Goal: Task Accomplishment & Management: Use online tool/utility

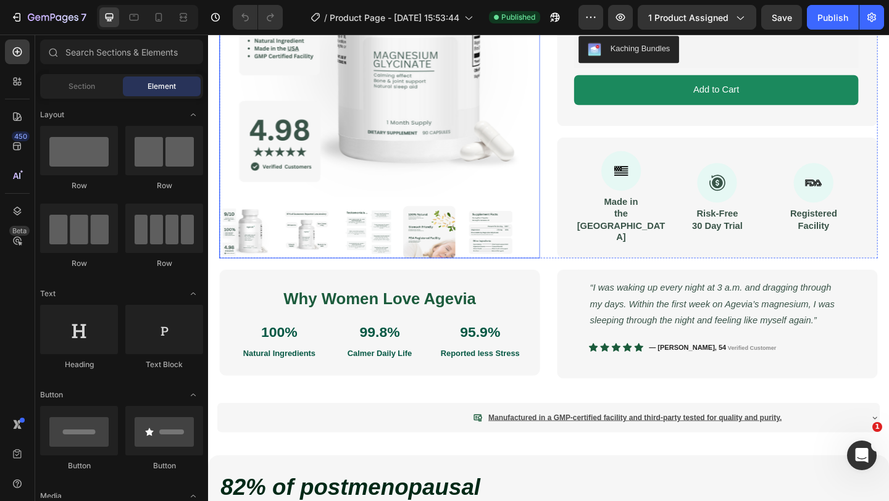
scroll to position [283, 0]
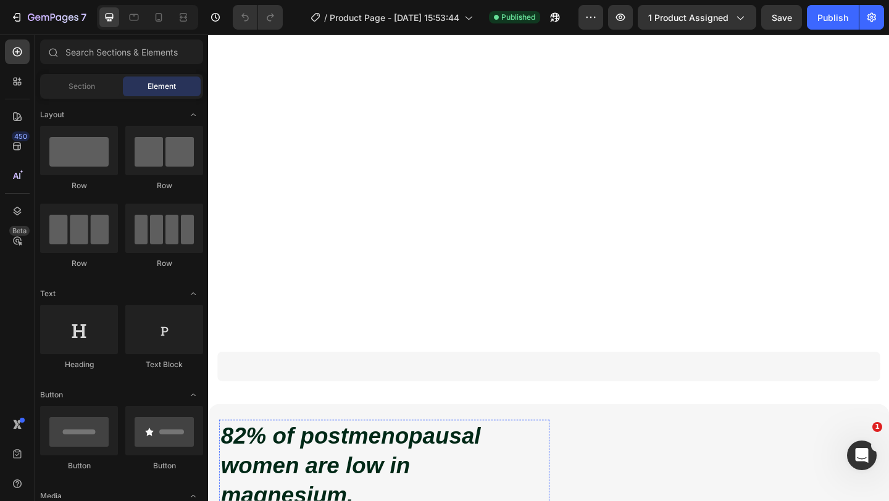
click at [350, 457] on icon "82% of postmenopausal women are low in magnesium." at bounding box center [363, 502] width 283 height 91
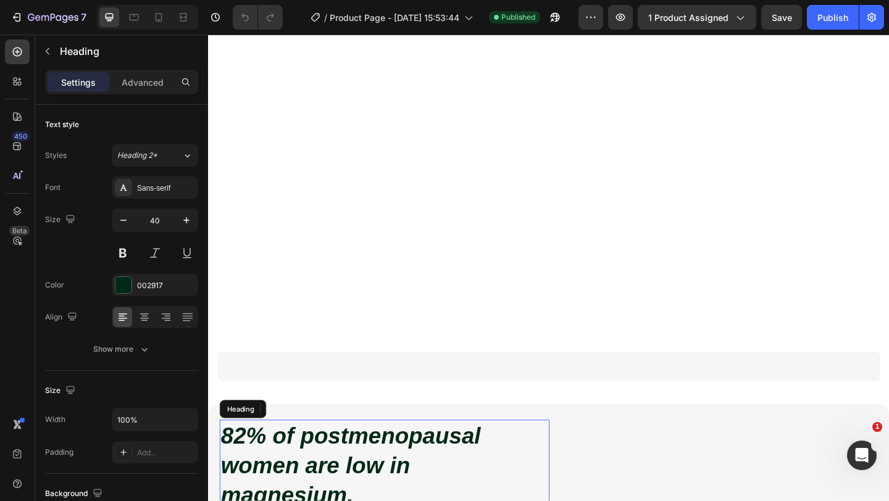
click at [401, 457] on icon "82% of postmenopausal women are low in magnesium." at bounding box center [363, 502] width 283 height 91
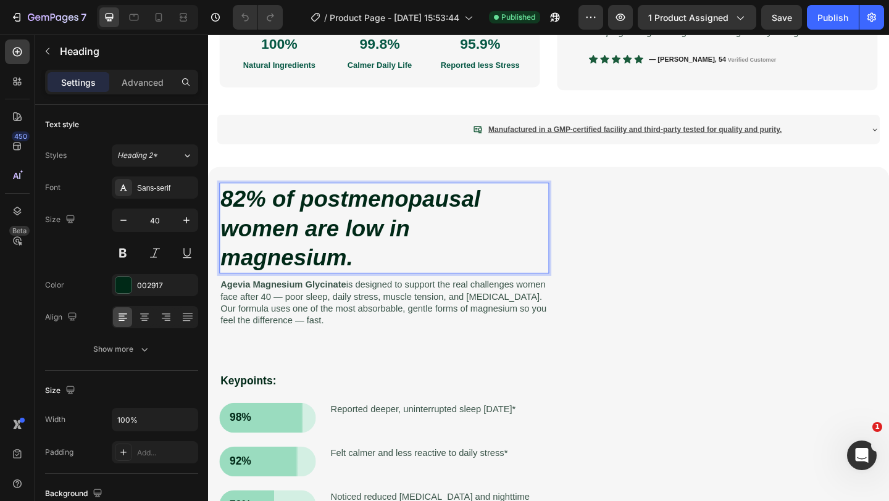
click at [493, 207] on icon "82% of postmenopausal women are low in magnesium." at bounding box center [363, 244] width 283 height 91
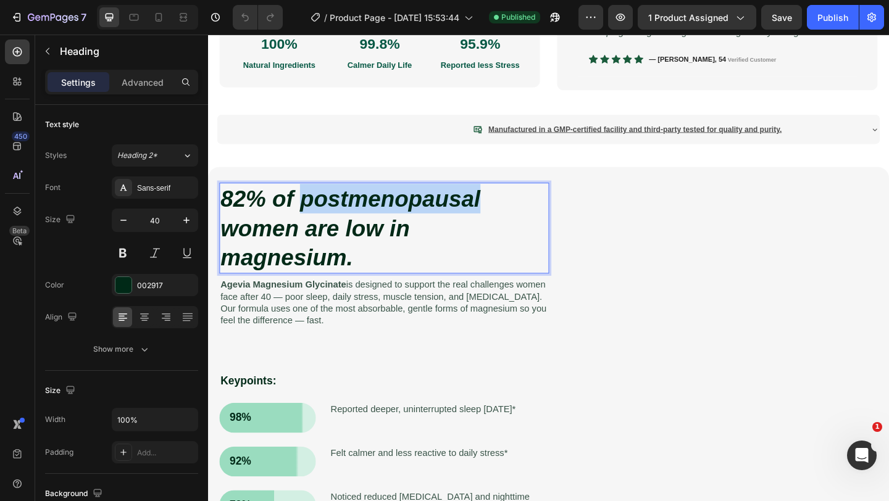
drag, startPoint x: 508, startPoint y: 207, endPoint x: 307, endPoint y: 201, distance: 201.9
click at [307, 201] on p "82% of postmenopausal women are low in magnesium." at bounding box center [400, 245] width 356 height 96
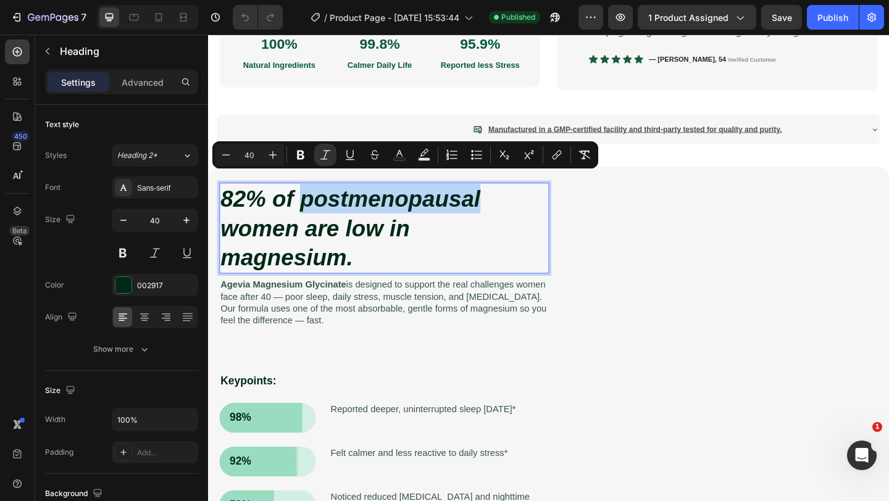
click at [315, 307] on p "Agevia Magnesium Glycinate is designed to support the real challenges women fac…" at bounding box center [400, 326] width 356 height 51
click at [307, 305] on p "Agevia Magnesium Glycinate is designed to support the real challenges women fac…" at bounding box center [400, 326] width 356 height 51
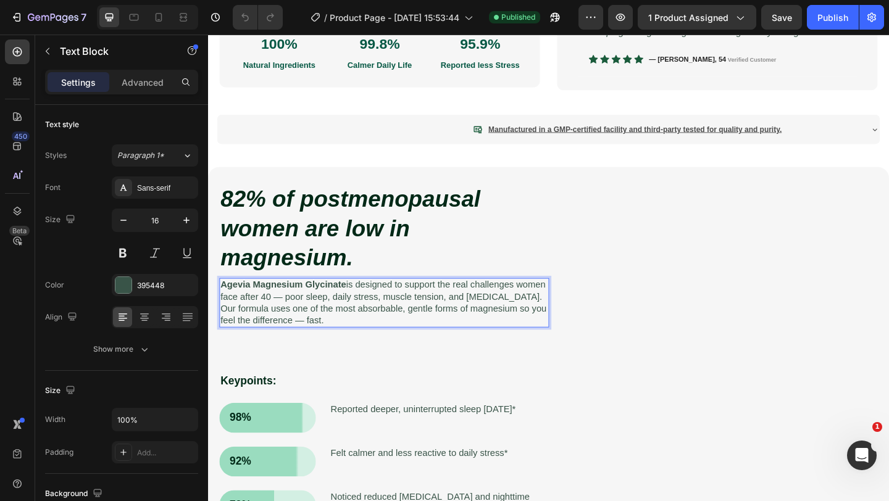
click at [313, 309] on p "Agevia Magnesium Glycinate is designed to support the real challenges women fac…" at bounding box center [400, 326] width 356 height 51
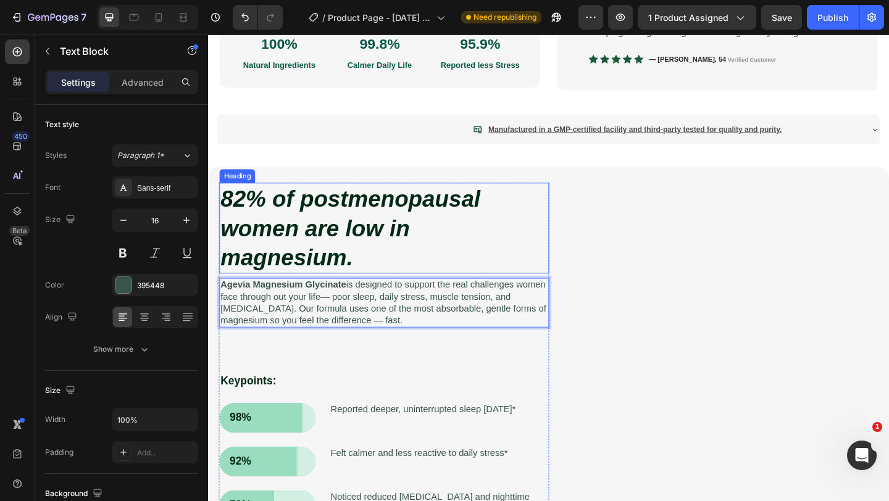
click at [720, 330] on div "⁠⁠⁠⁠⁠⁠⁠ 82% of postmenopausal women are low in magnesium. Heading Agevia Magnes…" at bounding box center [578, 381] width 716 height 371
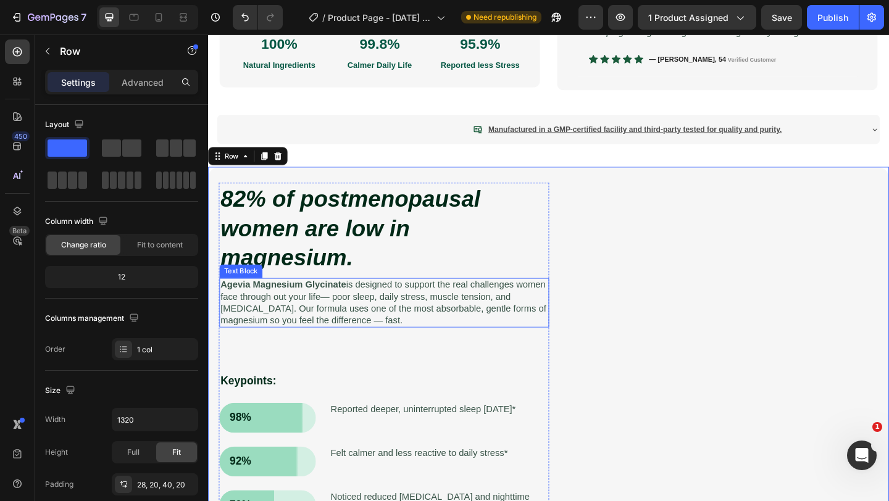
click at [453, 330] on p "Agevia Magnesium Glycinate is designed to support the real challenges women fac…" at bounding box center [400, 326] width 356 height 51
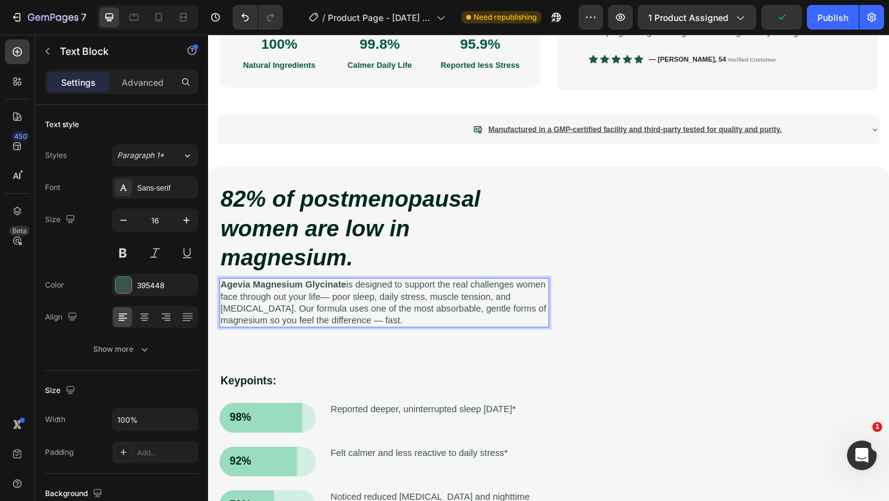
click at [349, 309] on p "Agevia Magnesium Glycinate is designed to support the real challenges women fac…" at bounding box center [400, 326] width 356 height 51
click at [252, 310] on p "Agevia Magnesium Glycinate is designed to support the real challenges women fac…" at bounding box center [400, 326] width 356 height 51
click at [296, 310] on p "Agevia Magnesium Glycinate is designed to support the real challenges you face …" at bounding box center [400, 326] width 356 height 51
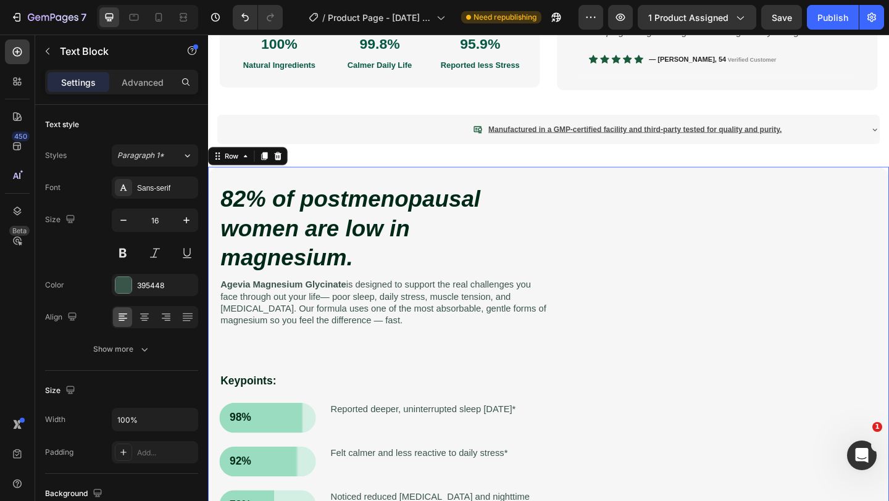
click at [750, 420] on div "⁠⁠⁠⁠⁠⁠⁠ 82% of postmenopausal women are low in magnesium. Heading Agevia Magnes…" at bounding box center [578, 381] width 716 height 371
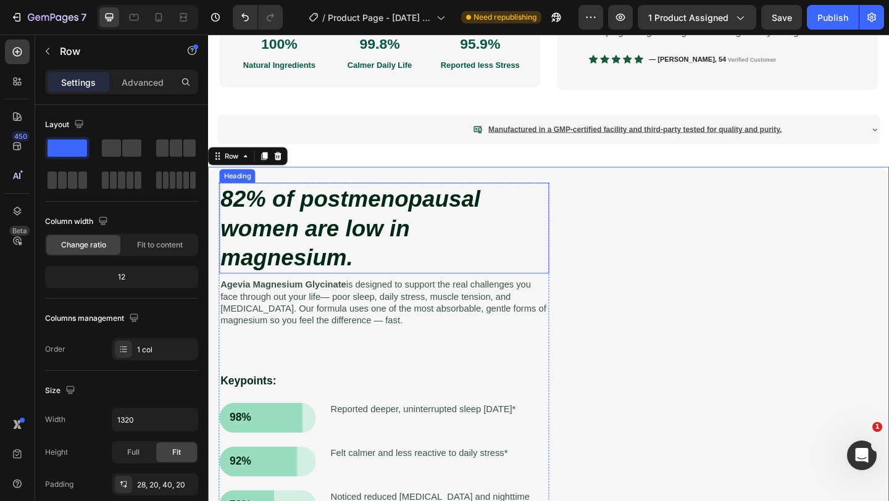
click at [346, 239] on icon "82% of postmenopausal women are low in magnesium." at bounding box center [363, 244] width 283 height 91
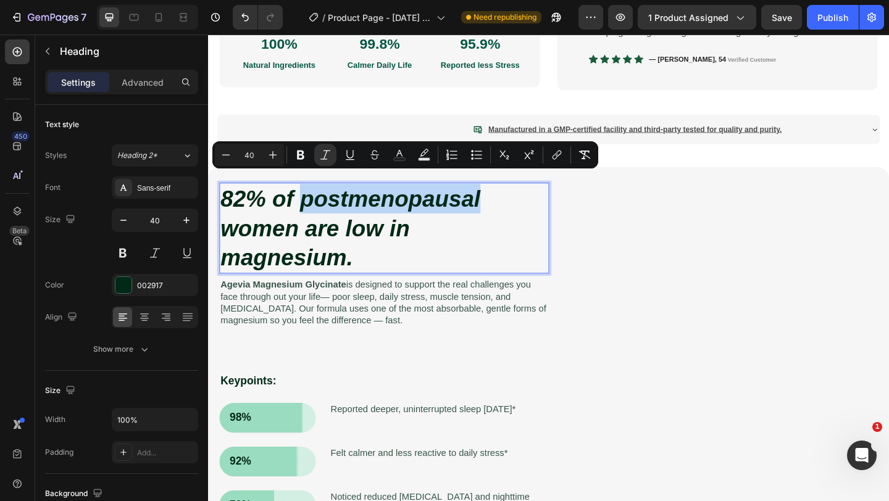
drag, startPoint x: 310, startPoint y: 200, endPoint x: 357, endPoint y: 201, distance: 46.3
click at [357, 201] on icon "82% of postmenopausal women are low in magnesium." at bounding box center [363, 244] width 283 height 91
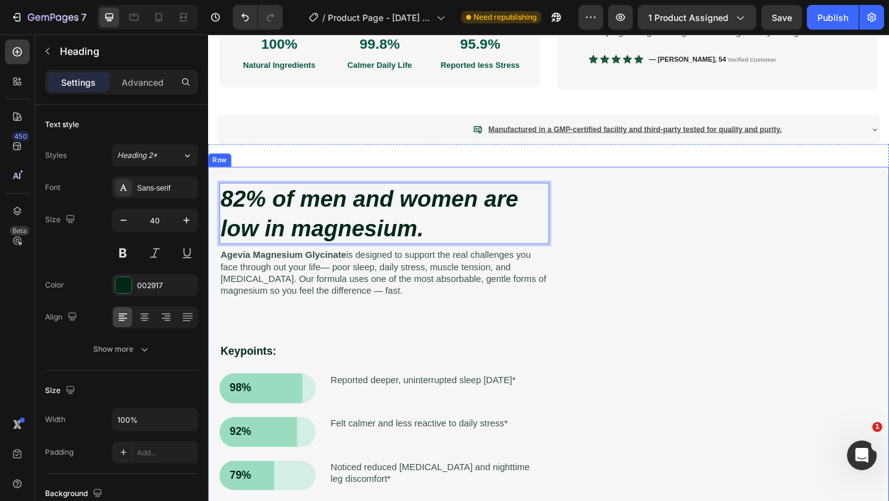
click at [748, 280] on div "82% of men and women are low in magnesium. Heading 8 Agevia Magnesium Glycinate…" at bounding box center [578, 365] width 716 height 339
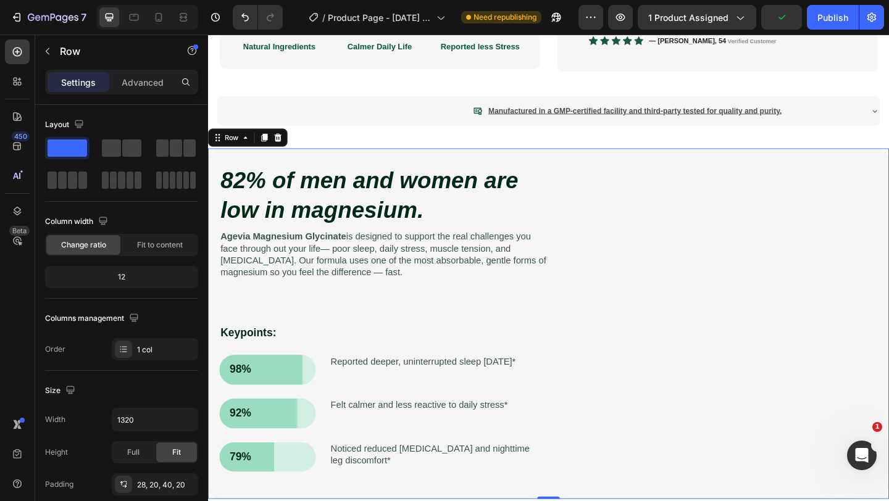
scroll to position [576, 0]
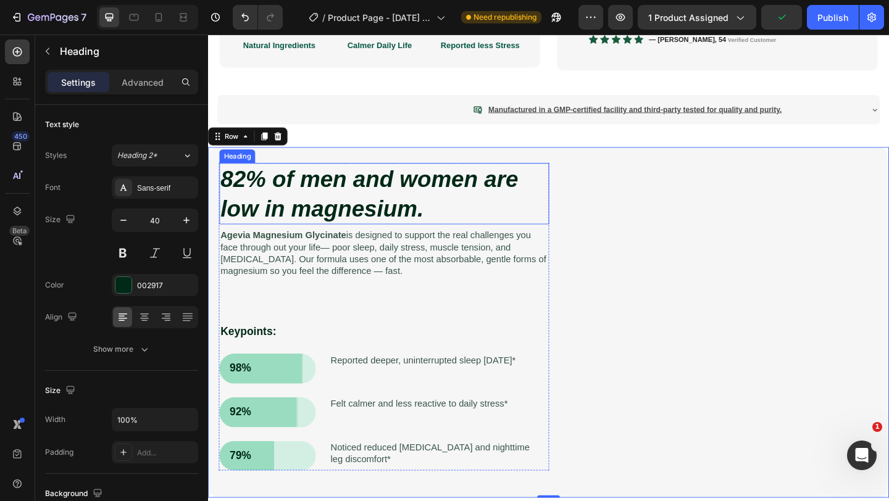
click at [471, 202] on p "⁠⁠⁠⁠⁠⁠⁠ 82% of men and women are low in magnesium." at bounding box center [400, 207] width 356 height 64
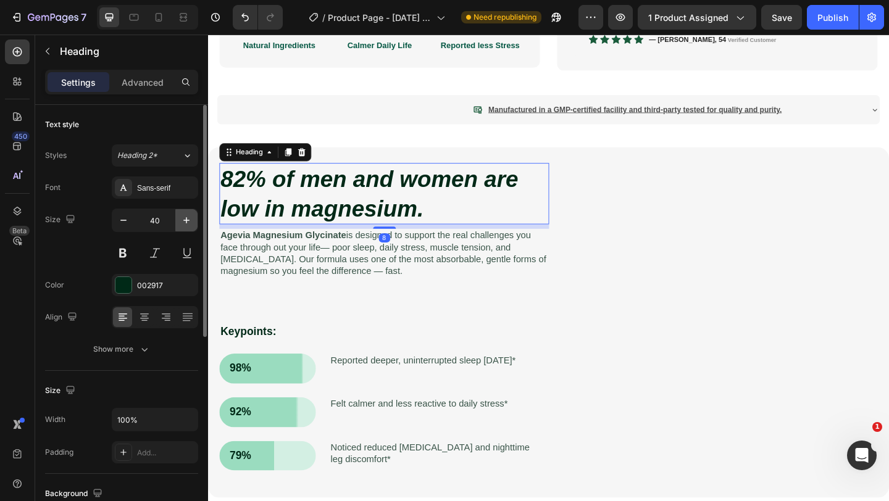
click at [180, 217] on icon "button" at bounding box center [186, 220] width 12 height 12
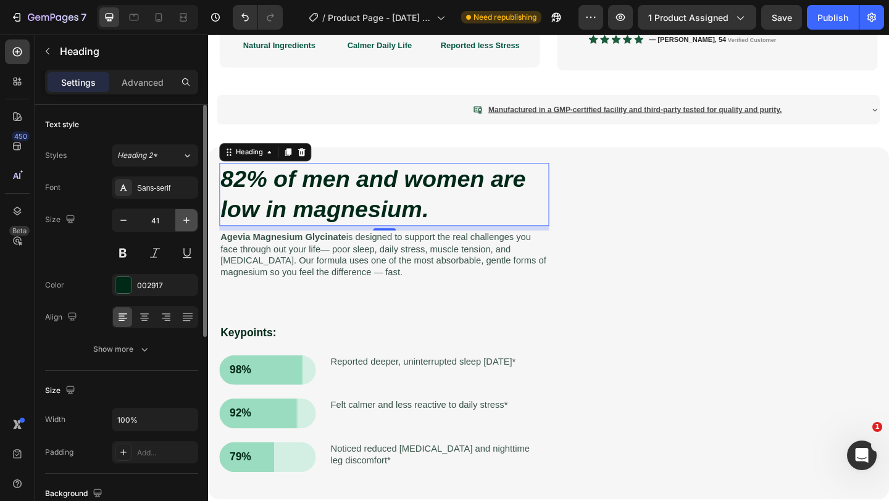
click at [180, 217] on icon "button" at bounding box center [186, 220] width 12 height 12
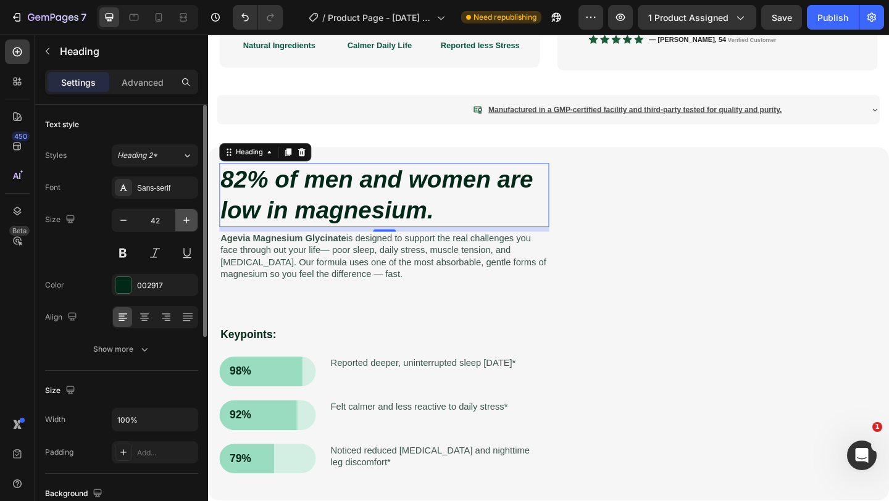
click at [180, 217] on icon "button" at bounding box center [186, 220] width 12 height 12
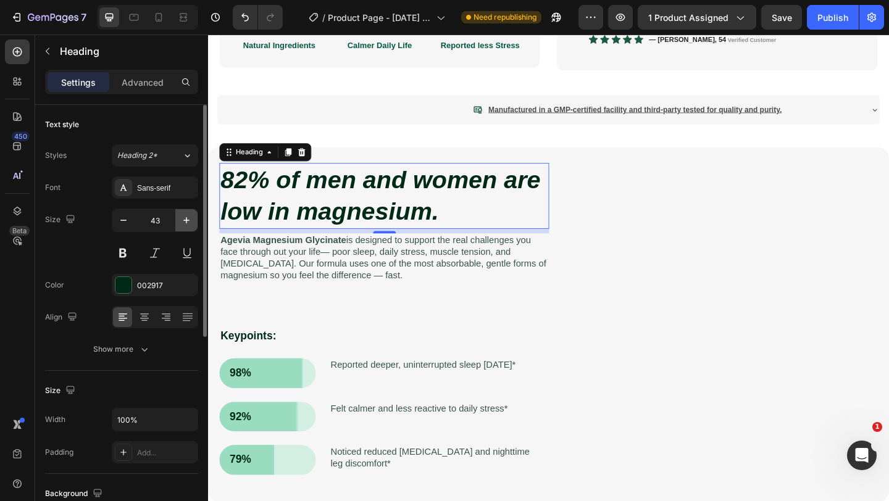
click at [180, 217] on icon "button" at bounding box center [186, 220] width 12 height 12
type input "45"
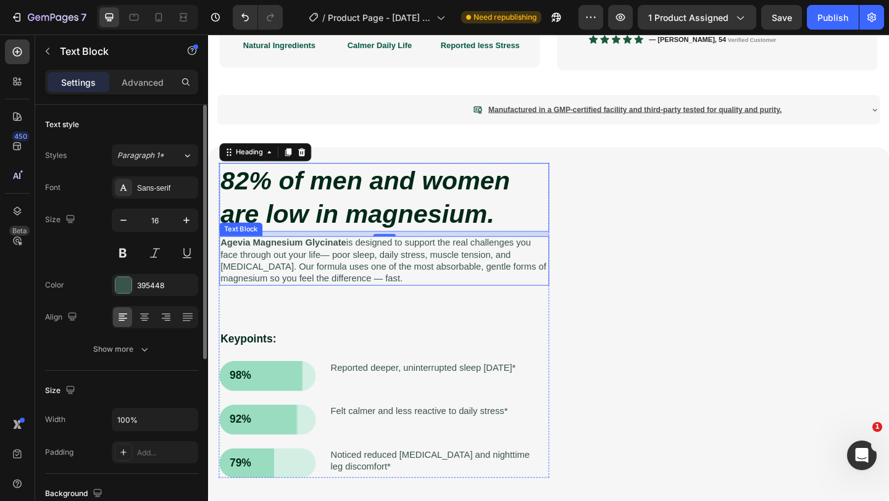
click at [334, 269] on p "Agevia Magnesium Glycinate is designed to support the real challenges you face …" at bounding box center [400, 280] width 356 height 51
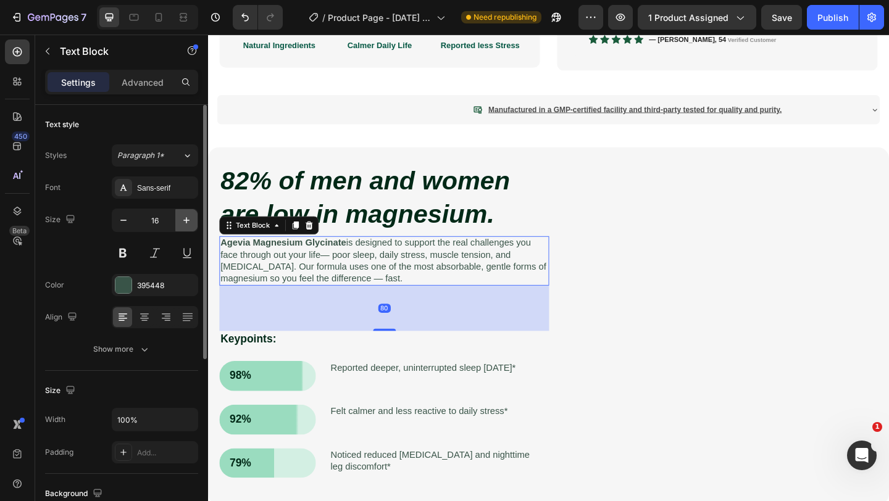
click at [186, 220] on icon "button" at bounding box center [186, 220] width 6 height 6
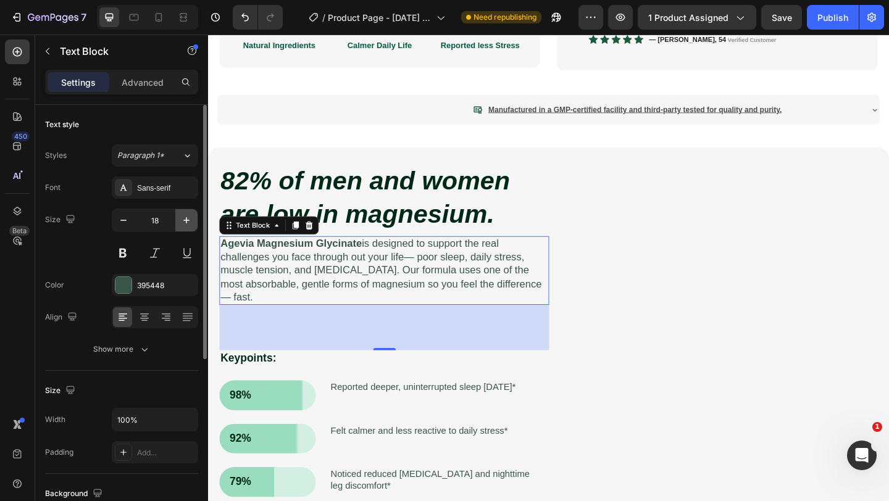
click at [186, 220] on icon "button" at bounding box center [186, 220] width 6 height 6
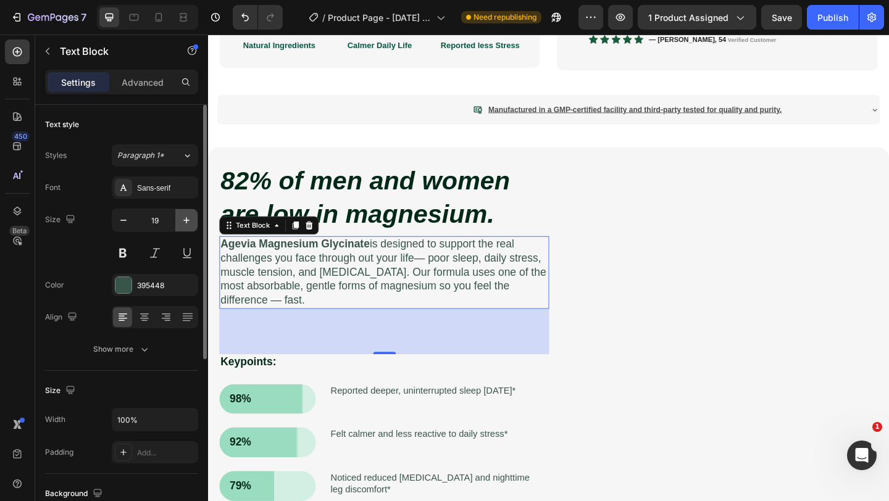
click at [186, 220] on icon "button" at bounding box center [186, 220] width 6 height 6
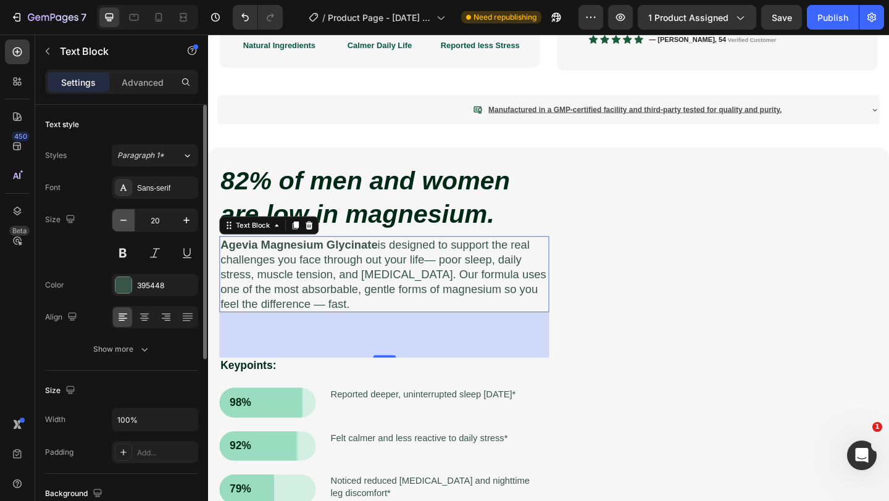
click at [126, 218] on icon "button" at bounding box center [123, 220] width 12 height 12
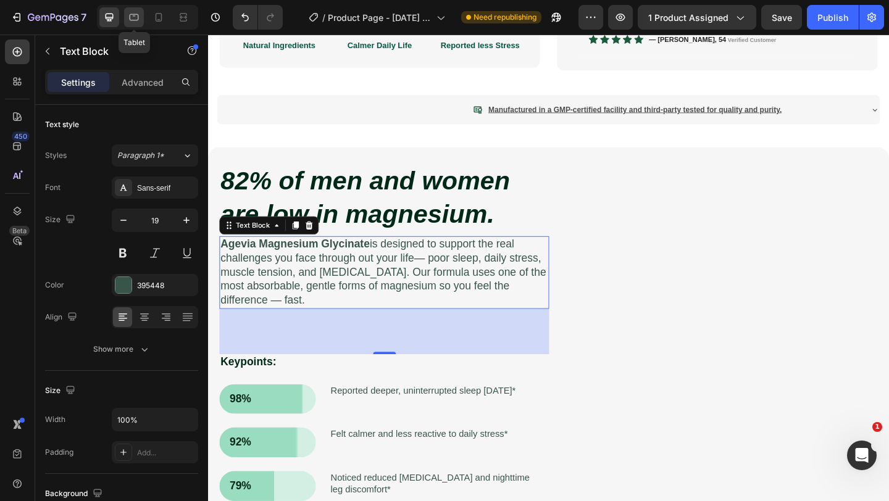
click at [131, 23] on icon at bounding box center [134, 17] width 12 height 12
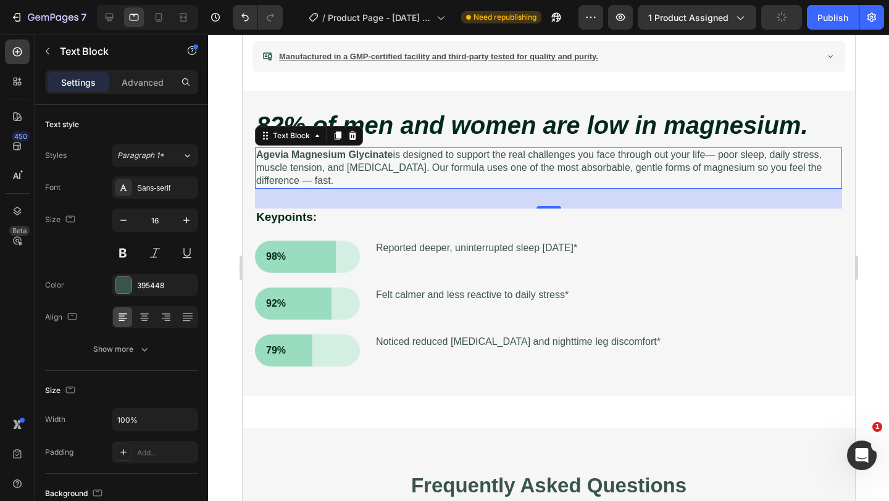
scroll to position [573, 0]
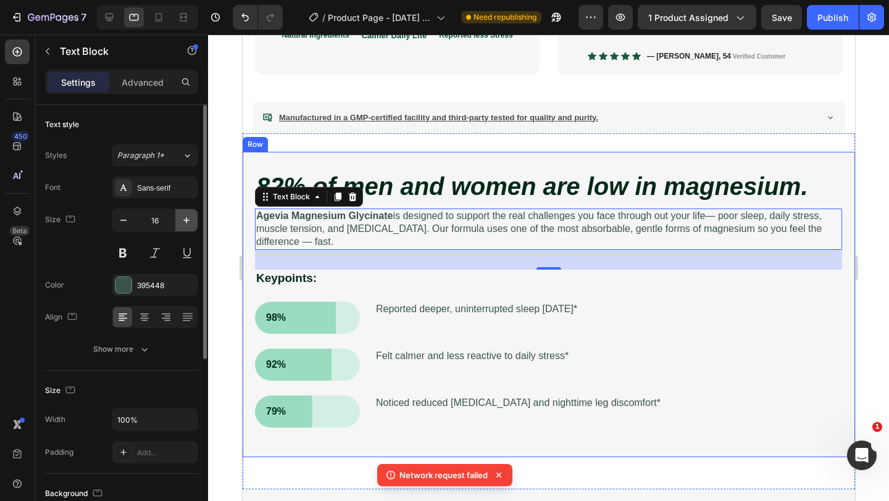
click at [191, 219] on icon "button" at bounding box center [186, 220] width 12 height 12
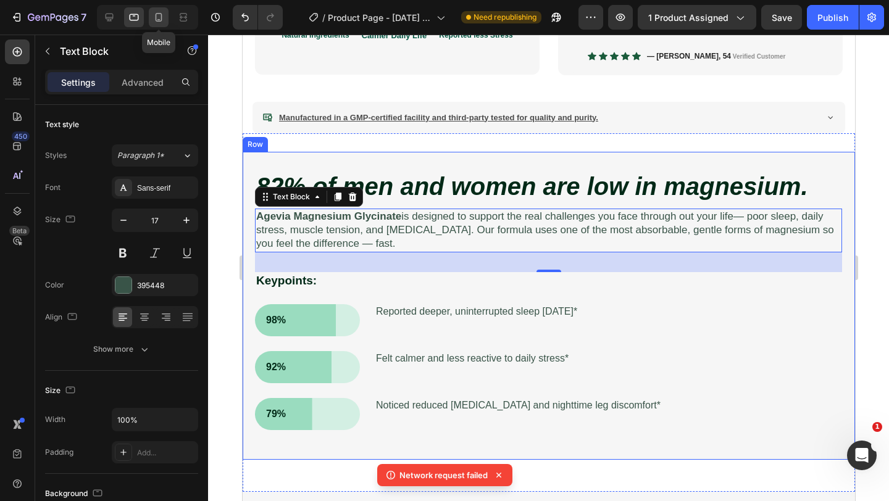
click at [160, 18] on icon at bounding box center [158, 17] width 12 height 12
type input "14"
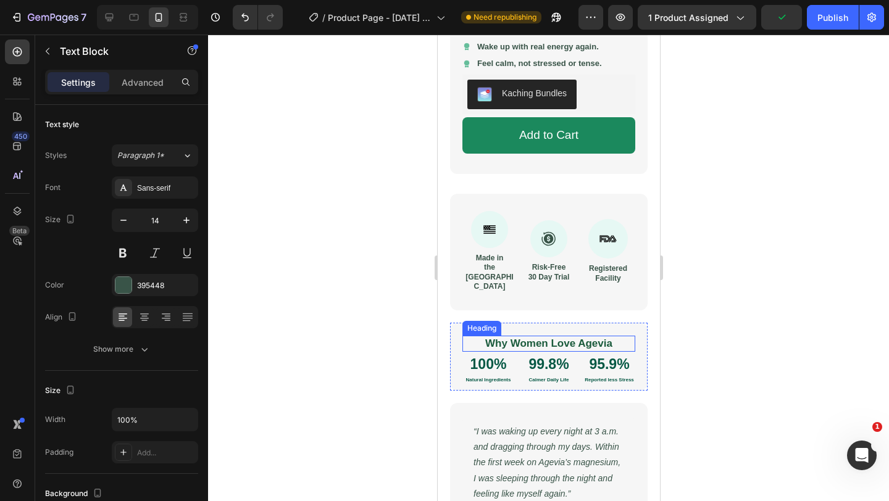
scroll to position [376, 0]
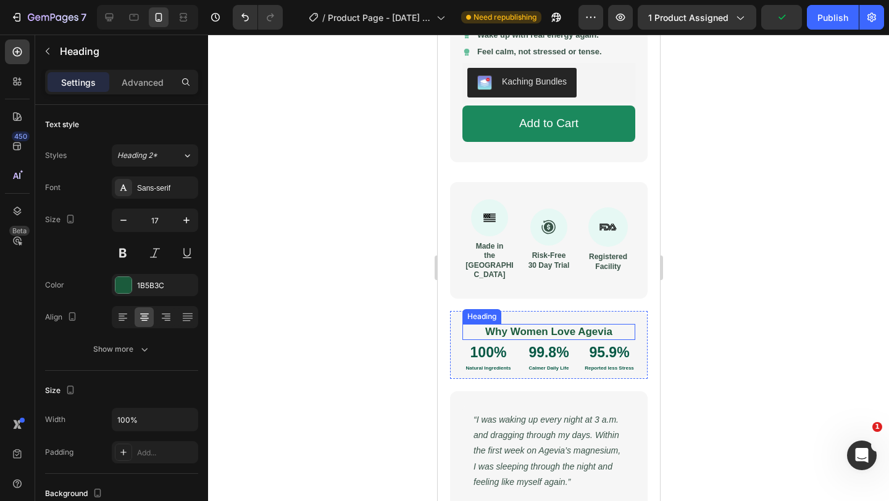
click at [533, 326] on strong "Why Women Love Agevia" at bounding box center [547, 332] width 127 height 12
click at [545, 326] on strong "Why Women Love Agevia" at bounding box center [547, 332] width 127 height 12
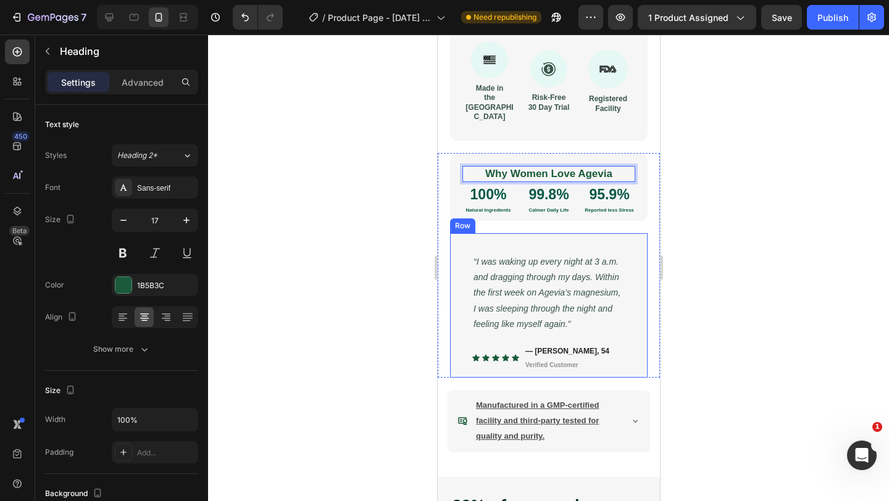
scroll to position [550, 0]
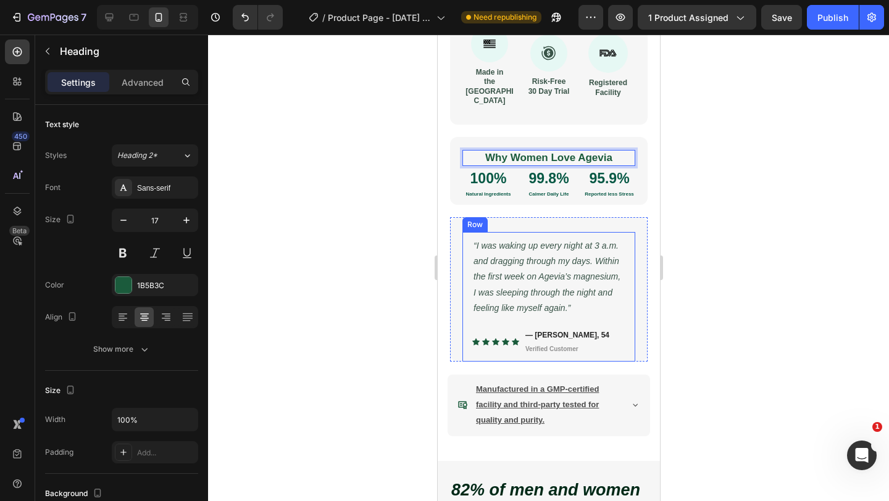
click at [496, 301] on div "“I was waking up every night at 3 a.m. and dragging through my days. Within the…" at bounding box center [547, 297] width 153 height 120
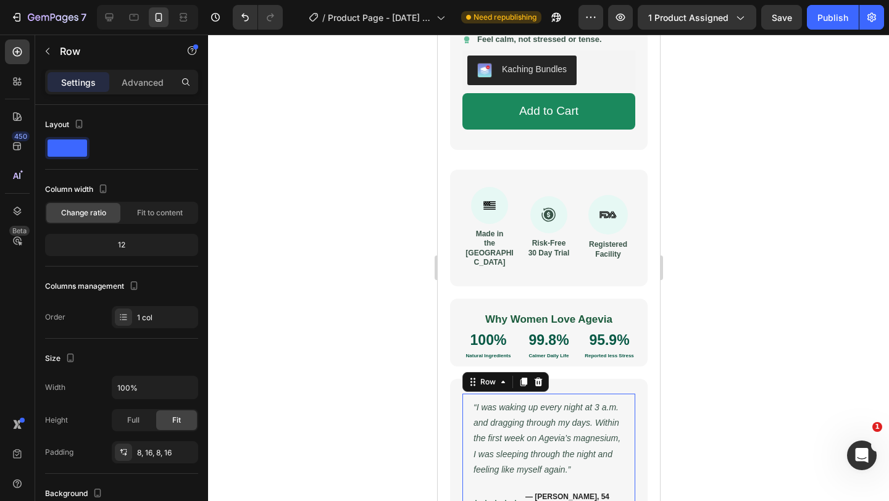
scroll to position [390, 0]
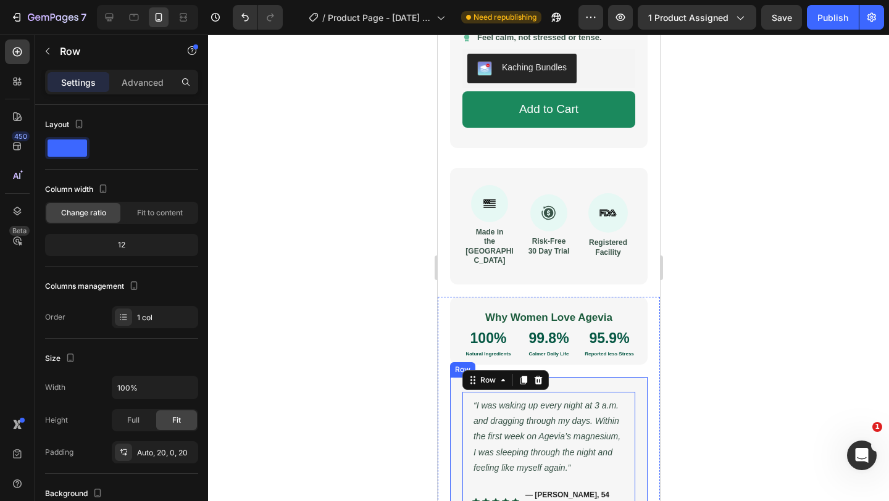
click at [458, 389] on div "“I was waking up every night at 3 a.m. and dragging through my days. Within the…" at bounding box center [547, 449] width 197 height 144
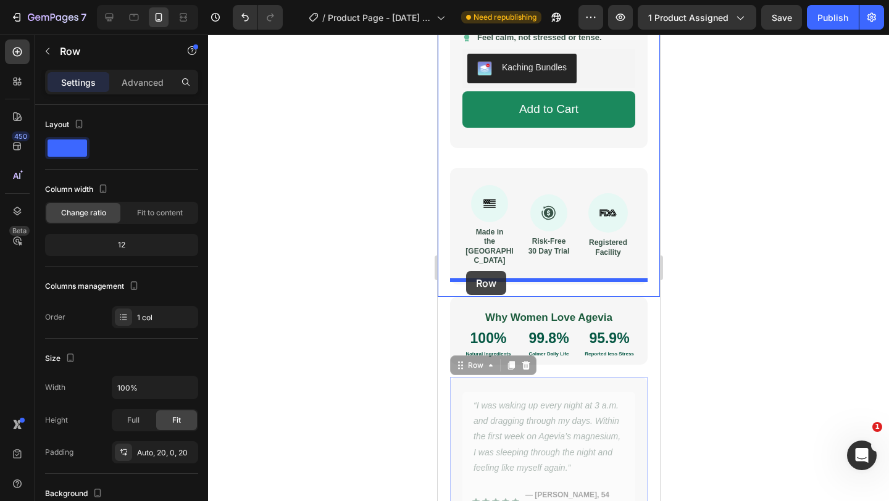
drag, startPoint x: 467, startPoint y: 349, endPoint x: 465, endPoint y: 271, distance: 78.4
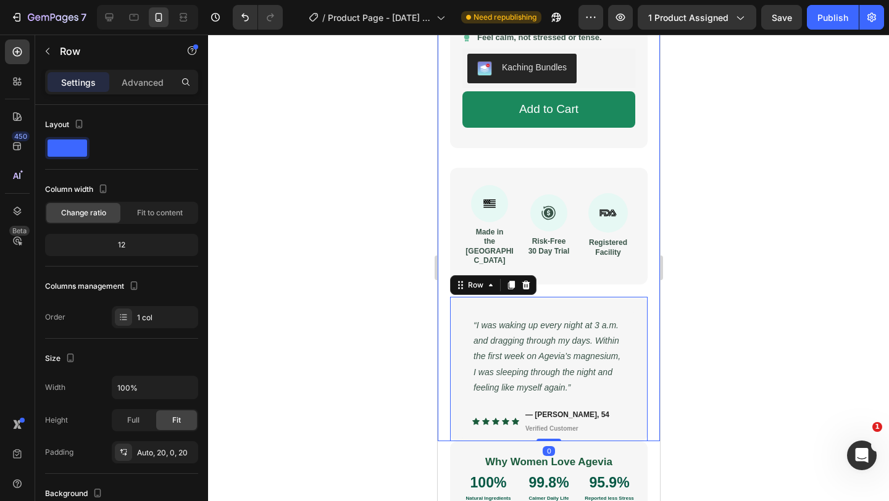
click at [396, 281] on div at bounding box center [548, 268] width 681 height 467
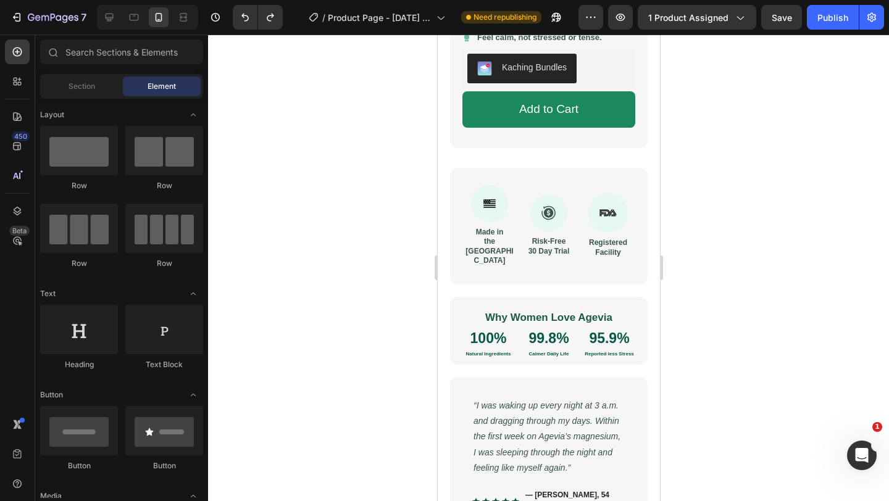
click at [388, 372] on div at bounding box center [548, 268] width 681 height 467
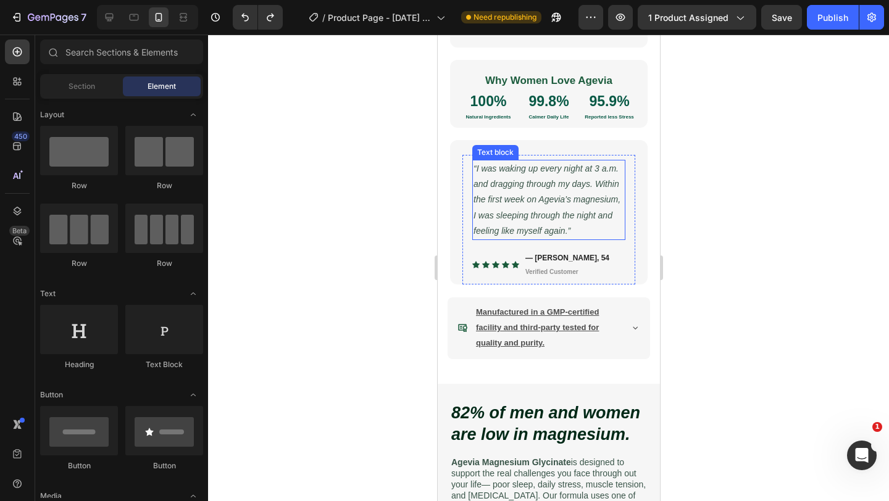
scroll to position [659, 0]
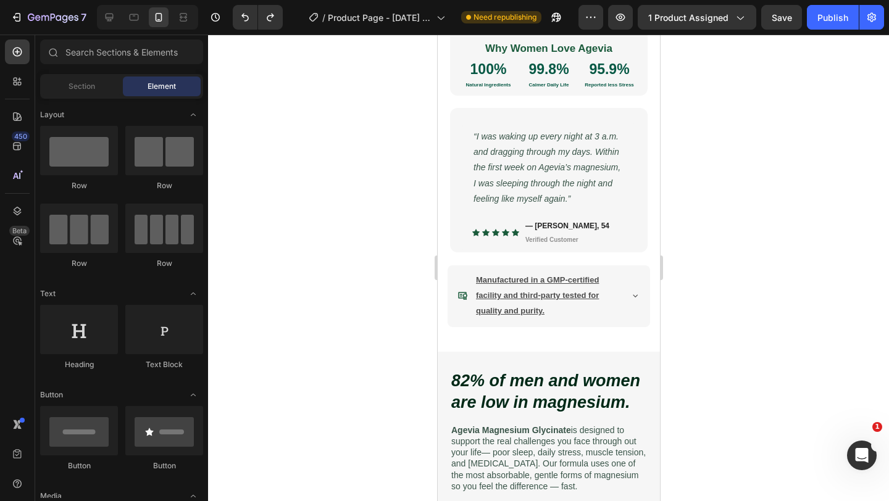
click at [378, 336] on div at bounding box center [548, 268] width 681 height 467
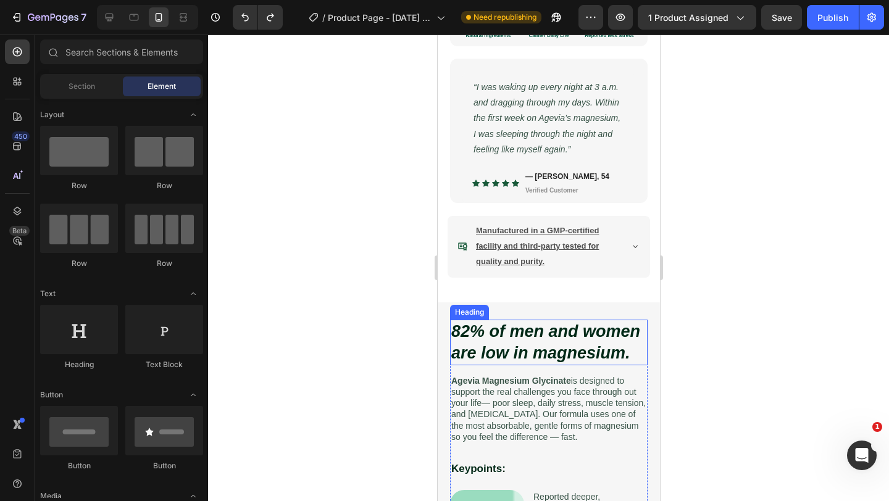
scroll to position [728, 0]
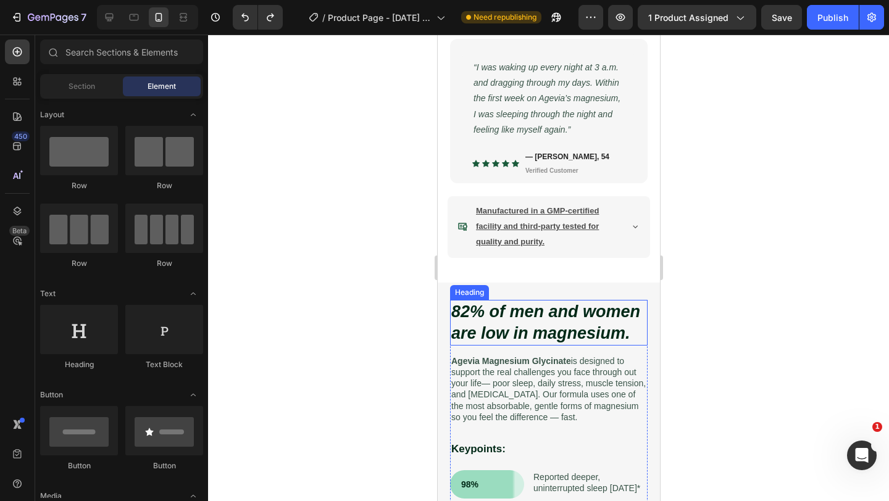
click at [547, 302] on icon "82% of men and women are low in magnesium." at bounding box center [544, 322] width 189 height 40
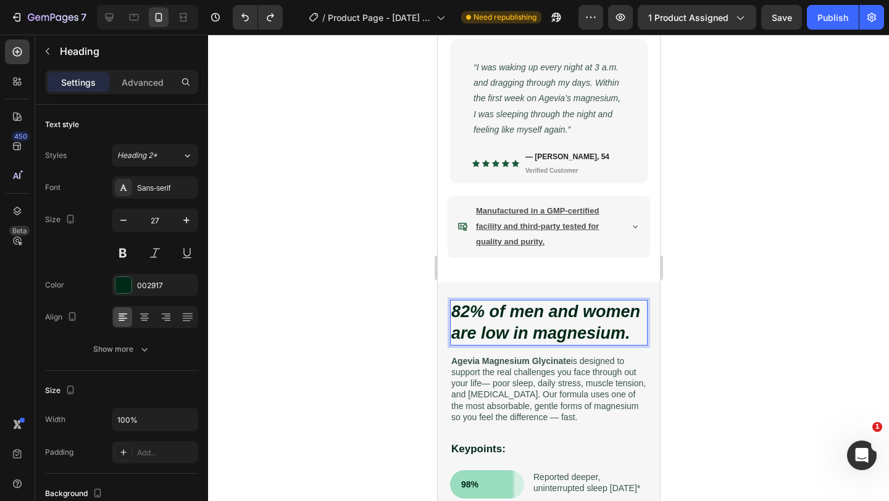
click at [579, 302] on icon "82% of men and women are low in magnesium." at bounding box center [544, 322] width 189 height 40
drag, startPoint x: 579, startPoint y: 297, endPoint x: 523, endPoint y: 297, distance: 56.2
click at [523, 302] on icon "82% of men and women are low in magnesium." at bounding box center [544, 322] width 189 height 40
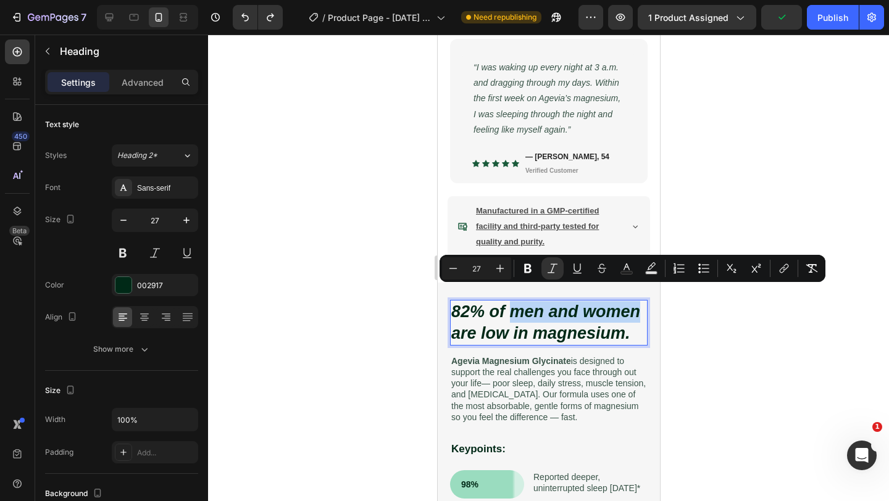
click at [535, 302] on icon "82% of men and women are low in magnesium." at bounding box center [544, 322] width 189 height 40
click at [576, 302] on icon "82% of men and women are low in magnesium." at bounding box center [544, 322] width 189 height 40
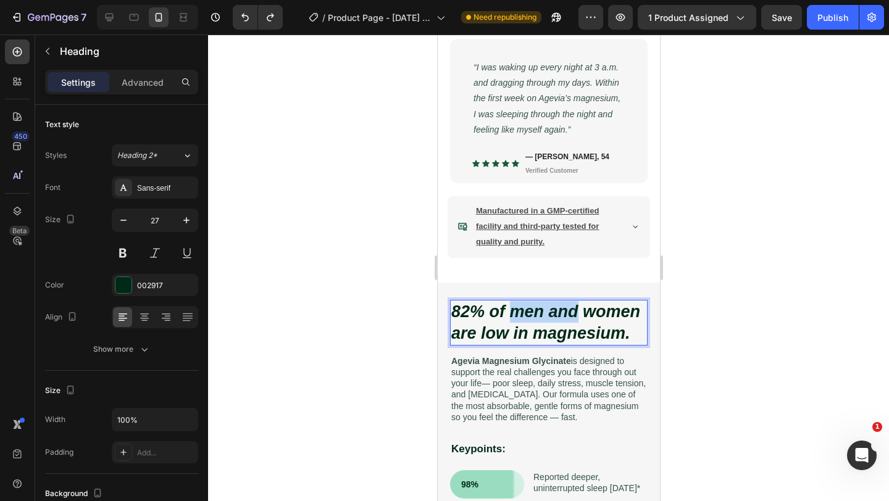
drag, startPoint x: 576, startPoint y: 296, endPoint x: 510, endPoint y: 292, distance: 66.1
click at [510, 302] on icon "82% of men and women are low in magnesium." at bounding box center [544, 322] width 189 height 40
click at [328, 266] on div at bounding box center [548, 268] width 681 height 467
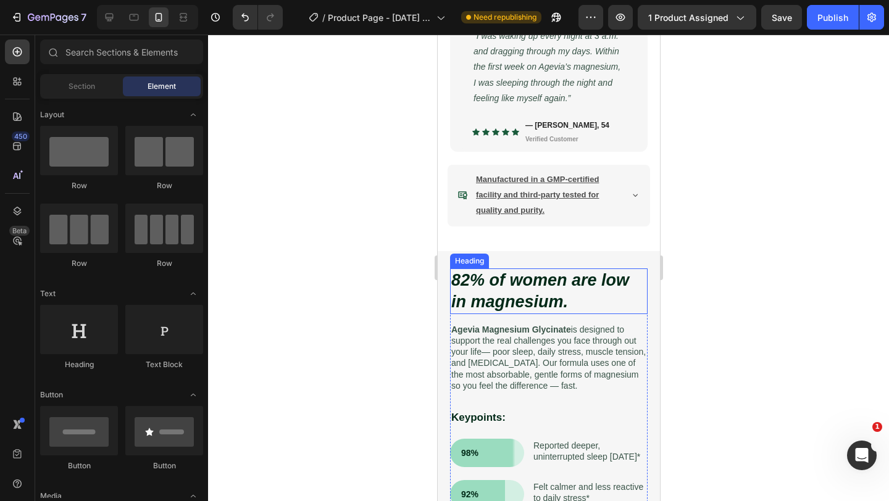
scroll to position [771, 0]
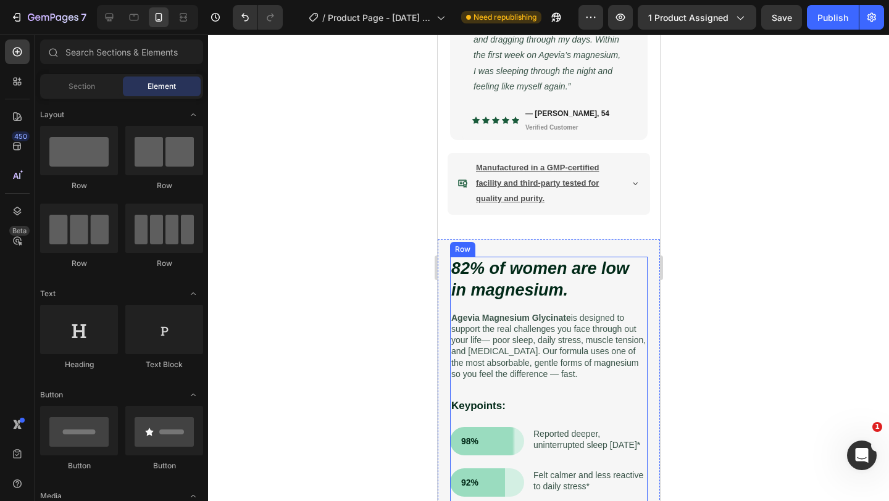
click at [595, 278] on p "⁠⁠⁠⁠⁠⁠⁠ 82% of women are low in magnesium." at bounding box center [547, 279] width 195 height 43
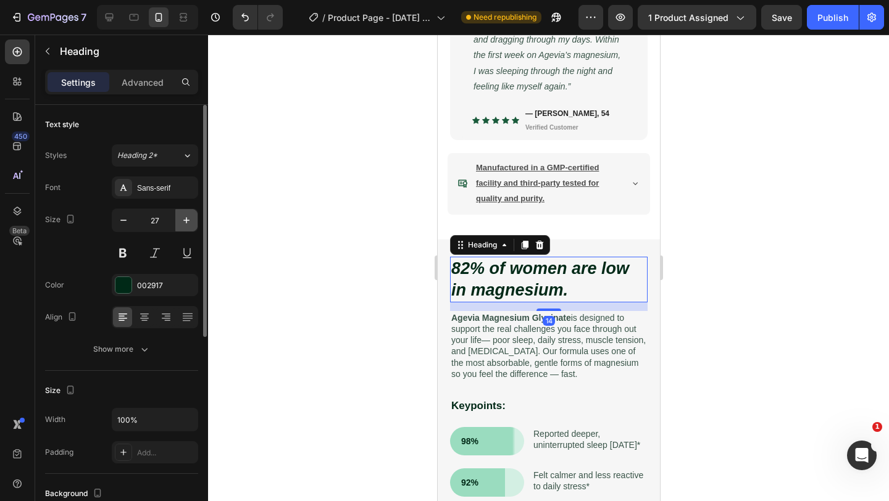
click at [187, 223] on icon "button" at bounding box center [186, 220] width 12 height 12
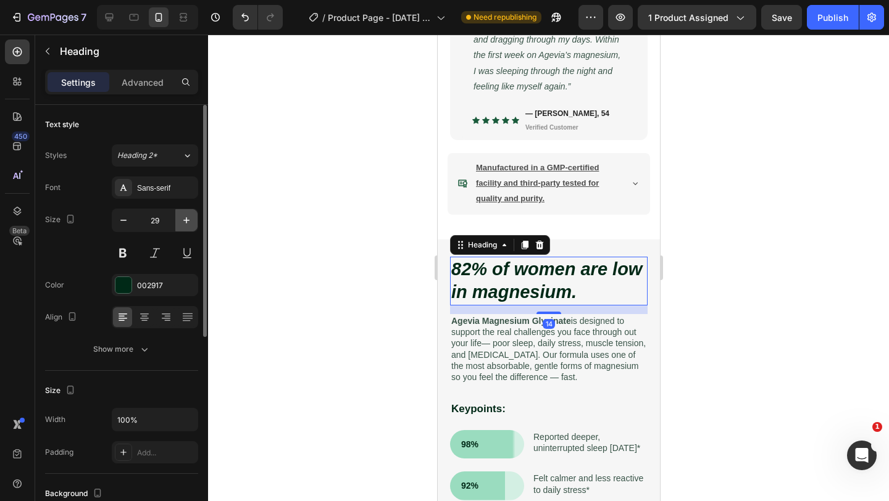
click at [187, 223] on icon "button" at bounding box center [186, 220] width 12 height 12
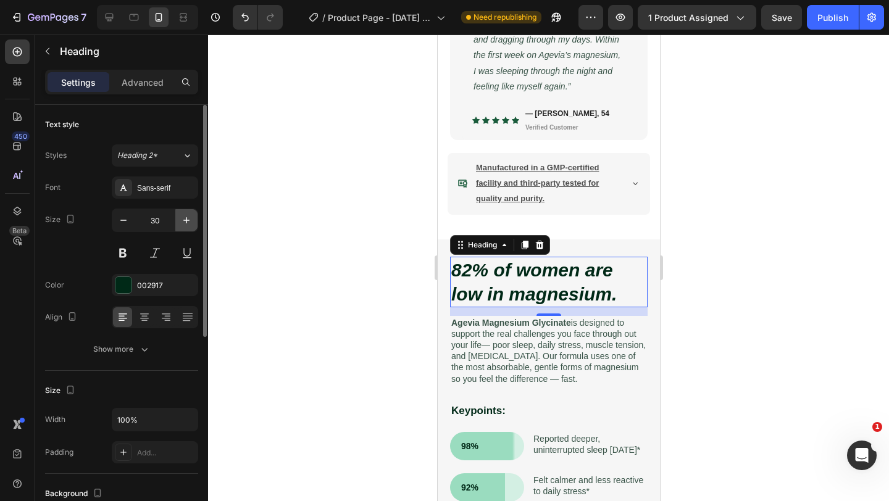
click at [187, 223] on icon "button" at bounding box center [186, 220] width 12 height 12
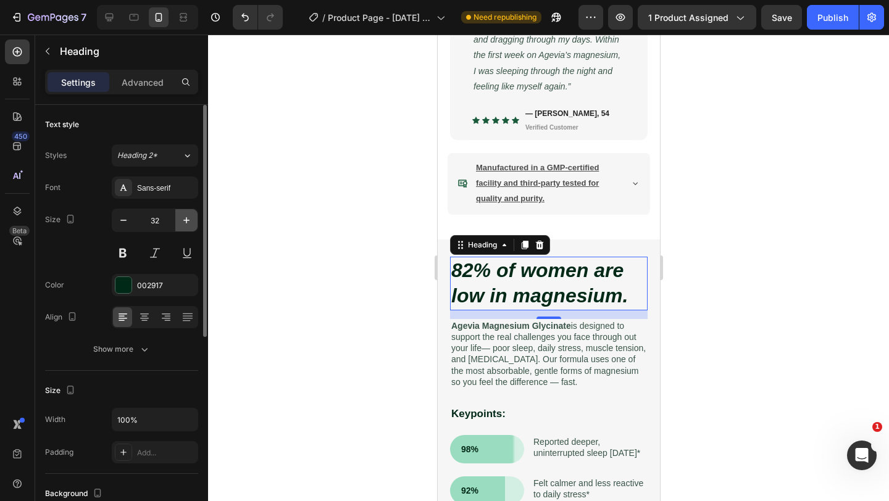
click at [187, 223] on icon "button" at bounding box center [186, 220] width 12 height 12
type input "33"
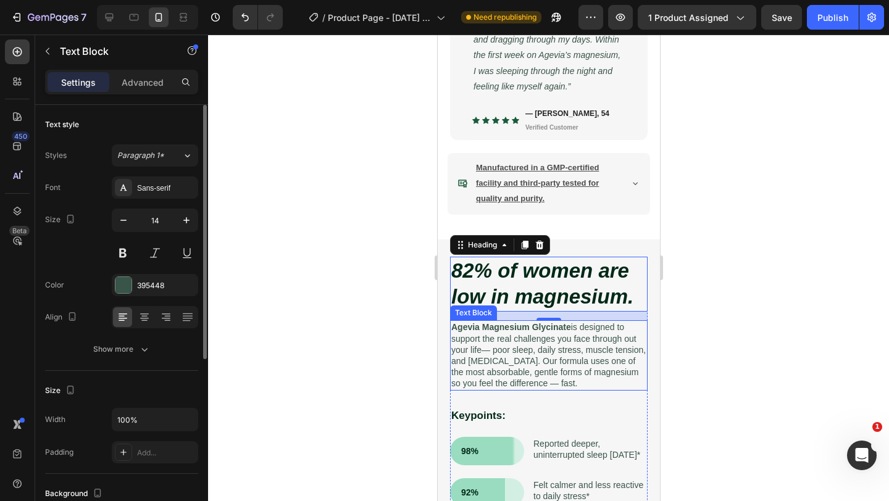
click at [470, 321] on p "Agevia Magnesium Glycinate is designed to support the real challenges you face …" at bounding box center [547, 354] width 195 height 67
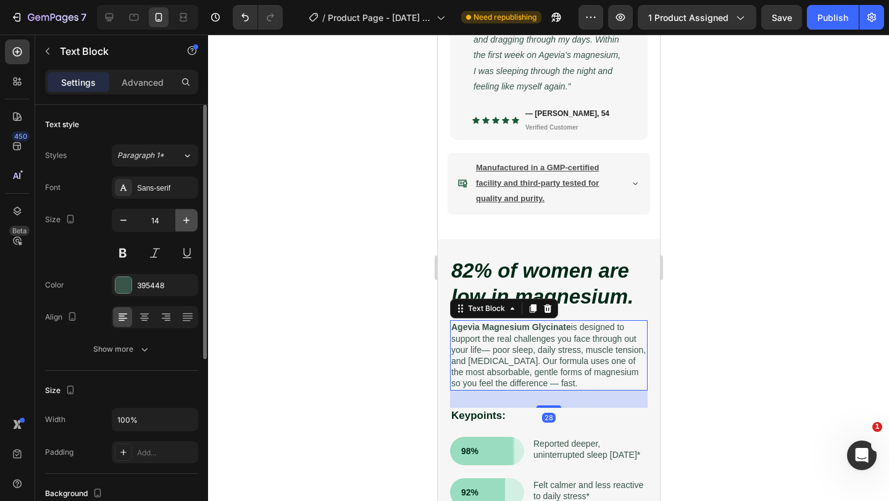
click at [186, 220] on icon "button" at bounding box center [186, 220] width 6 height 6
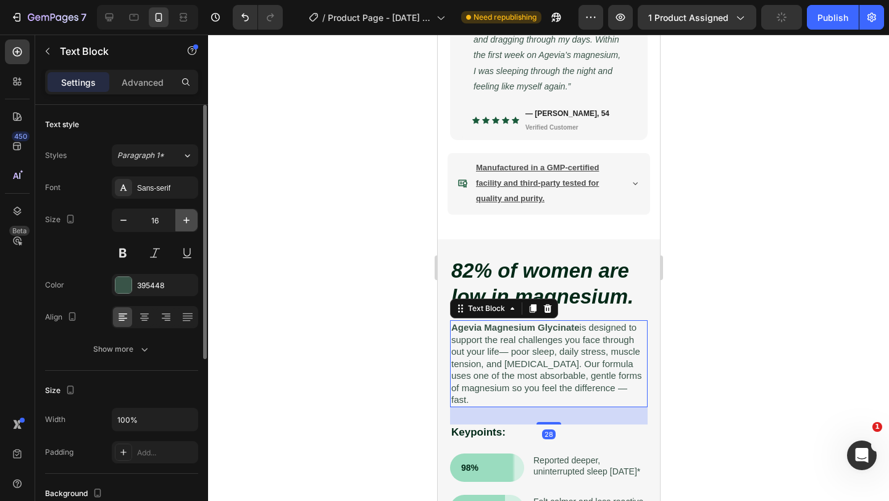
click at [186, 220] on icon "button" at bounding box center [186, 220] width 6 height 6
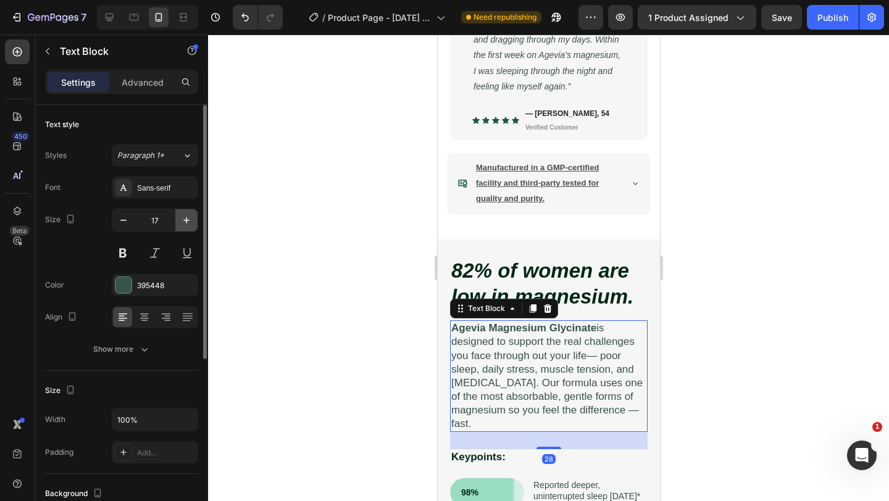
click at [186, 220] on icon "button" at bounding box center [186, 220] width 6 height 6
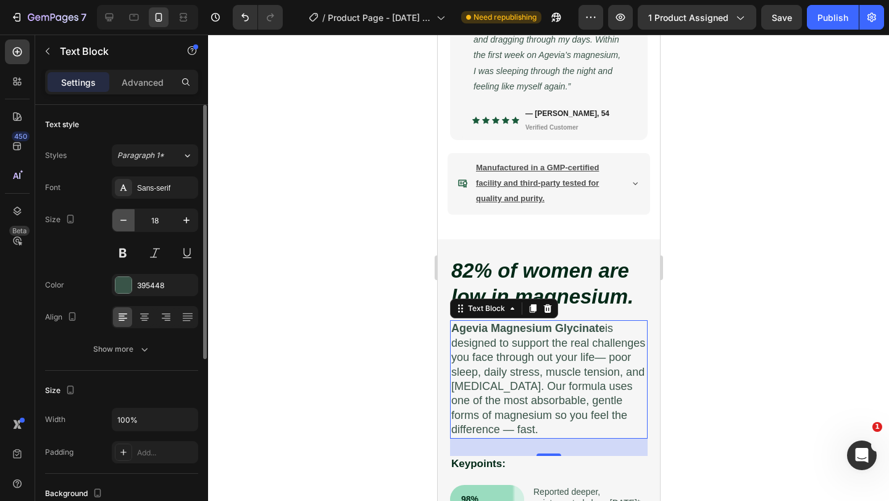
click at [123, 222] on icon "button" at bounding box center [123, 220] width 12 height 12
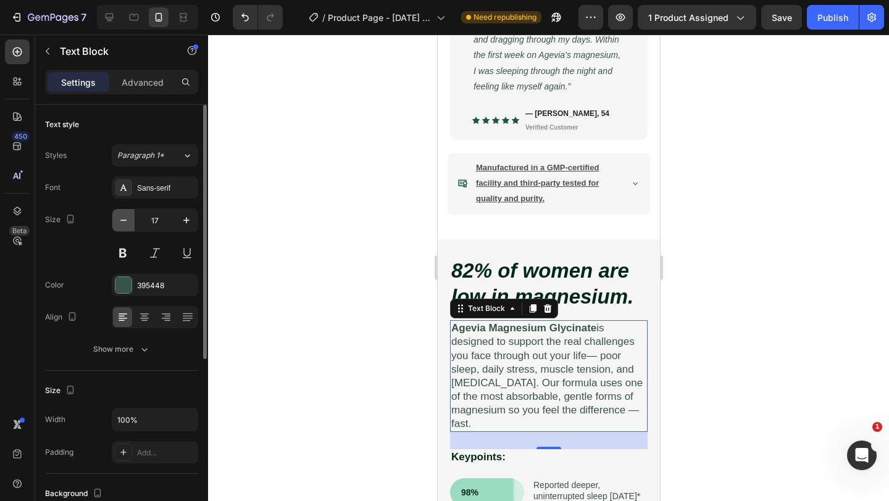
type input "16"
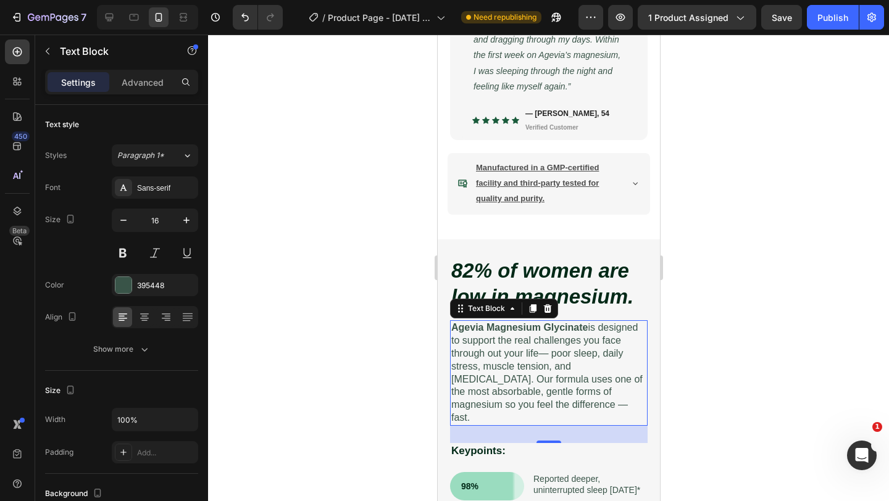
click at [384, 360] on div at bounding box center [548, 268] width 681 height 467
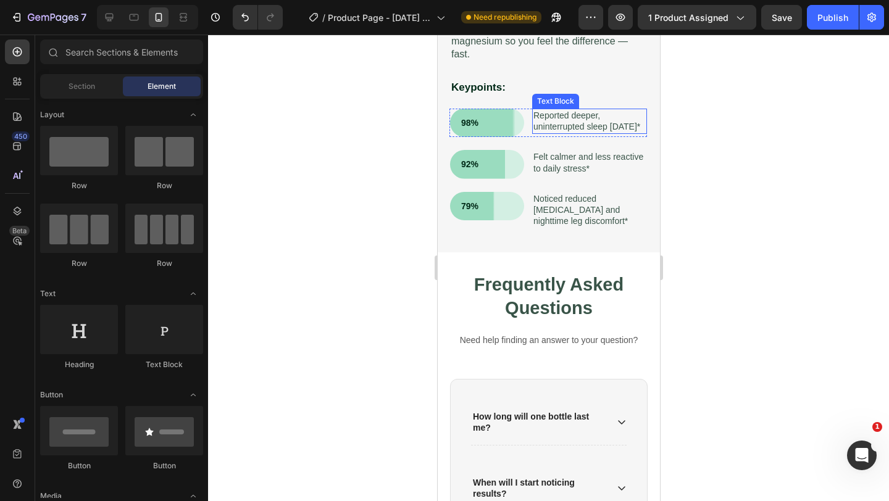
scroll to position [1162, 0]
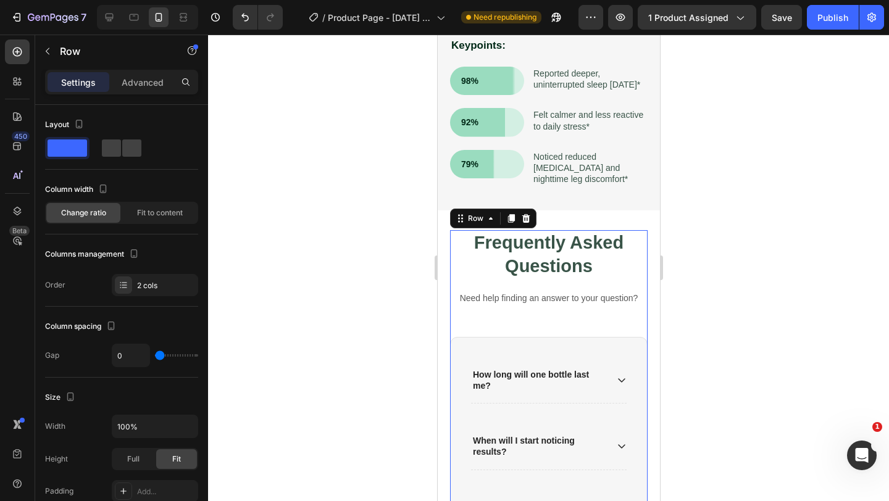
click at [510, 317] on div "Frequently Asked Questions Heading Need help finding an answer to your question…" at bounding box center [547, 283] width 197 height 107
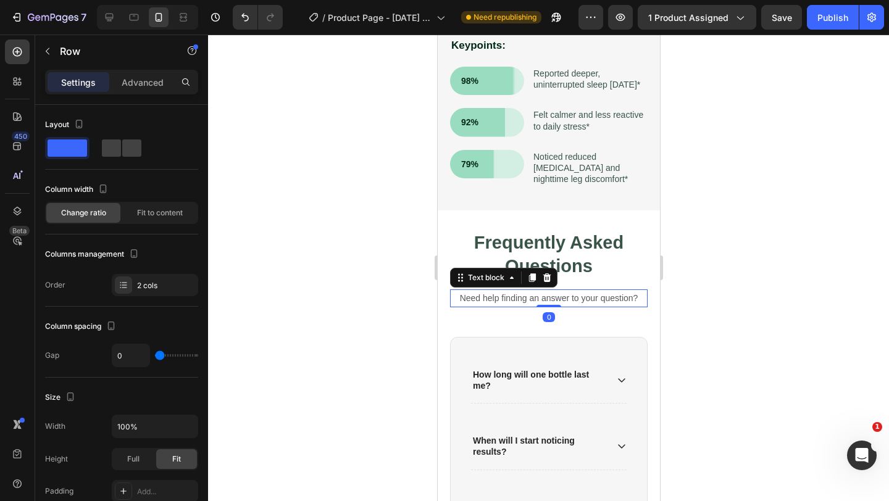
click at [513, 291] on p "Need help finding an answer to your question?" at bounding box center [547, 298] width 195 height 15
click at [505, 313] on div "Frequently Asked Questions Heading Need help finding an answer to your question…" at bounding box center [547, 283] width 197 height 107
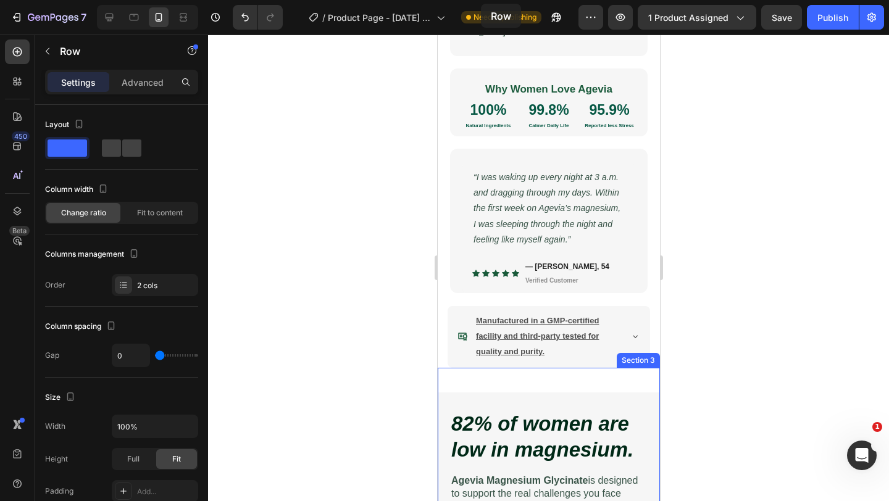
scroll to position [613, 0]
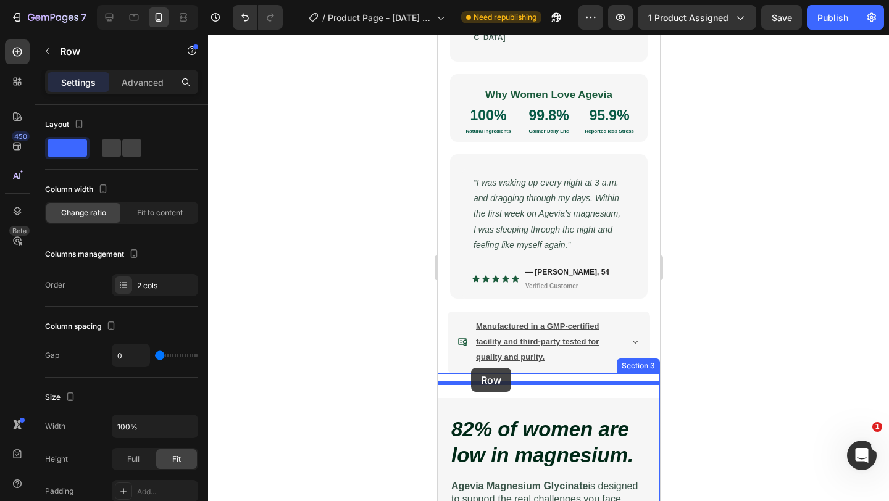
drag, startPoint x: 472, startPoint y: 328, endPoint x: 470, endPoint y: 368, distance: 40.2
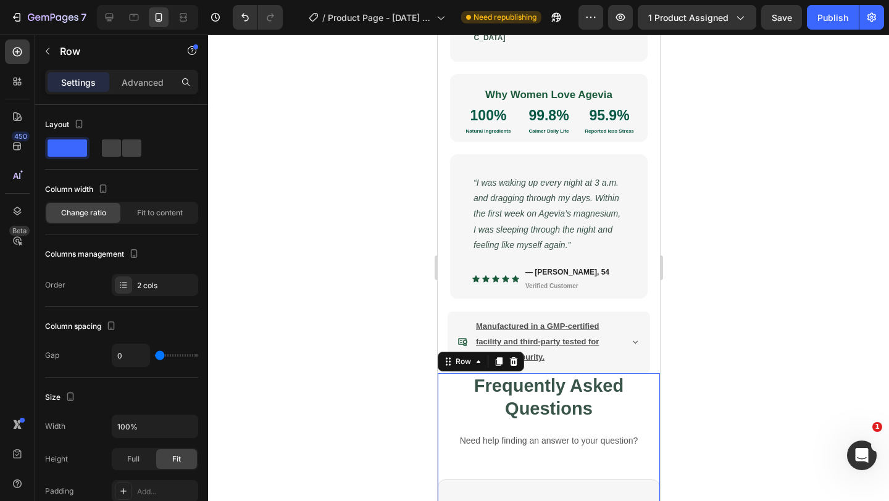
click at [422, 397] on div at bounding box center [548, 268] width 681 height 467
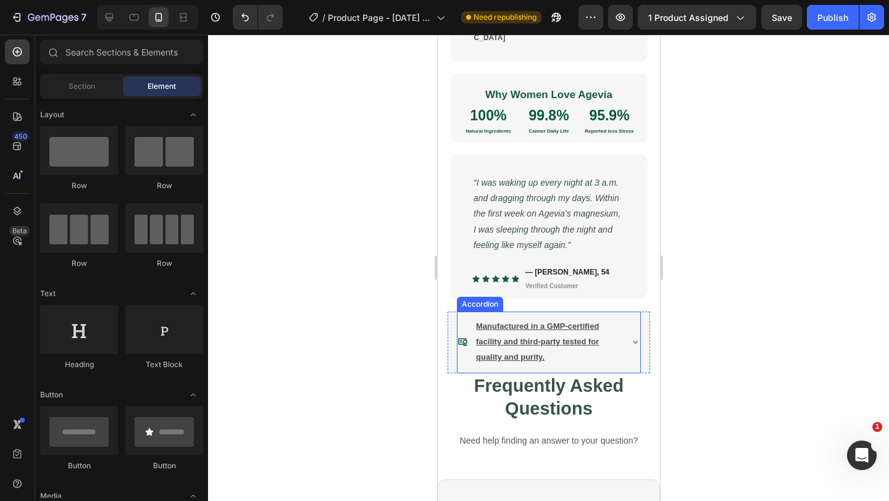
click at [514, 355] on div "Manufactured in a GMP-certified facility and third-party tested for quality and…" at bounding box center [548, 343] width 183 height 62
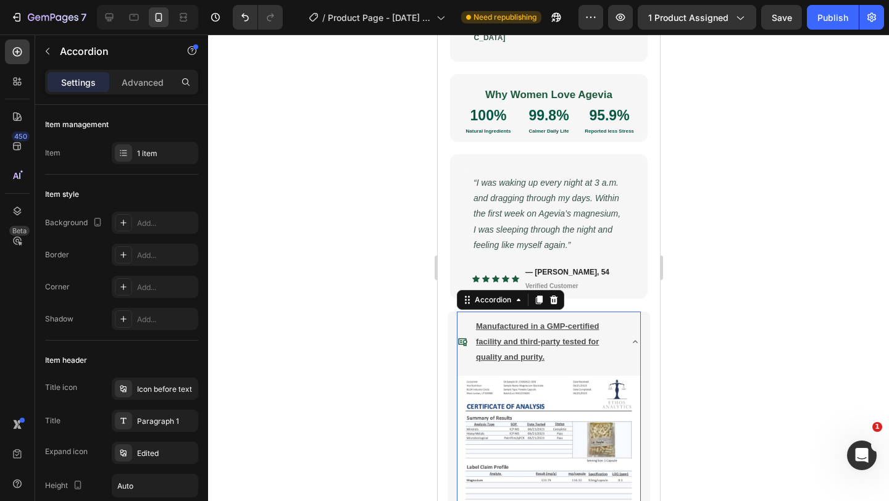
click at [549, 373] on div "Image Image Image Carousel" at bounding box center [548, 504] width 183 height 263
click at [619, 320] on div "Manufactured in a GMP-certified facility and third-party tested for quality and…" at bounding box center [546, 342] width 146 height 51
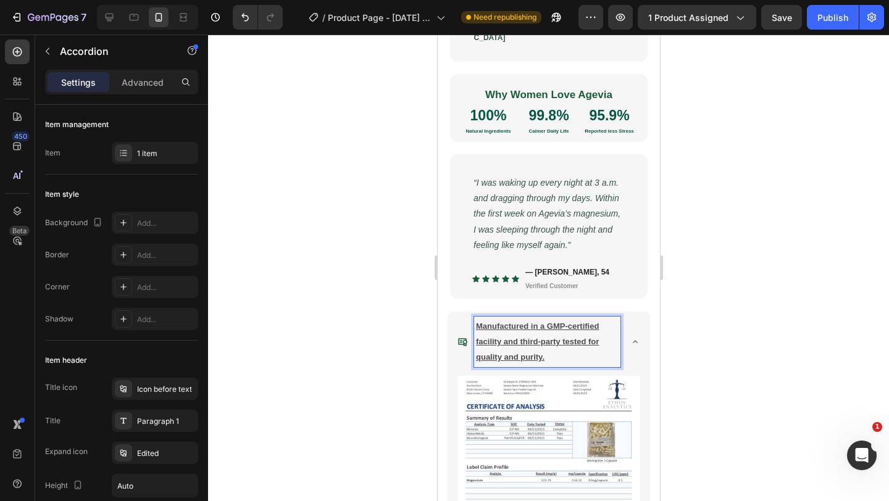
click at [638, 337] on icon at bounding box center [634, 342] width 10 height 10
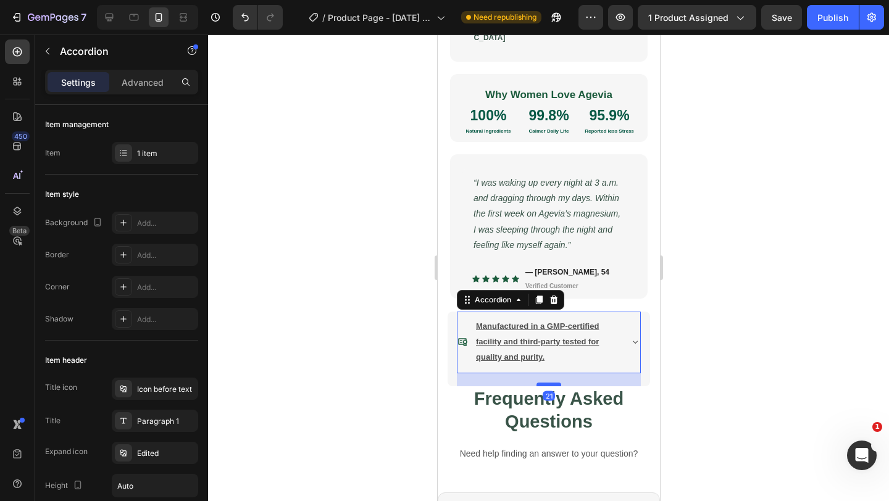
drag, startPoint x: 554, startPoint y: 355, endPoint x: 555, endPoint y: 368, distance: 13.7
click at [555, 383] on div at bounding box center [548, 385] width 25 height 4
type input "100%"
type input "100"
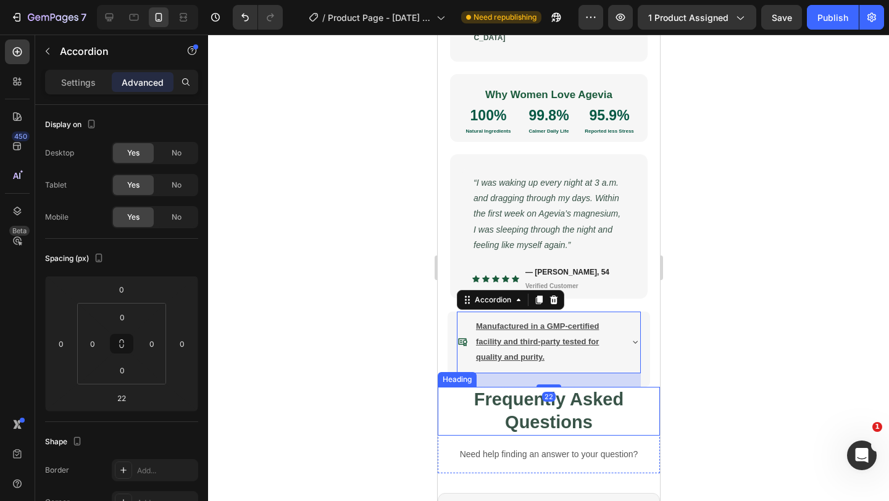
click at [419, 381] on div at bounding box center [548, 268] width 681 height 467
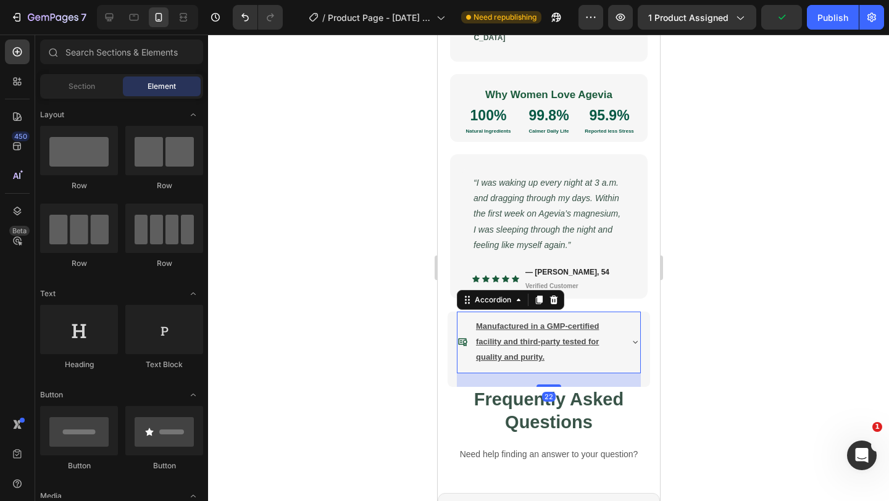
click at [589, 354] on div "Manufactured in a GMP-certified facility and third-party tested for quality and…" at bounding box center [548, 343] width 183 height 62
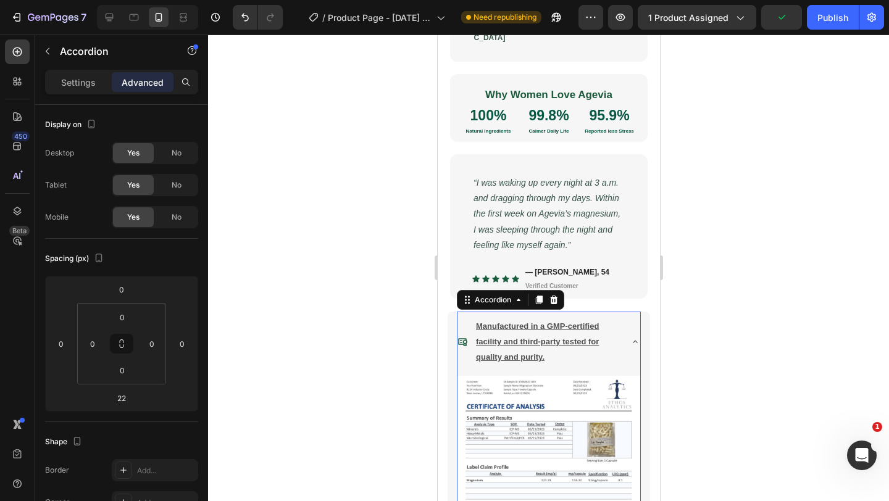
click at [576, 350] on div "Manufactured in a GMP-certified facility and third-party tested for quality and…" at bounding box center [546, 342] width 146 height 51
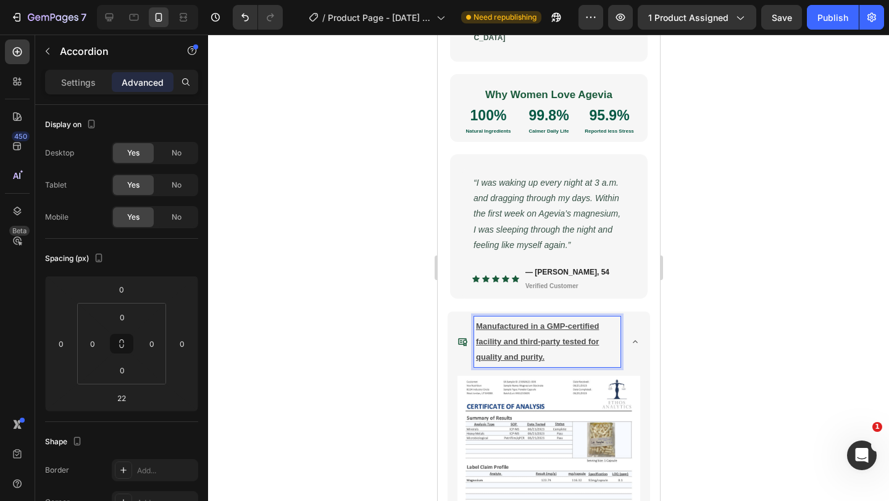
click at [630, 337] on icon at bounding box center [634, 342] width 10 height 10
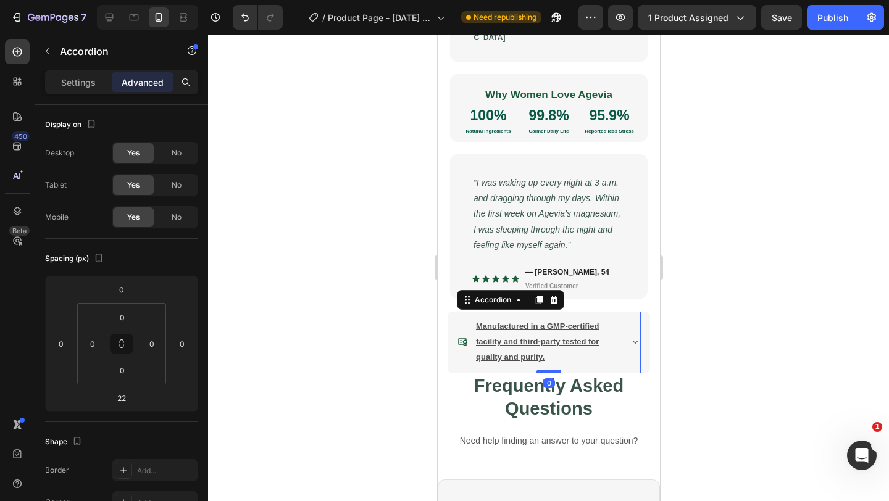
drag, startPoint x: 557, startPoint y: 370, endPoint x: 555, endPoint y: 354, distance: 15.5
click at [555, 370] on div at bounding box center [548, 372] width 25 height 4
type input "0"
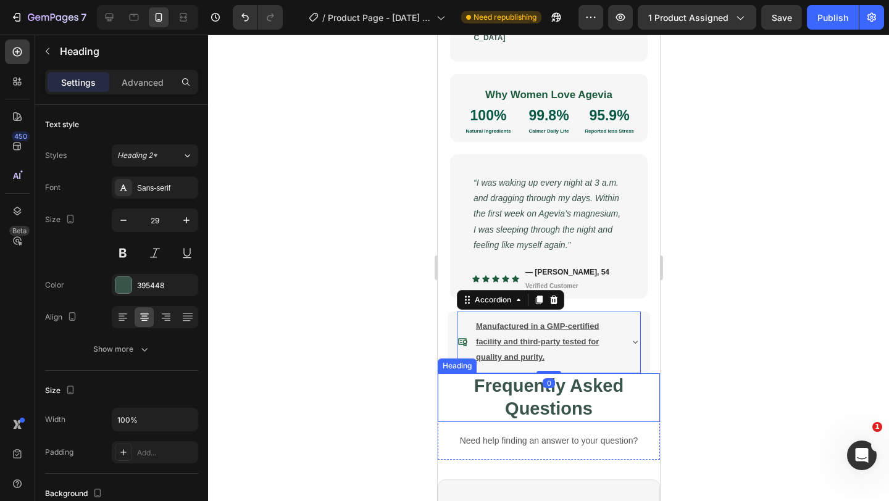
click at [540, 389] on p "Frequently Asked Questions" at bounding box center [548, 398] width 220 height 46
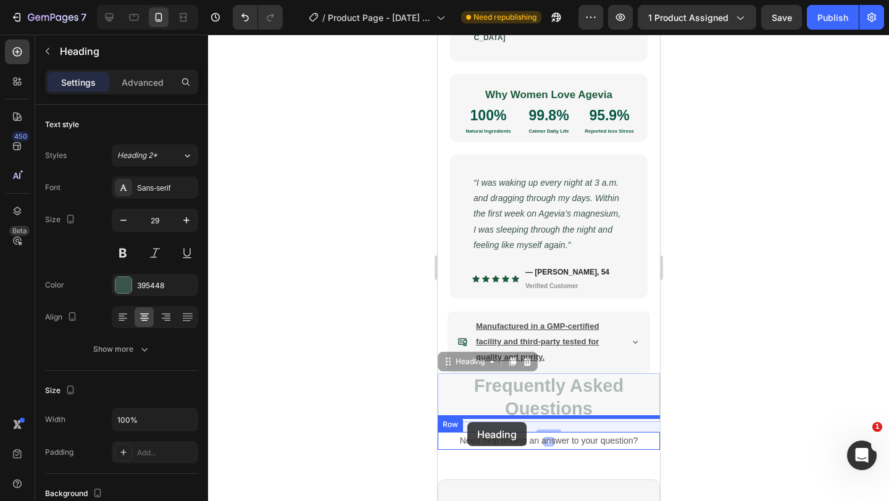
drag, startPoint x: 462, startPoint y: 347, endPoint x: 467, endPoint y: 422, distance: 75.4
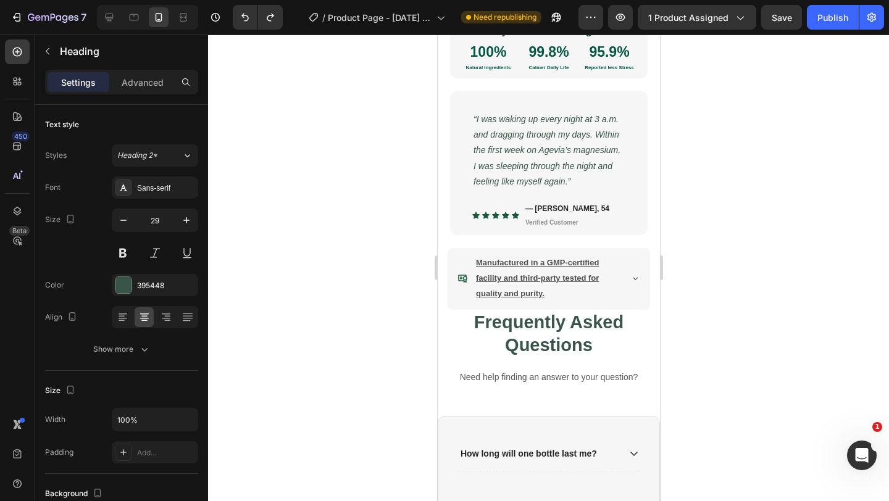
scroll to position [690, 0]
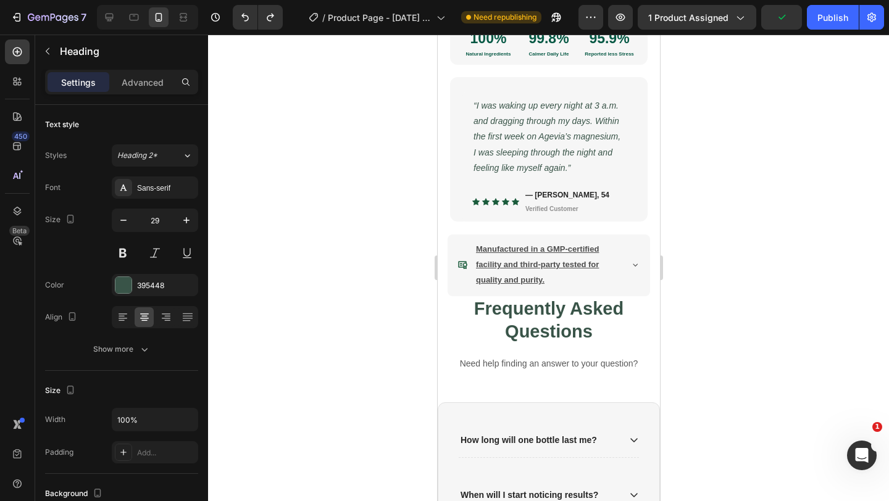
click at [445, 297] on p "Frequently Asked Questions" at bounding box center [548, 320] width 220 height 46
click at [473, 296] on h2 "Frequently Asked Questions" at bounding box center [548, 320] width 222 height 49
click at [463, 363] on div "Frequently Asked Questions Heading Need help finding an answer to your question…" at bounding box center [548, 339] width 222 height 87
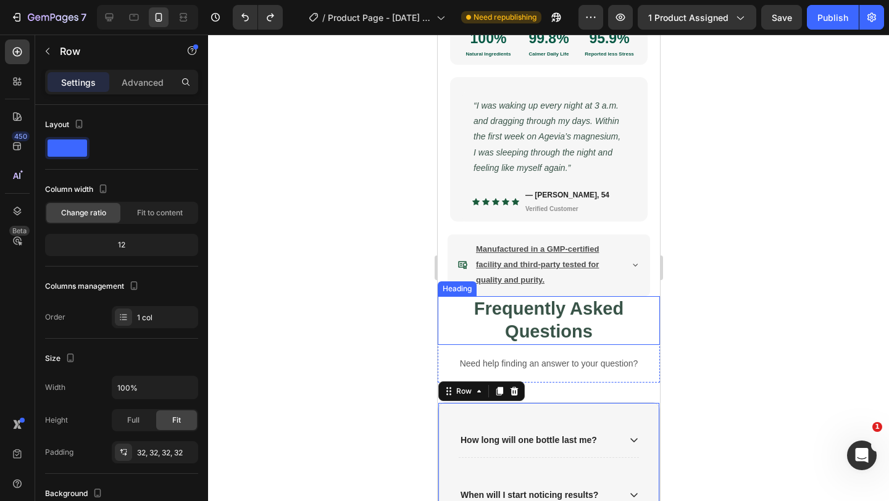
click at [447, 324] on p "Frequently Asked Questions" at bounding box center [548, 320] width 220 height 46
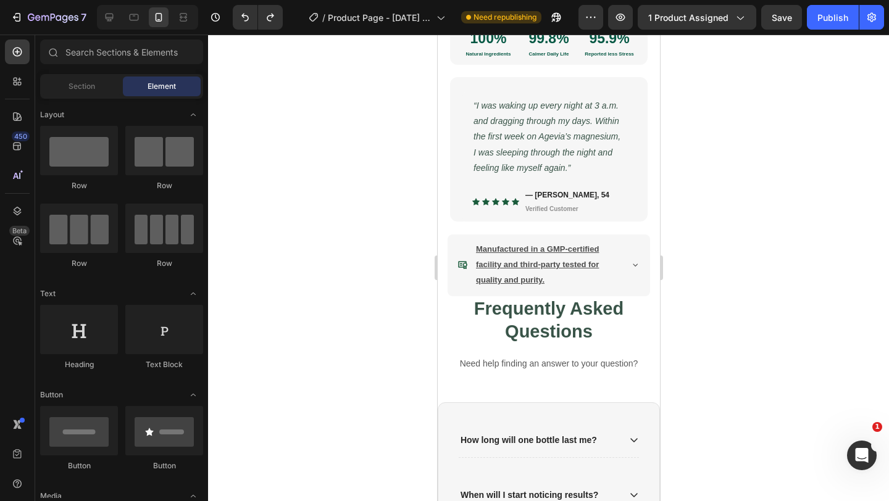
click at [441, 280] on section "Manufactured in a GMP-certified facility and third-party tested for quality and…" at bounding box center [548, 265] width 222 height 62
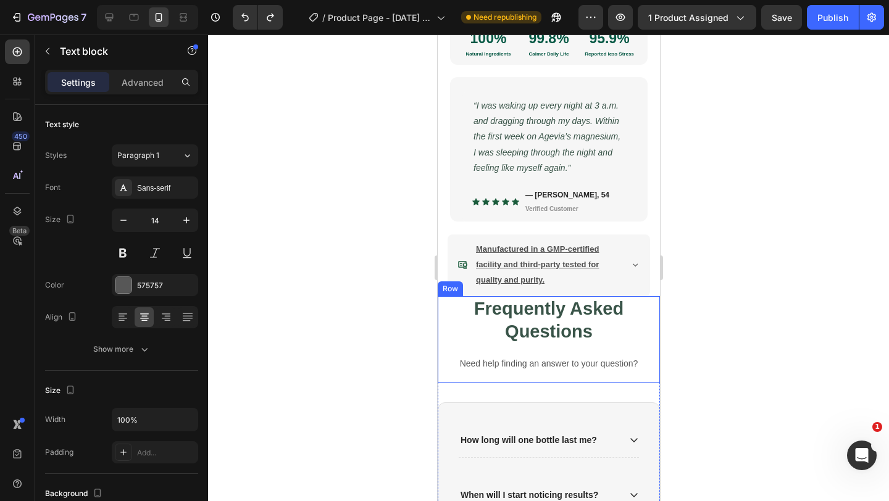
click at [444, 356] on p "Need help finding an answer to your question?" at bounding box center [548, 363] width 220 height 15
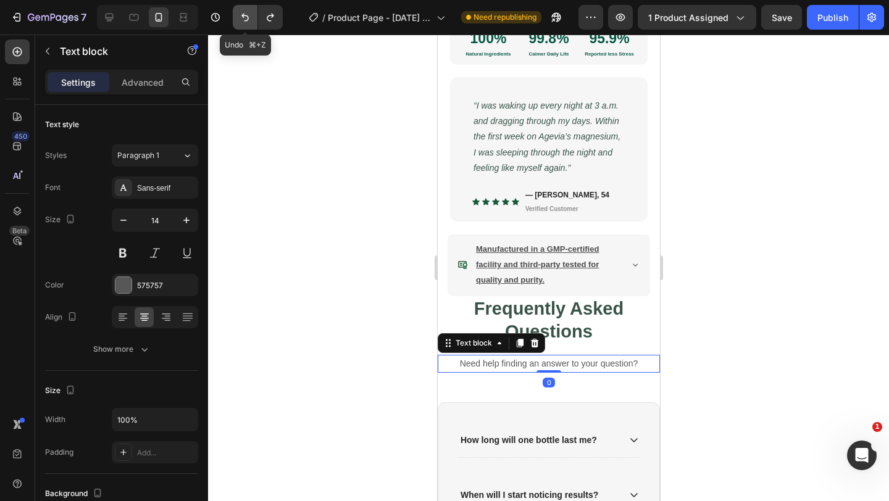
click at [240, 14] on icon "Undo/Redo" at bounding box center [245, 17] width 12 height 12
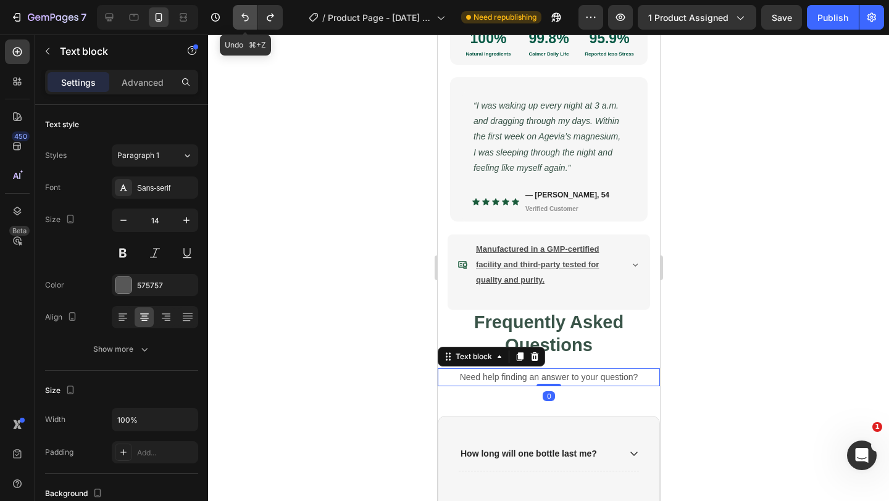
click at [240, 14] on icon "Undo/Redo" at bounding box center [245, 17] width 12 height 12
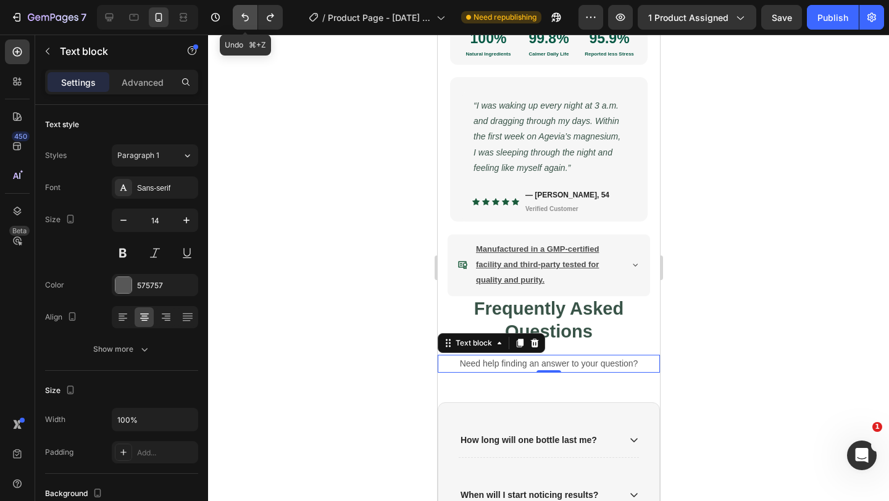
click at [240, 14] on icon "Undo/Redo" at bounding box center [245, 17] width 12 height 12
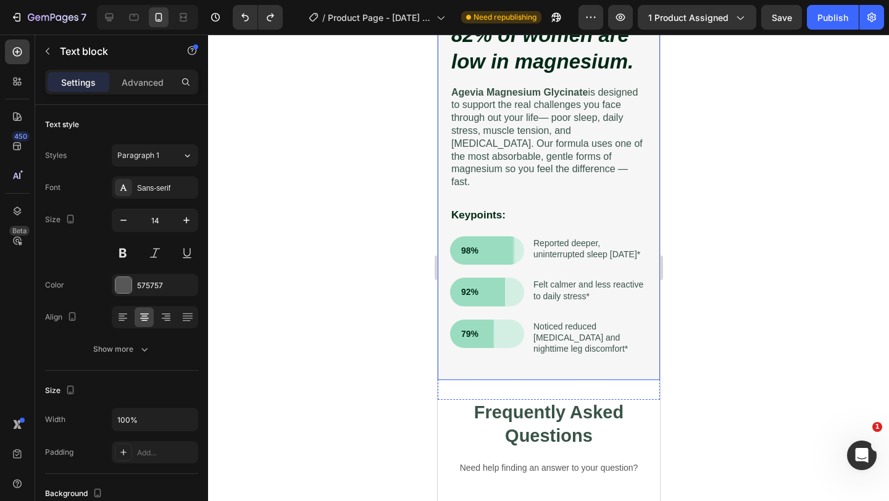
scroll to position [997, 0]
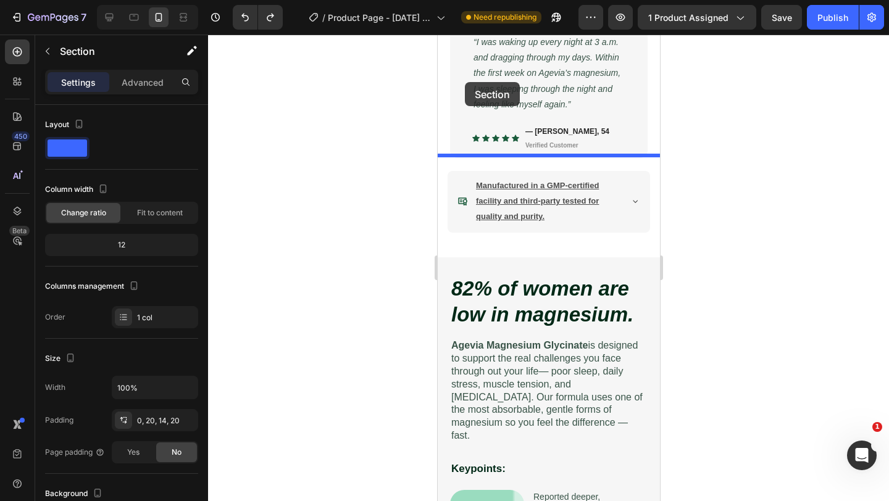
scroll to position [723, 0]
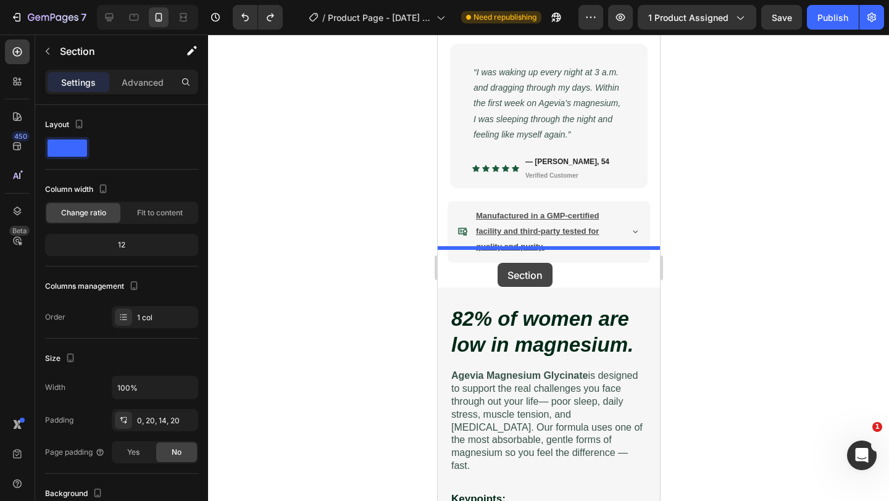
drag, startPoint x: 446, startPoint y: 378, endPoint x: 494, endPoint y: 258, distance: 129.0
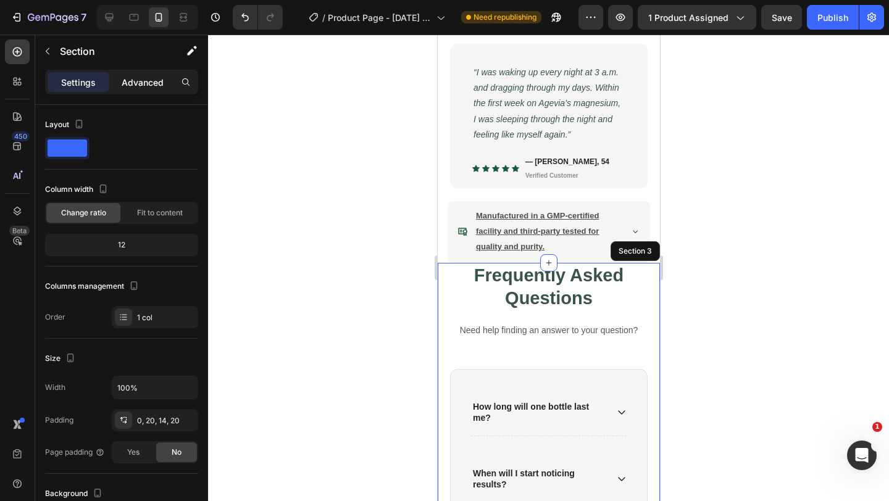
click at [151, 86] on p "Advanced" at bounding box center [143, 82] width 42 height 13
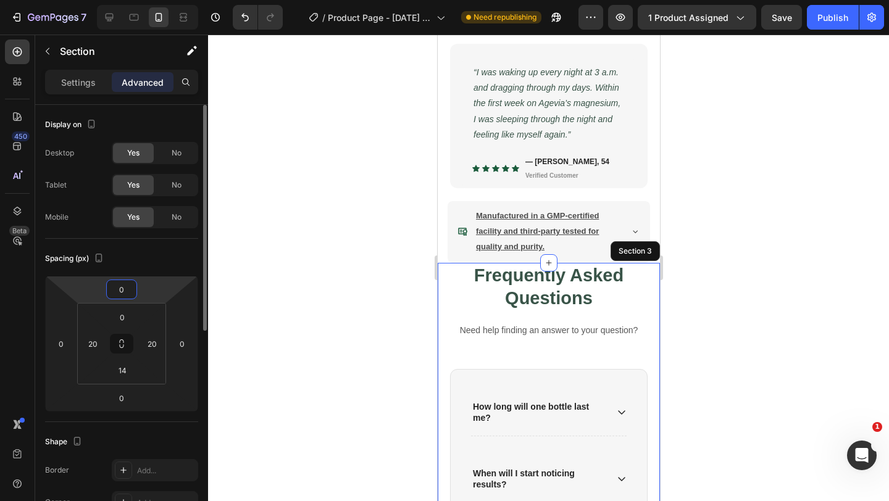
click at [127, 283] on input "0" at bounding box center [121, 289] width 25 height 19
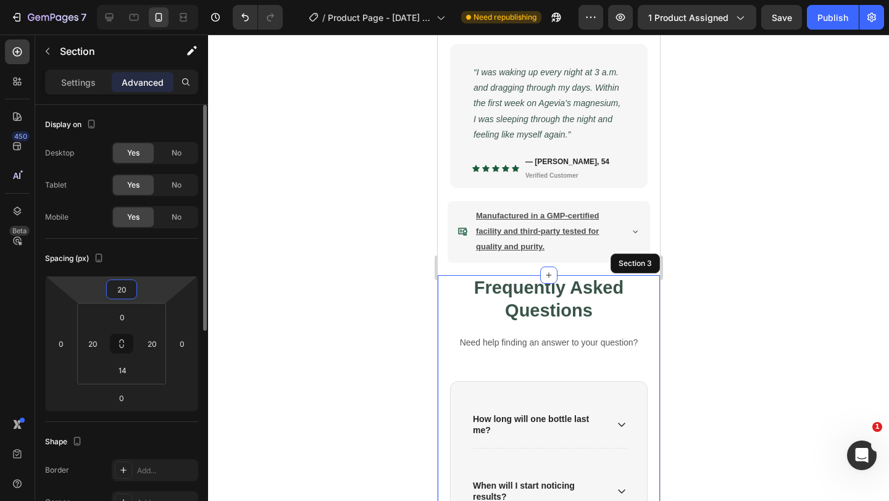
type input "2"
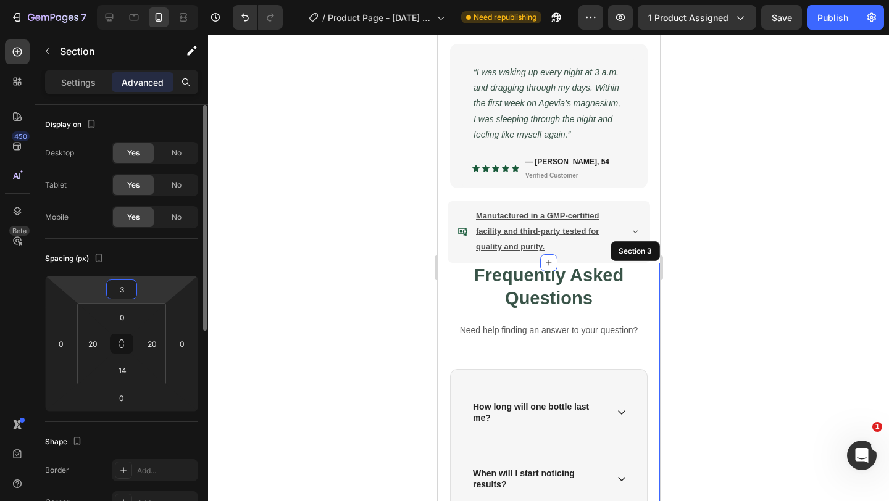
type input "30"
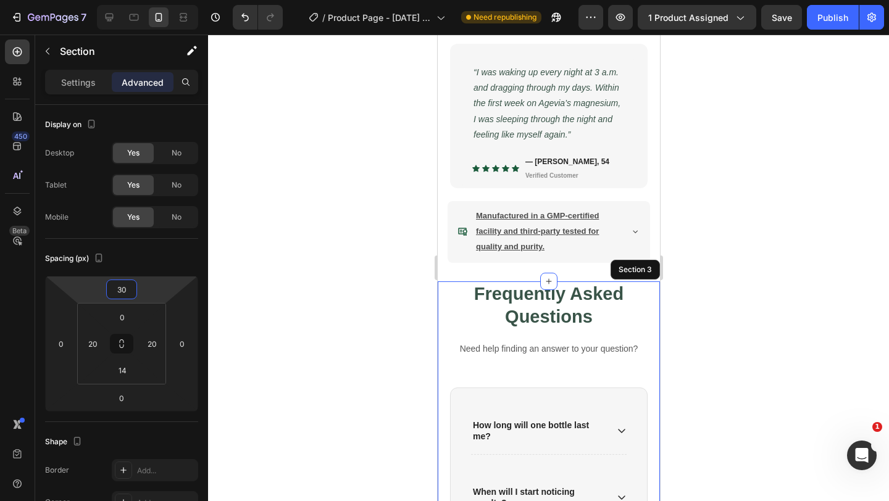
click at [296, 324] on div at bounding box center [548, 268] width 681 height 467
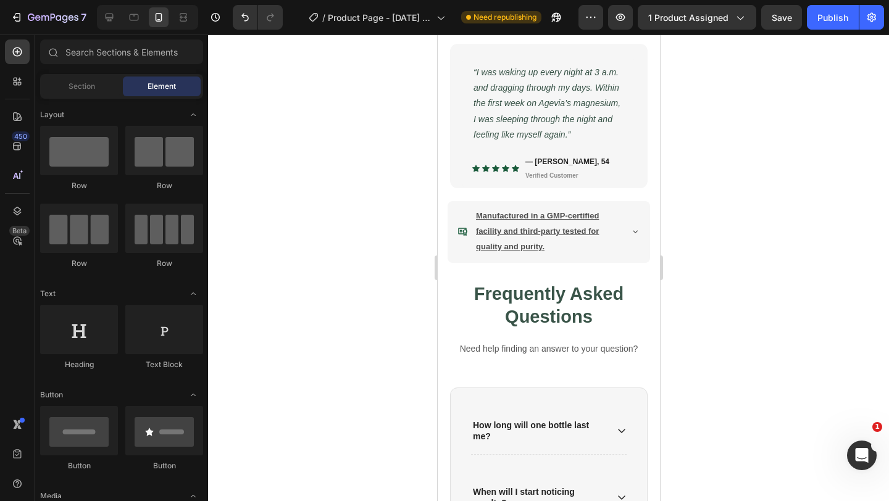
click at [344, 288] on div at bounding box center [548, 268] width 681 height 467
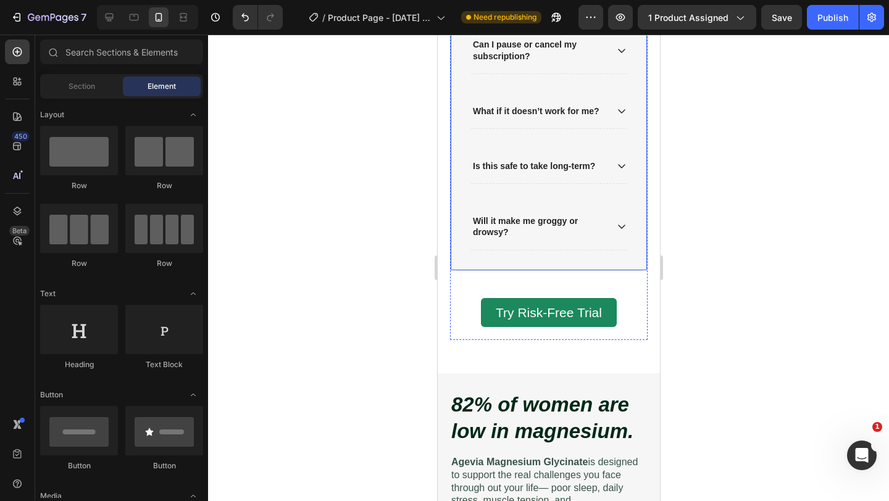
scroll to position [1280, 0]
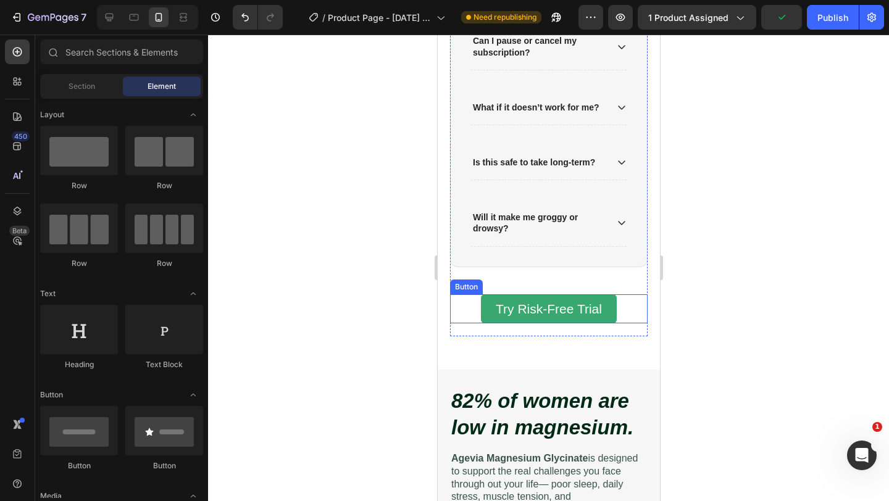
click at [492, 309] on button "Try Risk-Free Trial" at bounding box center [548, 309] width 136 height 30
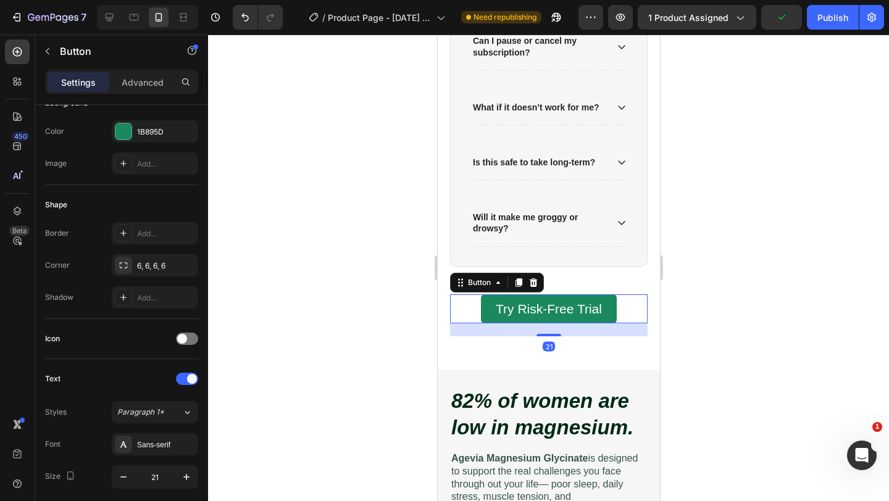
scroll to position [518, 0]
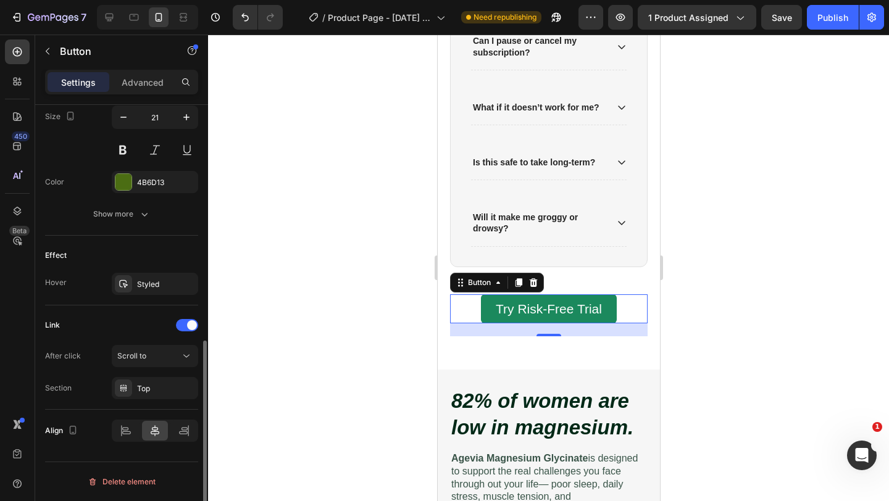
click at [323, 363] on div at bounding box center [548, 268] width 681 height 467
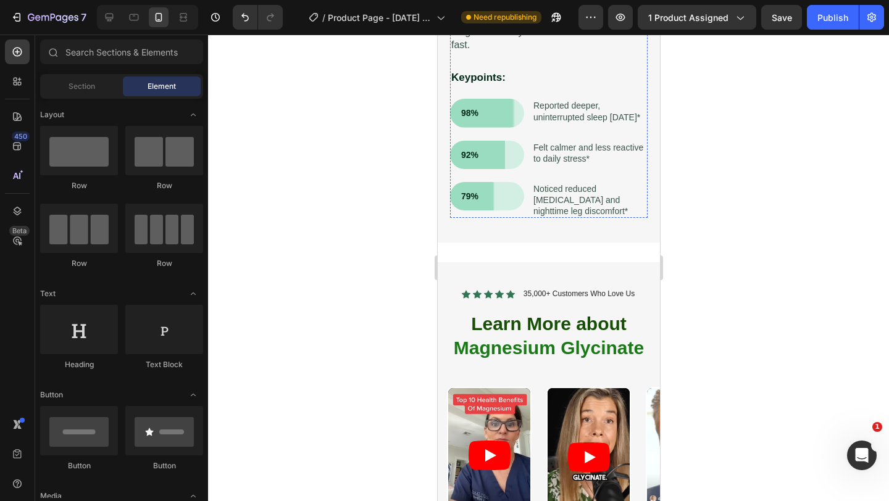
scroll to position [1844, 0]
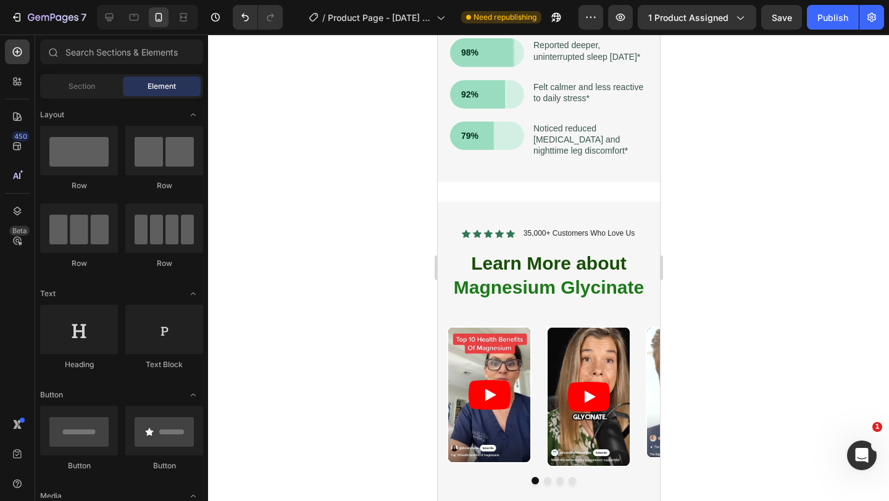
click at [344, 329] on div at bounding box center [548, 268] width 681 height 467
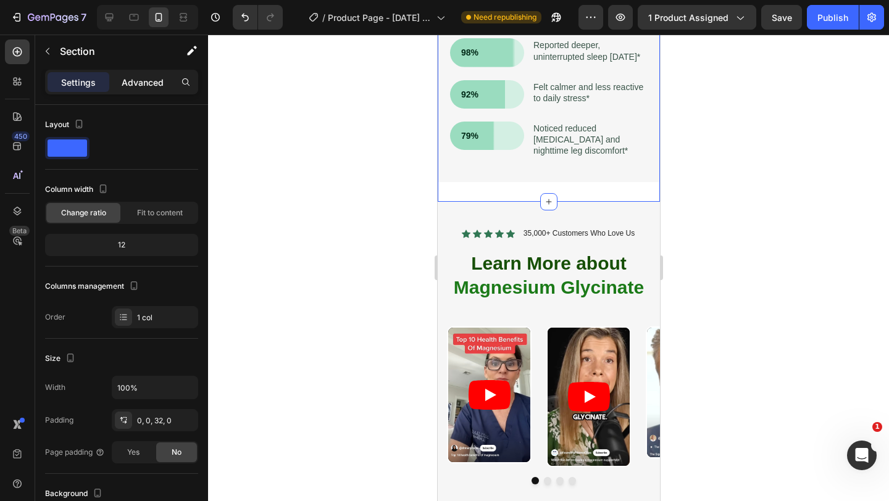
click at [132, 76] on p "Advanced" at bounding box center [143, 82] width 42 height 13
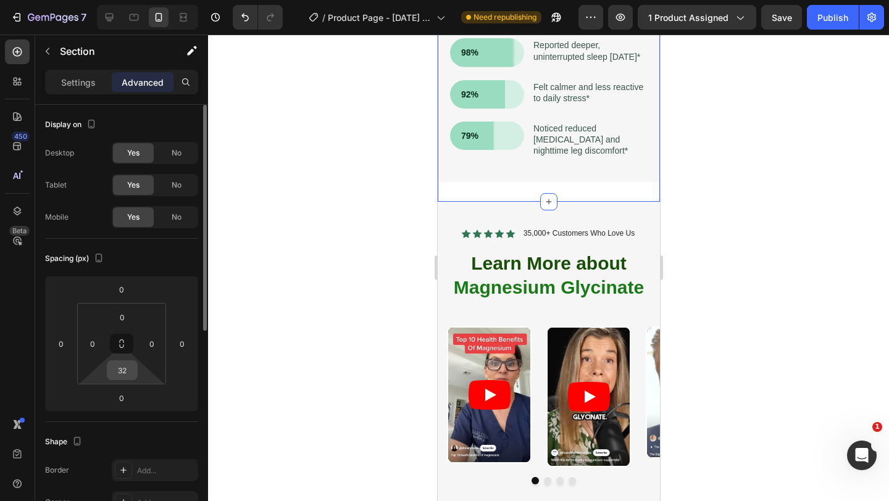
click at [127, 370] on input "32" at bounding box center [122, 370] width 25 height 19
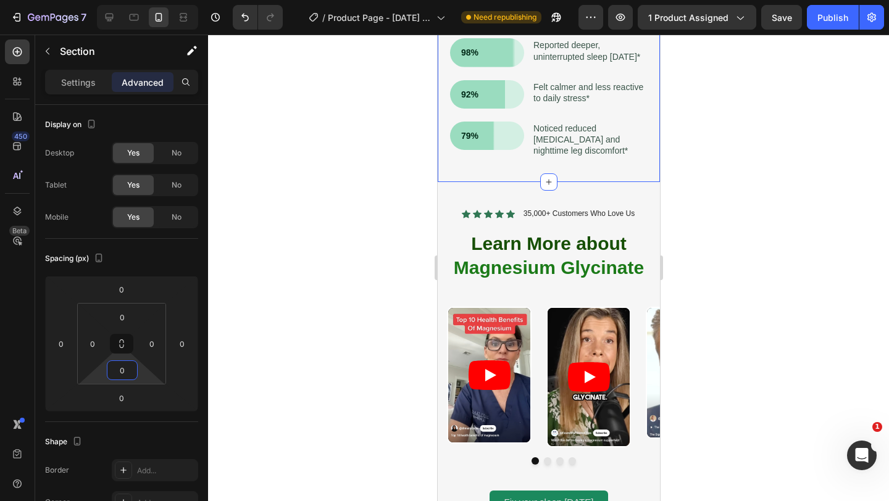
click at [315, 359] on div at bounding box center [548, 268] width 681 height 467
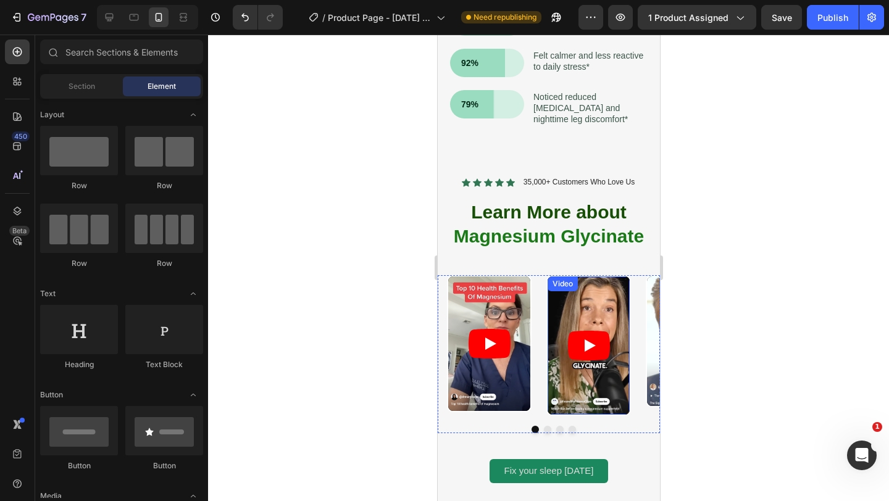
scroll to position [1877, 0]
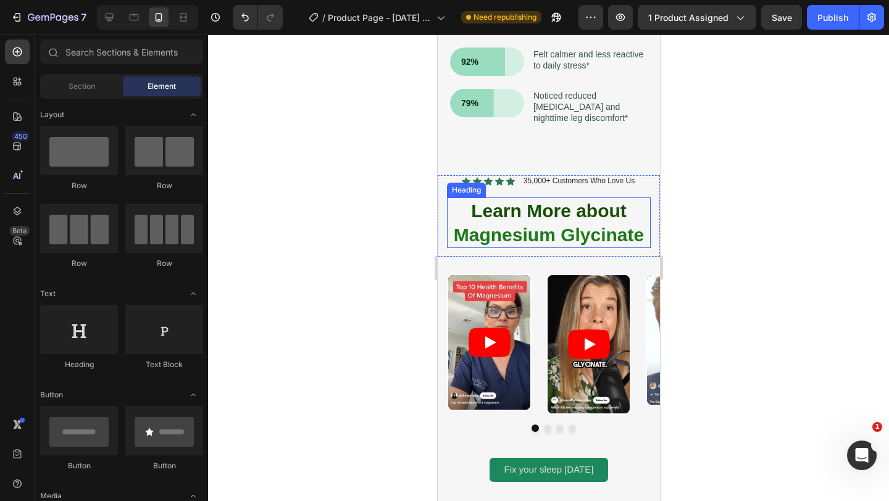
click at [555, 207] on span "Learn More about" at bounding box center [548, 211] width 156 height 20
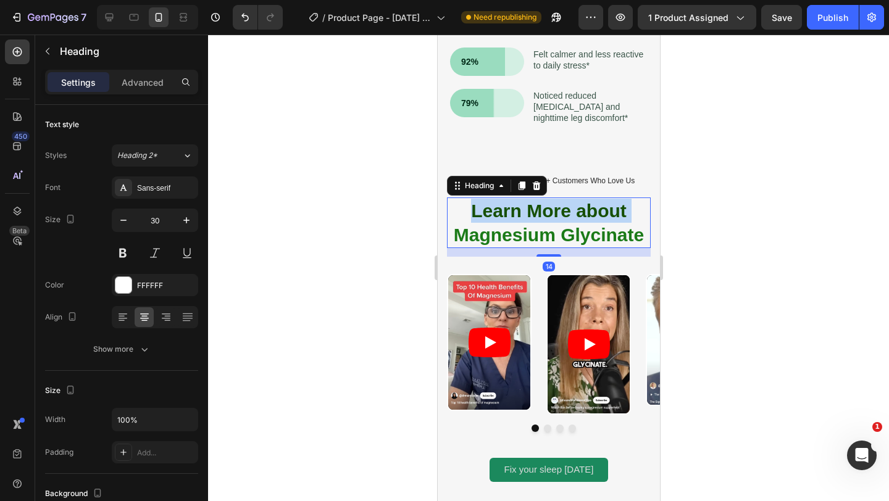
click at [555, 207] on span "Learn More about" at bounding box center [548, 211] width 156 height 20
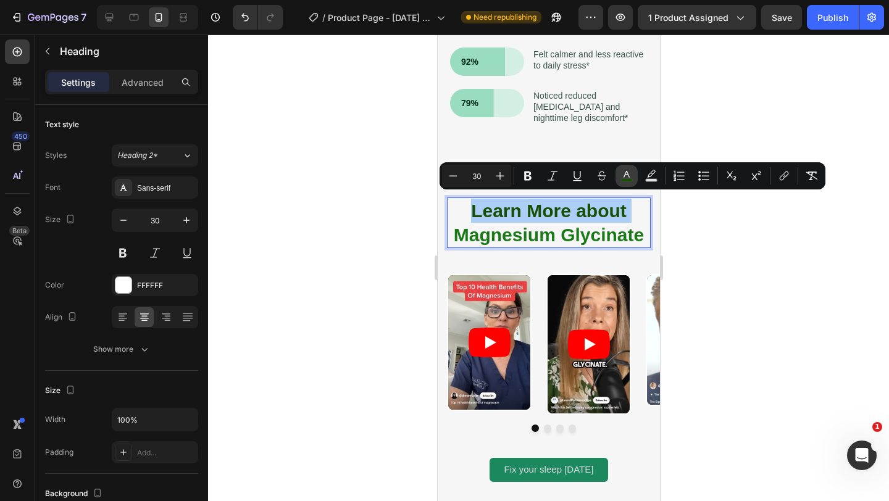
click at [625, 177] on icon "Editor contextual toolbar" at bounding box center [626, 176] width 12 height 12
type input "164F05"
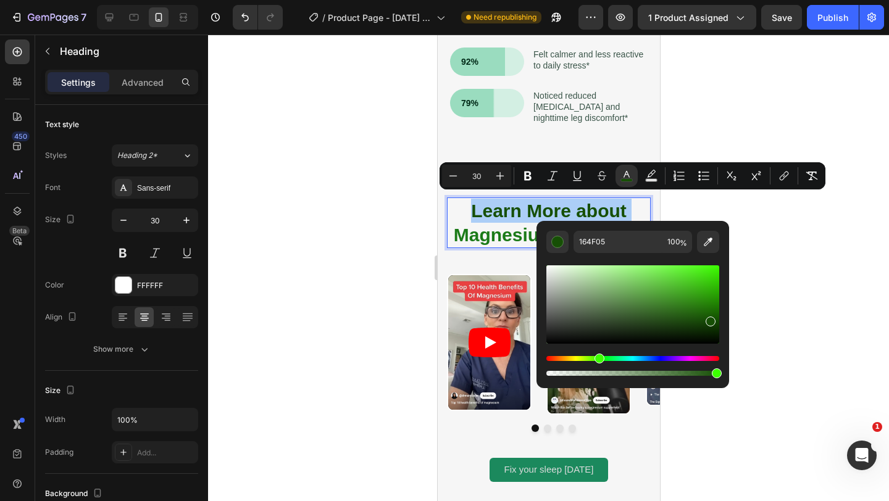
click at [668, 313] on div "Editor contextual toolbar" at bounding box center [632, 304] width 173 height 78
click at [679, 305] on div "Editor contextual toolbar" at bounding box center [632, 304] width 173 height 78
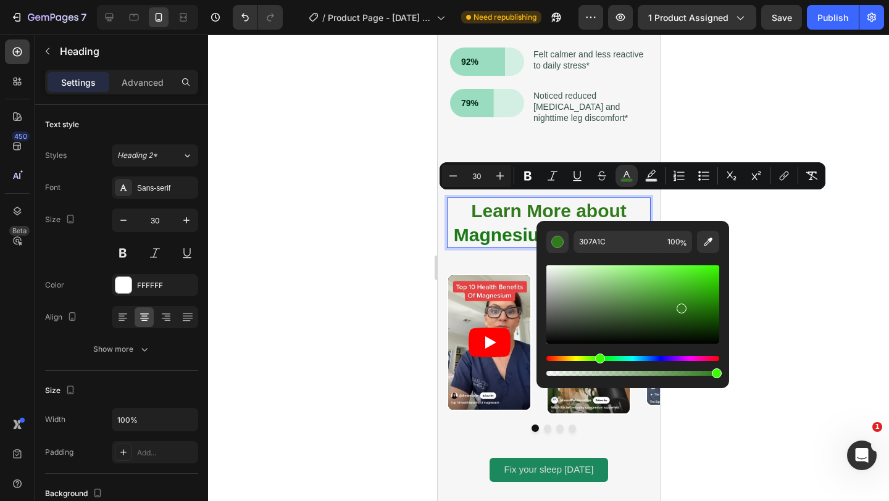
click at [704, 320] on div "Editor contextual toolbar" at bounding box center [632, 304] width 173 height 78
click at [685, 331] on div "Editor contextual toolbar" at bounding box center [632, 304] width 173 height 78
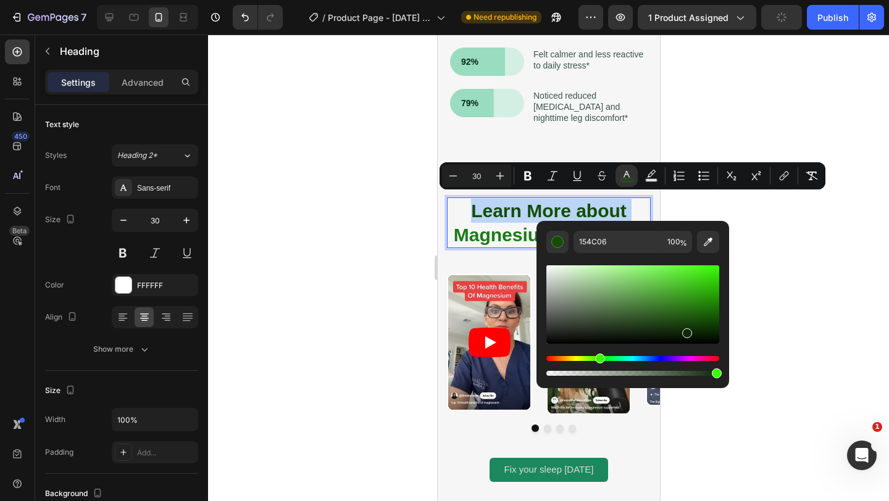
type input "0F2808"
click at [347, 252] on div at bounding box center [548, 268] width 681 height 467
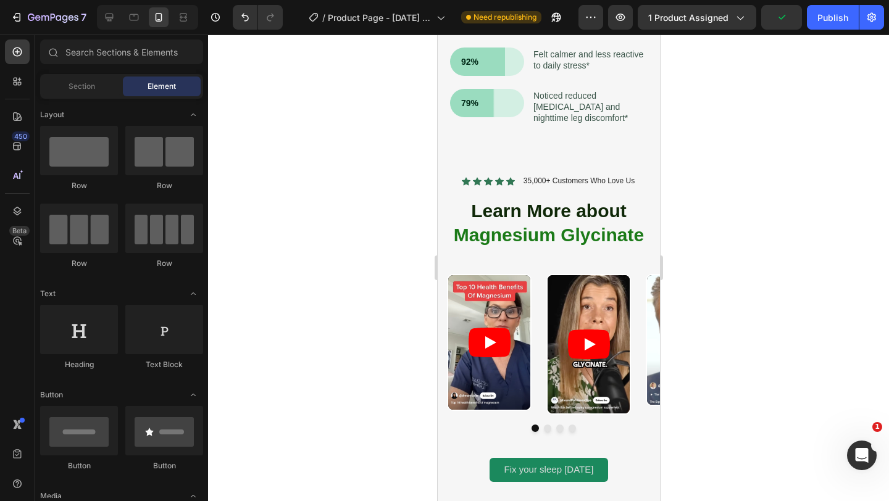
click at [769, 254] on div at bounding box center [548, 268] width 681 height 467
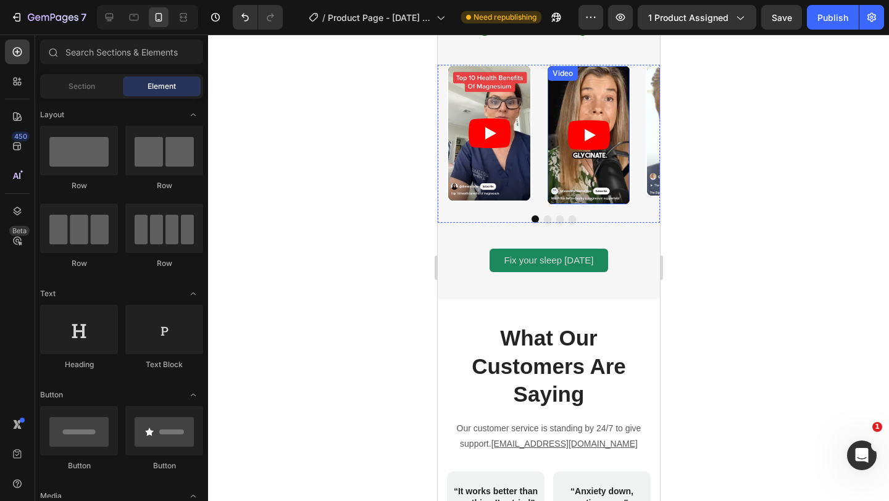
scroll to position [2083, 0]
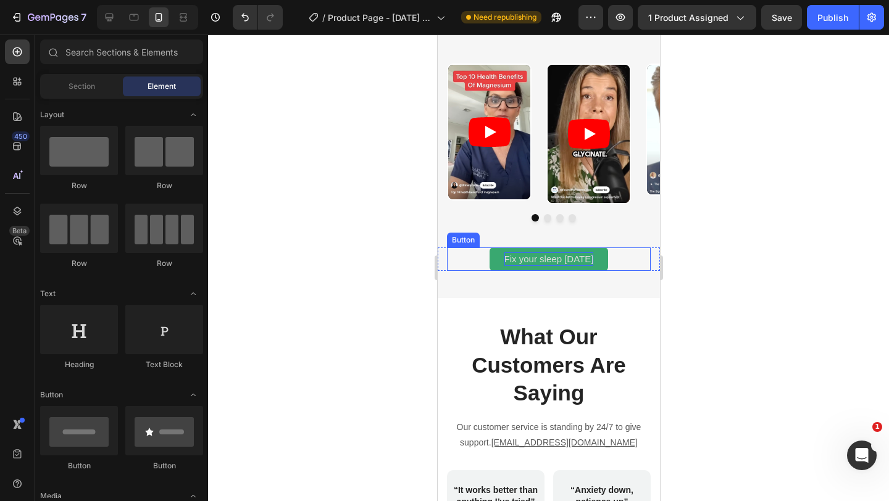
click at [507, 260] on span "Fix your sleep [DATE]" at bounding box center [548, 259] width 89 height 10
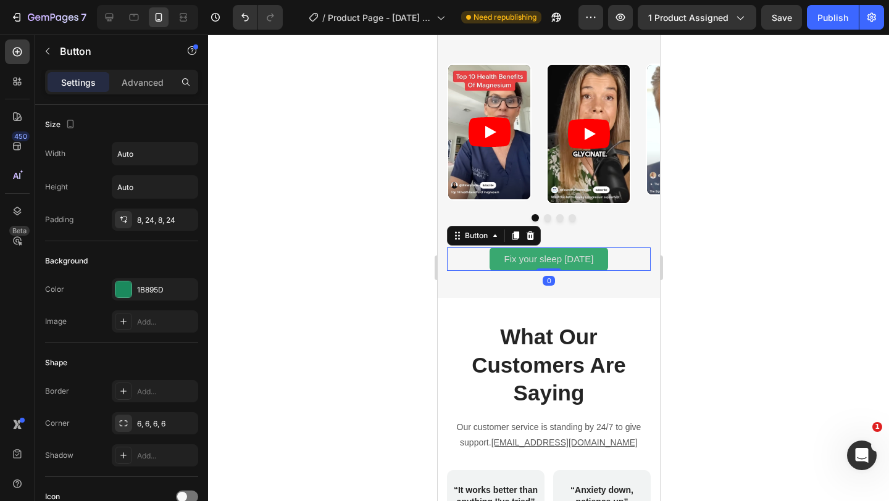
click at [489, 261] on button "Fix your sleep [DATE]" at bounding box center [548, 259] width 119 height 24
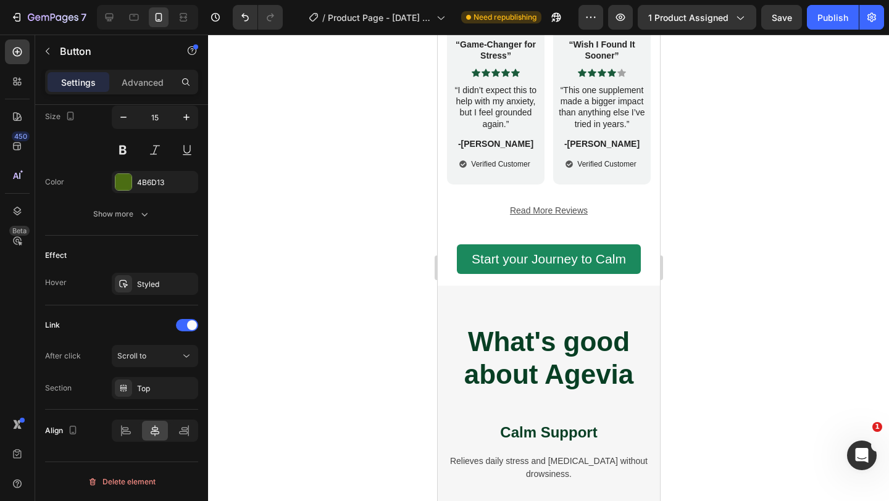
scroll to position [3536, 0]
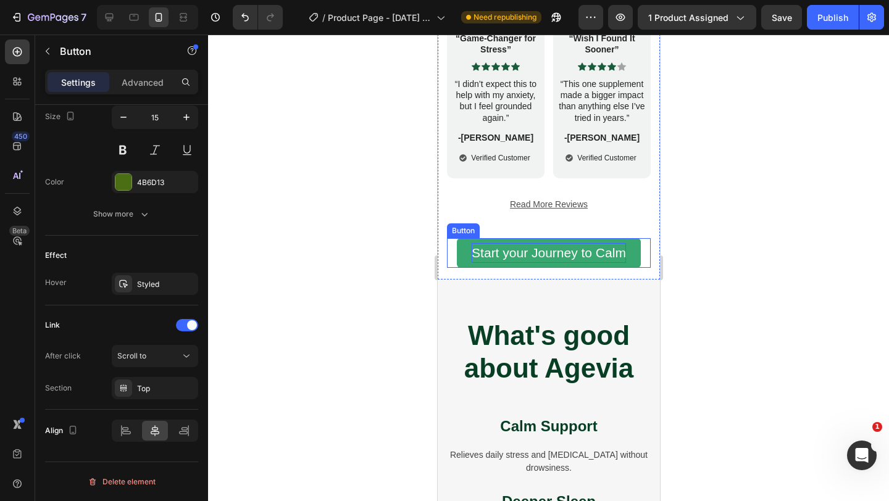
click at [481, 255] on span "Start your Journey to Calm" at bounding box center [548, 253] width 154 height 14
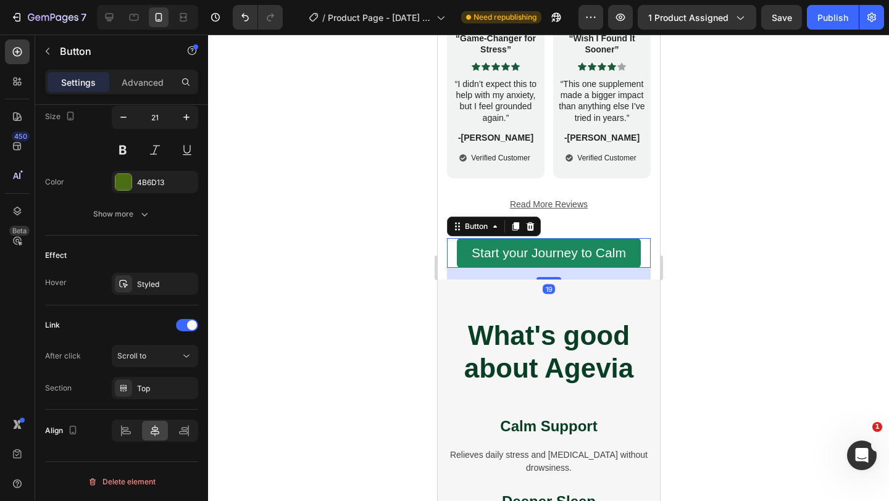
click at [354, 258] on div at bounding box center [548, 268] width 681 height 467
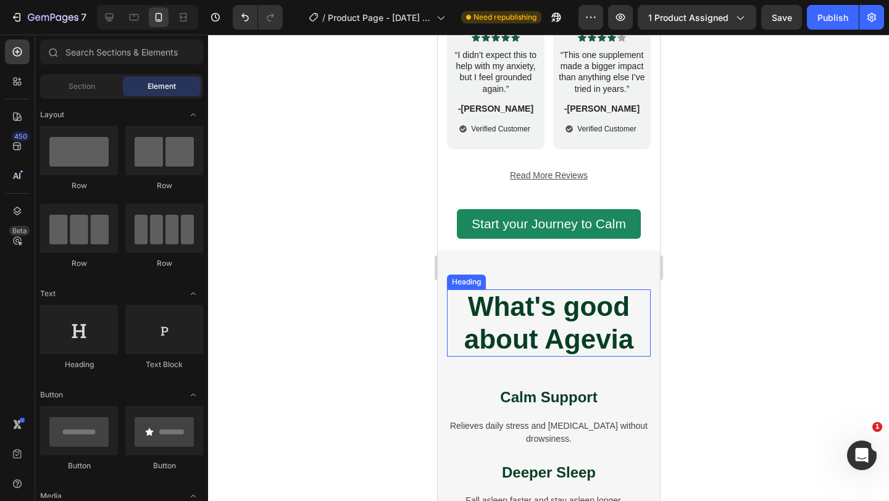
scroll to position [3569, 0]
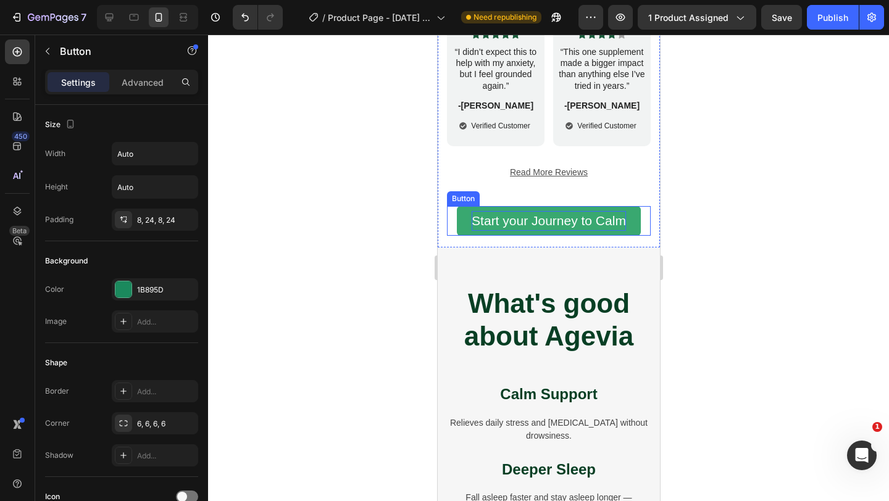
click at [535, 220] on span "Start your Journey to Calm" at bounding box center [548, 221] width 154 height 14
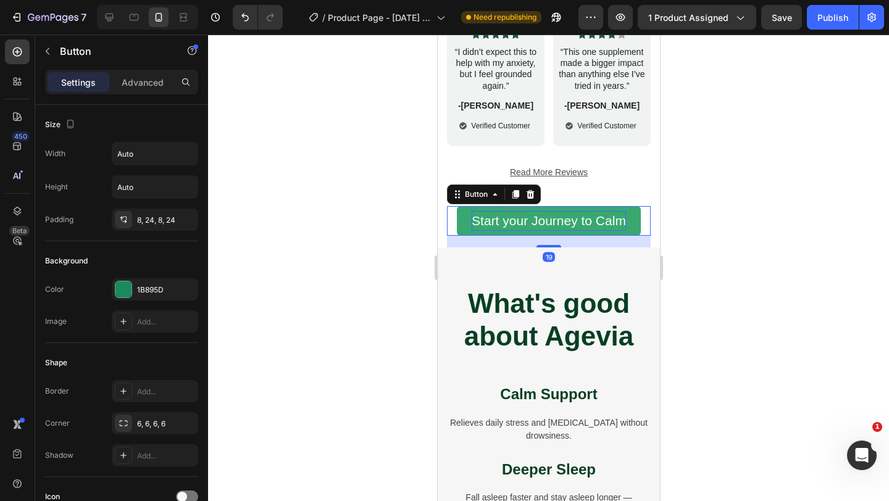
click at [537, 222] on span "Start your Journey to Calm" at bounding box center [548, 221] width 154 height 14
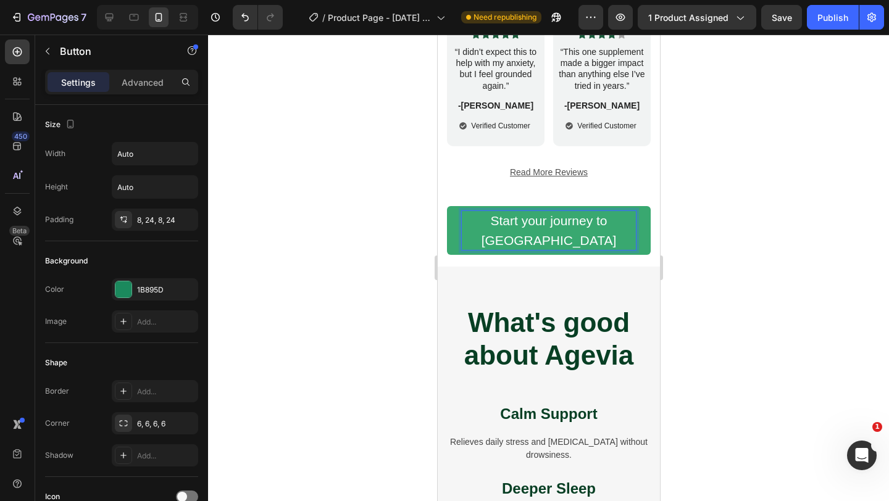
click at [600, 223] on span "Start your journey to [GEOGRAPHIC_DATA]" at bounding box center [548, 231] width 135 height 34
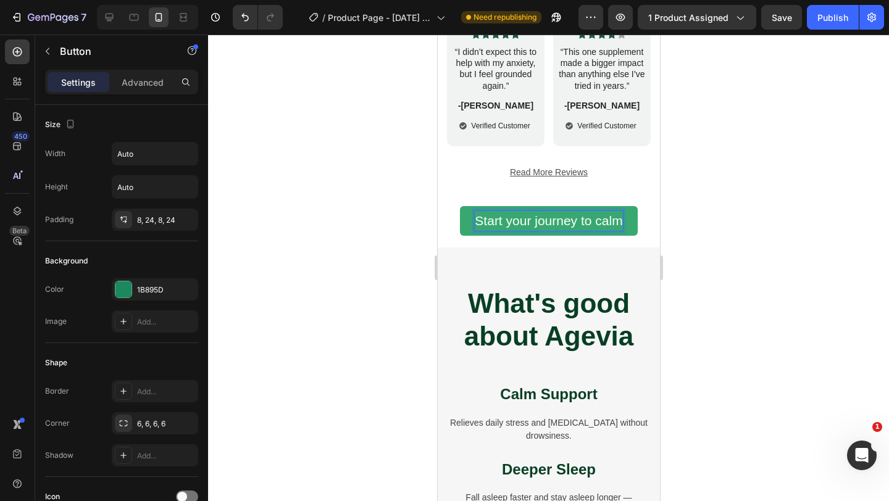
click at [380, 166] on div at bounding box center [548, 268] width 681 height 467
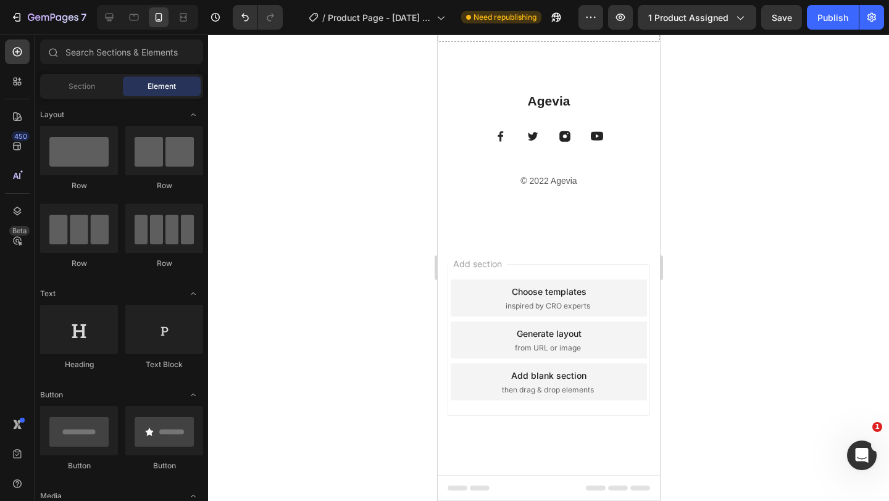
scroll to position [4848, 0]
click at [460, 42] on div "Drop element here" at bounding box center [548, 23] width 222 height 37
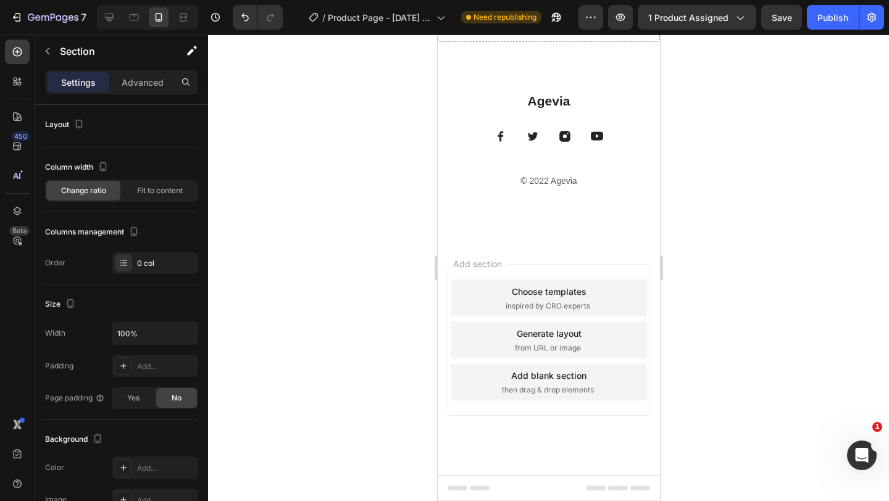
click at [617, 42] on div "Drop element here" at bounding box center [548, 23] width 222 height 37
click at [826, 15] on div "Publish" at bounding box center [832, 17] width 31 height 13
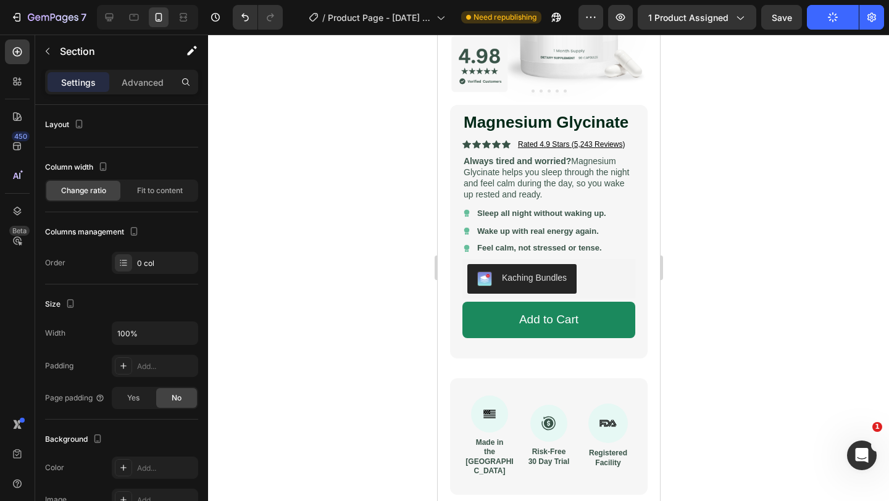
scroll to position [0, 0]
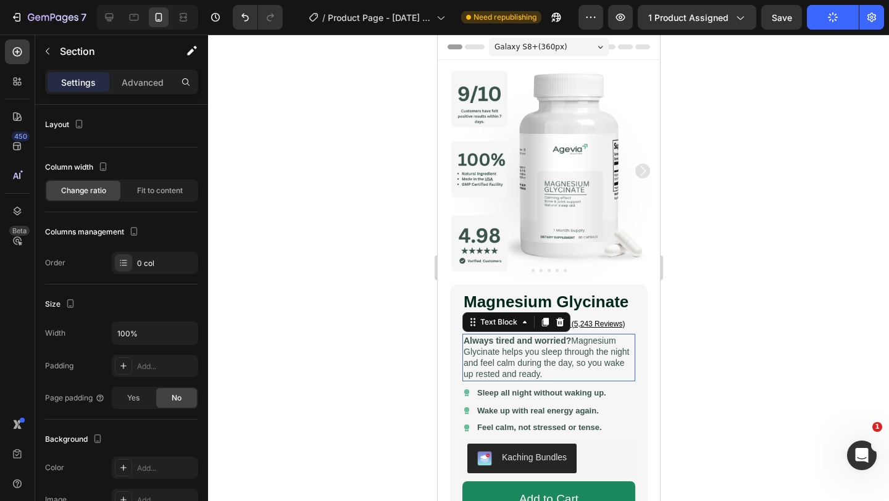
click at [512, 354] on p "Always tired and worried? Magnesium Glycinate helps you sleep through the night…" at bounding box center [548, 357] width 170 height 45
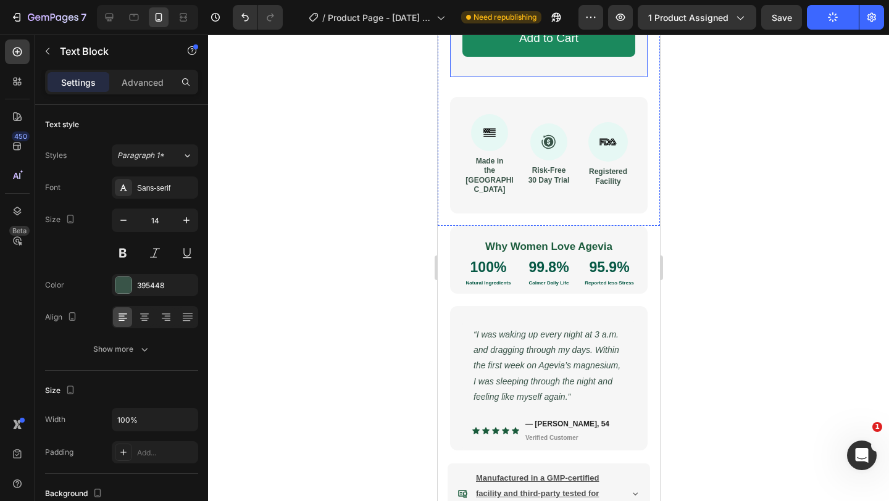
scroll to position [478, 0]
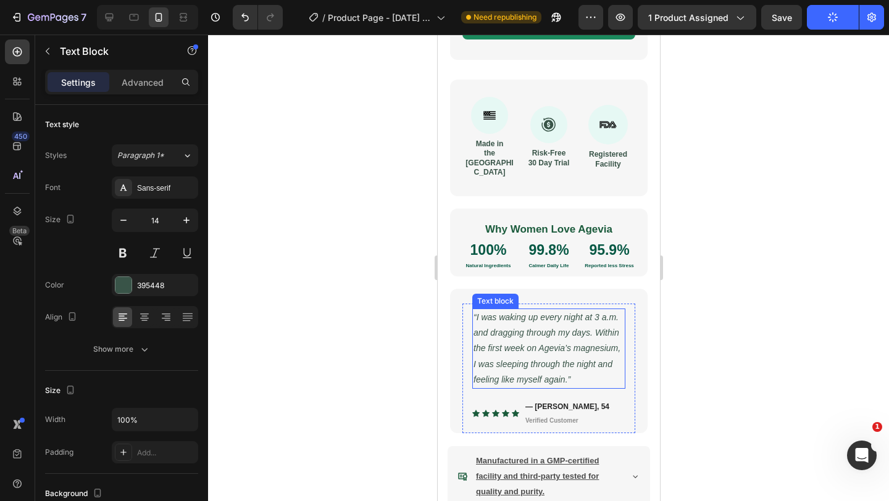
click at [531, 344] on icon "“I was waking up every night at 3 a.m. and dragging through my days. Within the…" at bounding box center [546, 348] width 147 height 72
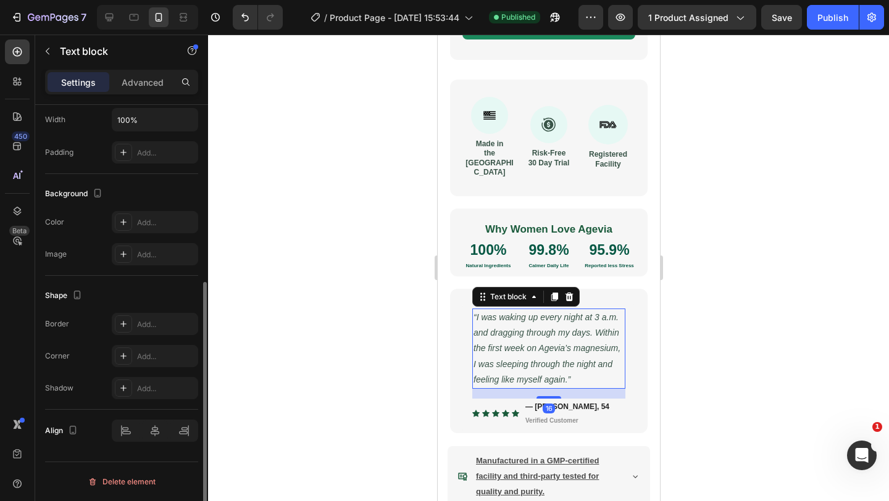
click at [531, 344] on icon "“I was waking up every night at 3 a.m. and dragging through my days. Within the…" at bounding box center [546, 348] width 147 height 72
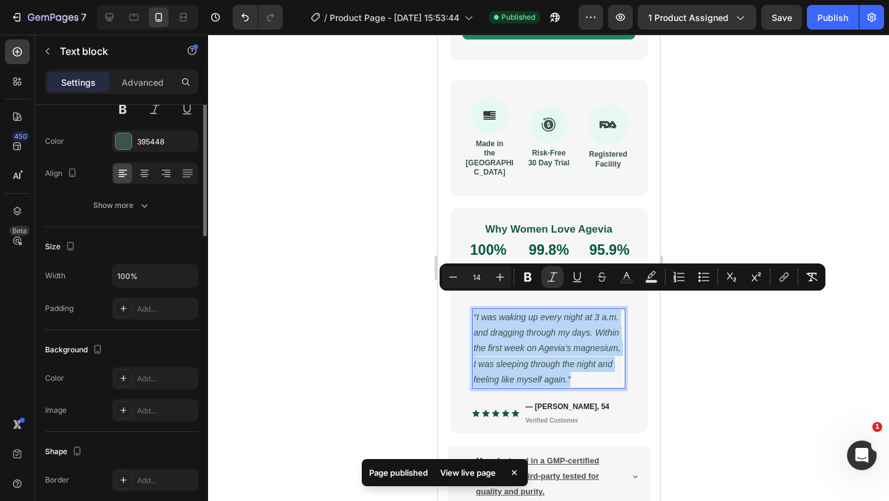
scroll to position [0, 0]
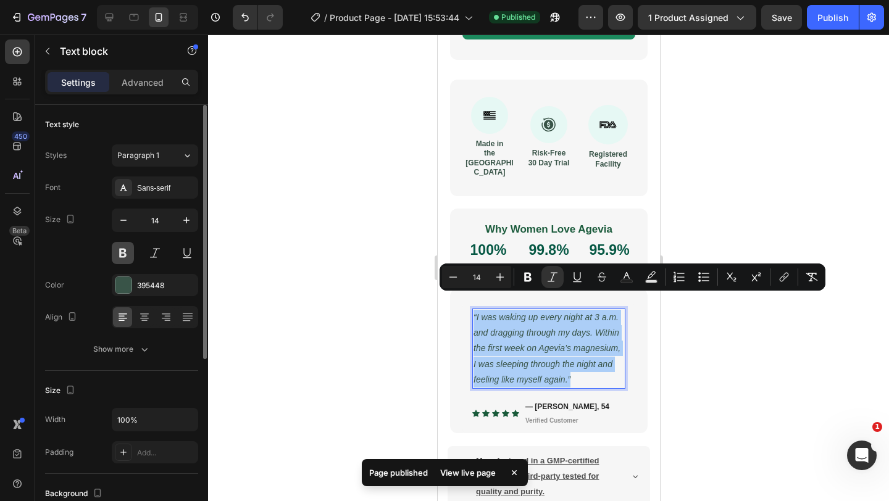
click at [124, 252] on button at bounding box center [123, 253] width 22 height 22
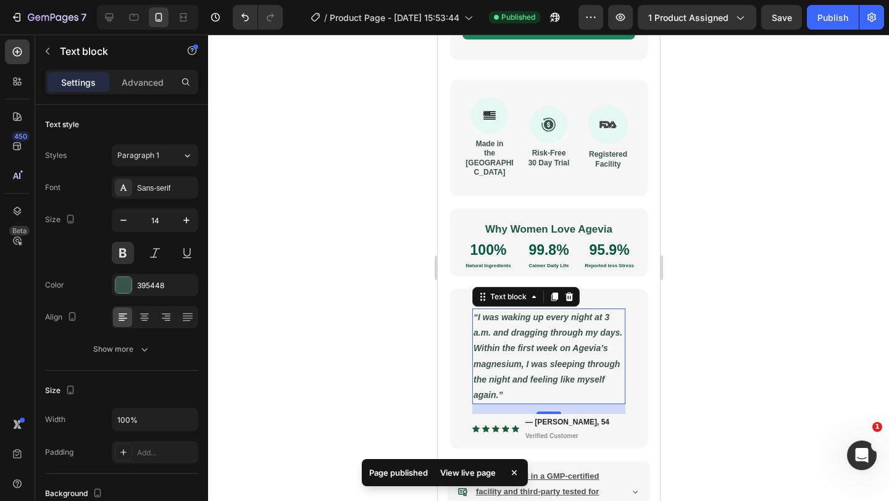
click at [307, 299] on div at bounding box center [548, 268] width 681 height 467
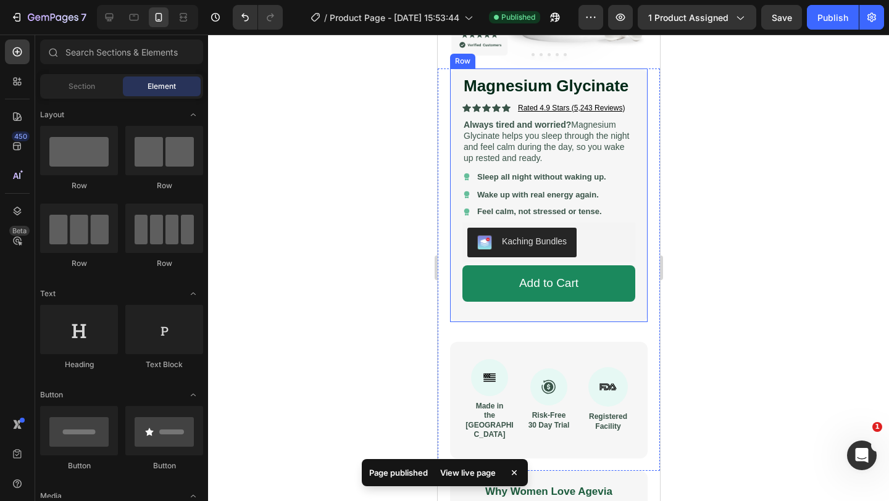
scroll to position [194, 0]
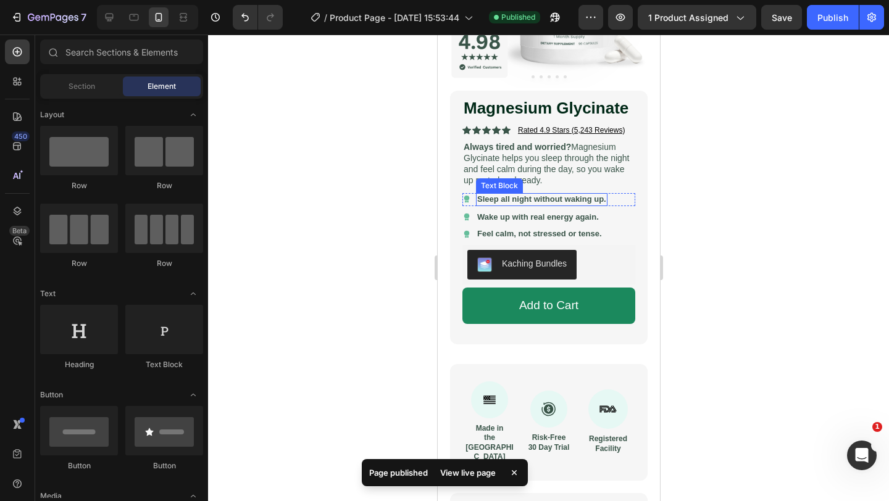
click at [514, 175] on p "Always tired and worried? Magnesium Glycinate helps you sleep through the night…" at bounding box center [548, 163] width 170 height 45
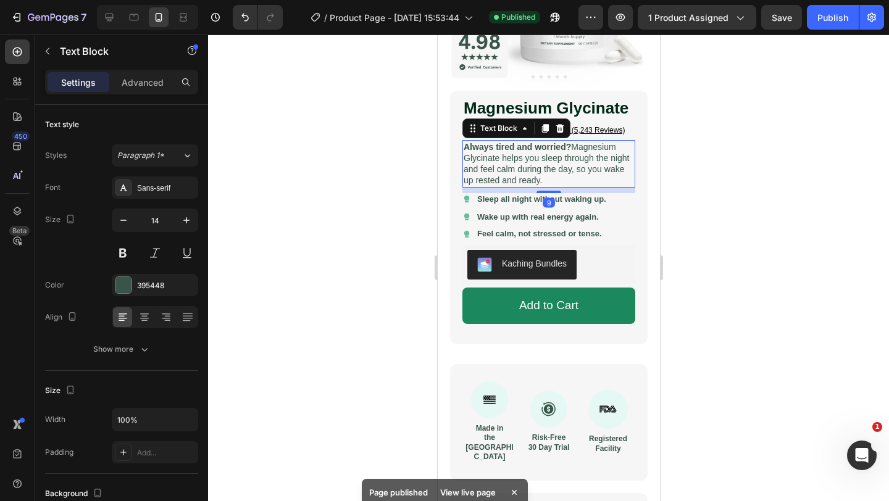
click at [514, 175] on p "Always tired and worried? Magnesium Glycinate helps you sleep through the night…" at bounding box center [548, 163] width 170 height 45
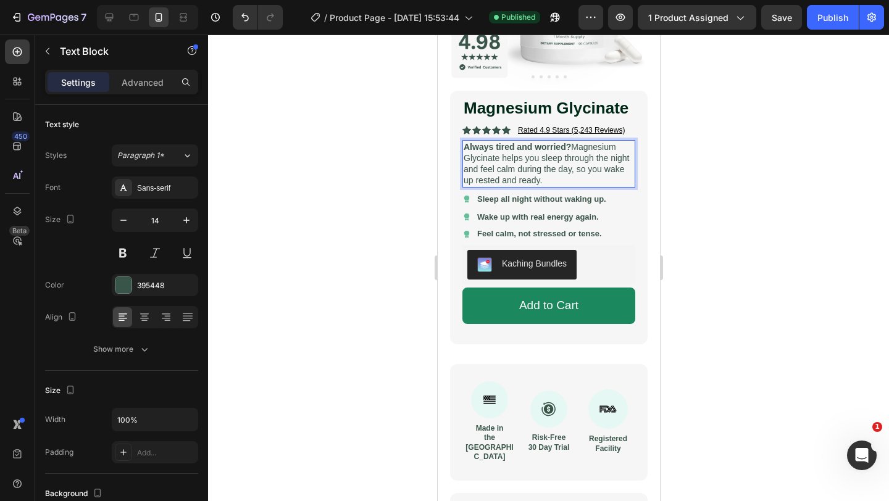
click at [552, 178] on p "Always tired and worried? Magnesium Glycinate helps you sleep through the night…" at bounding box center [548, 163] width 170 height 45
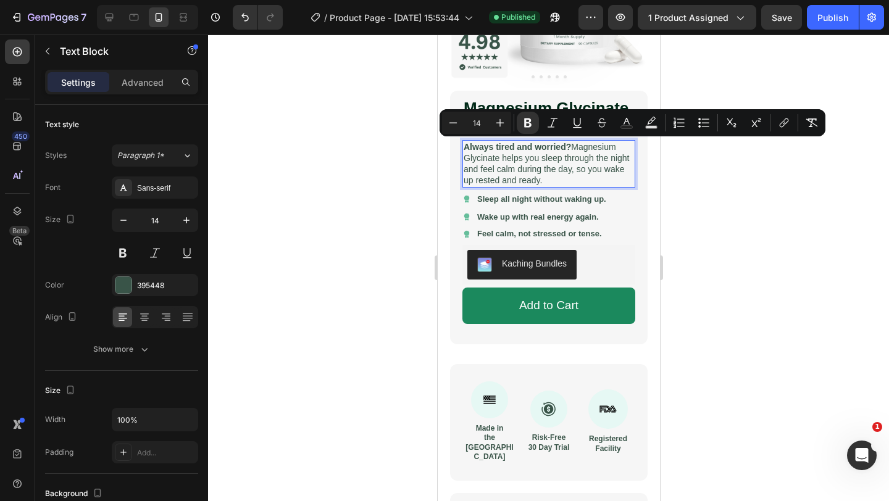
drag, startPoint x: 552, startPoint y: 178, endPoint x: 462, endPoint y: 146, distance: 94.8
click at [462, 146] on div "Always tired and worried? Magnesium Glycinate helps you sleep through the night…" at bounding box center [548, 164] width 173 height 48
click at [183, 222] on icon "button" at bounding box center [186, 220] width 12 height 12
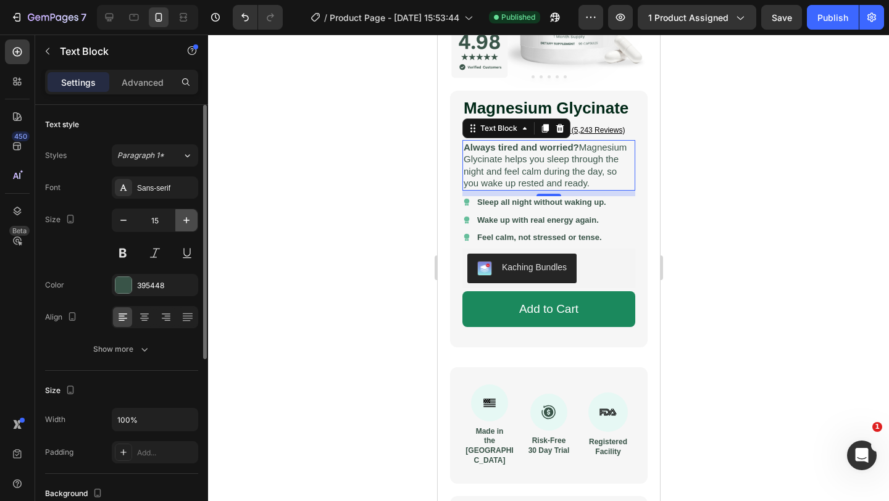
click at [183, 222] on icon "button" at bounding box center [186, 220] width 12 height 12
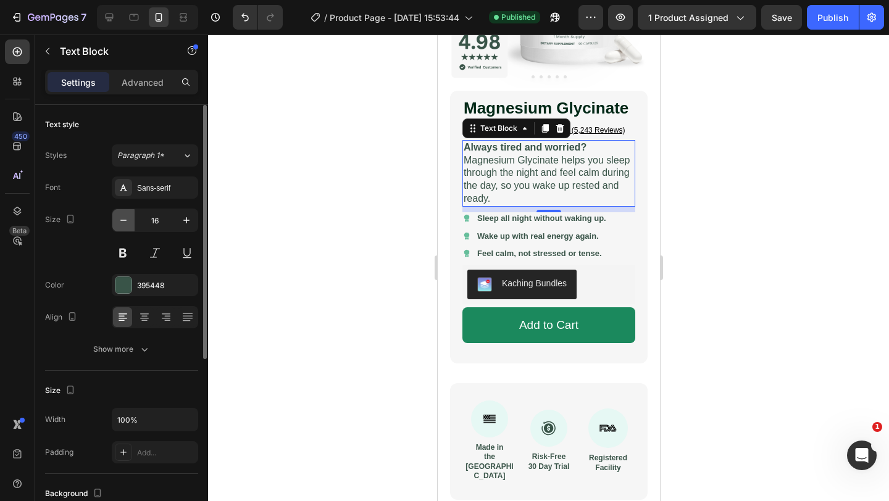
click at [123, 222] on icon "button" at bounding box center [123, 220] width 12 height 12
type input "15"
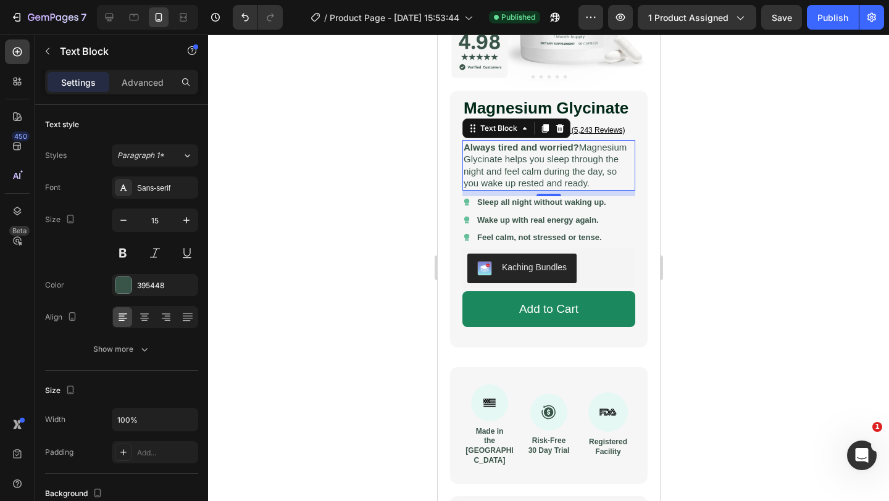
click at [350, 249] on div at bounding box center [548, 268] width 681 height 467
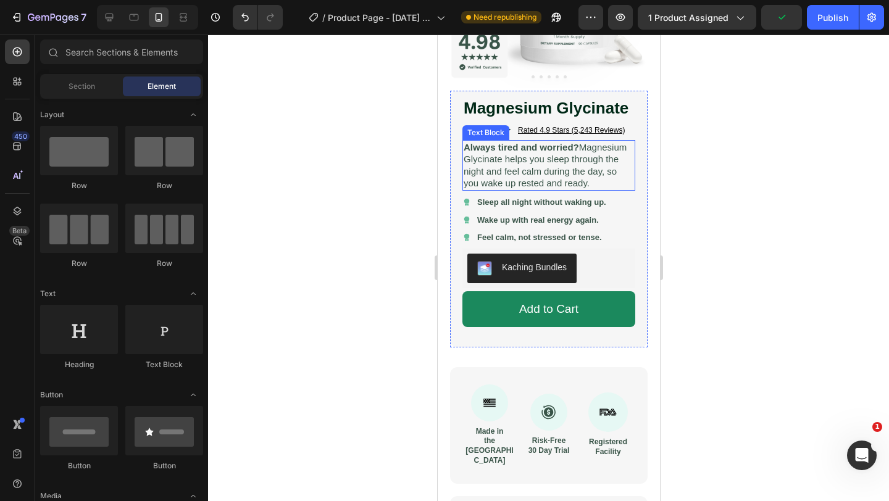
click at [580, 185] on p "Always tired and worried? Magnesium Glycinate helps you sleep through the night…" at bounding box center [548, 165] width 170 height 48
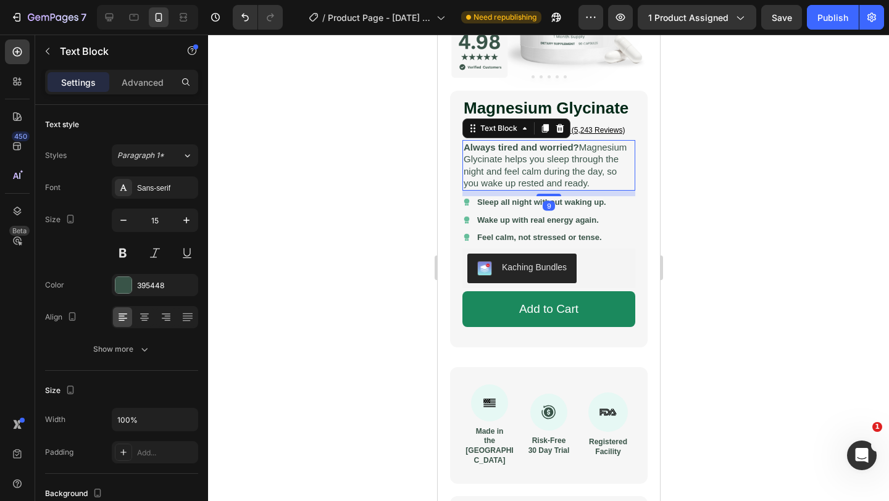
click at [674, 189] on div at bounding box center [548, 268] width 681 height 467
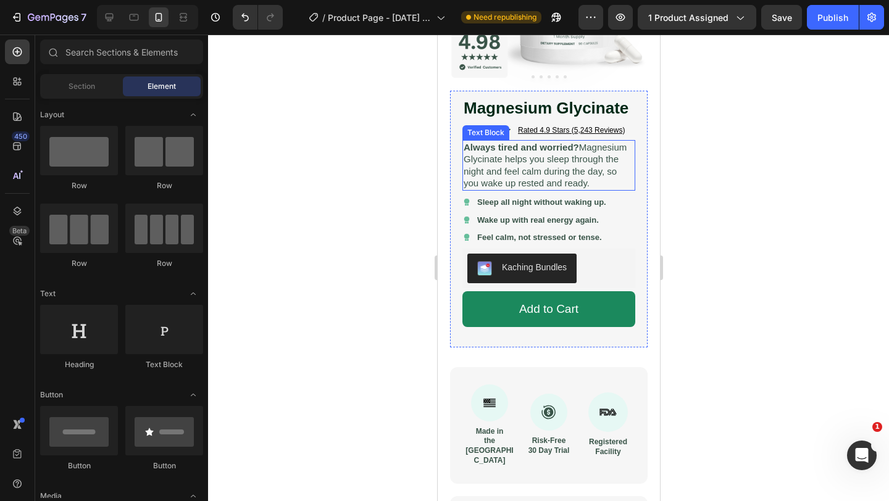
click at [574, 183] on p "Always tired and worried? Magnesium Glycinate helps you sleep through the night…" at bounding box center [548, 165] width 170 height 48
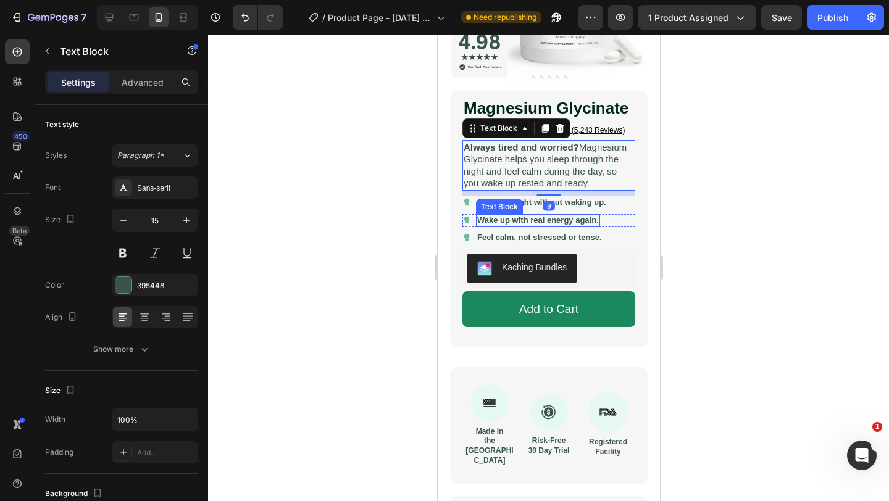
click at [522, 222] on strong "Wake up with real energy again." at bounding box center [537, 219] width 122 height 9
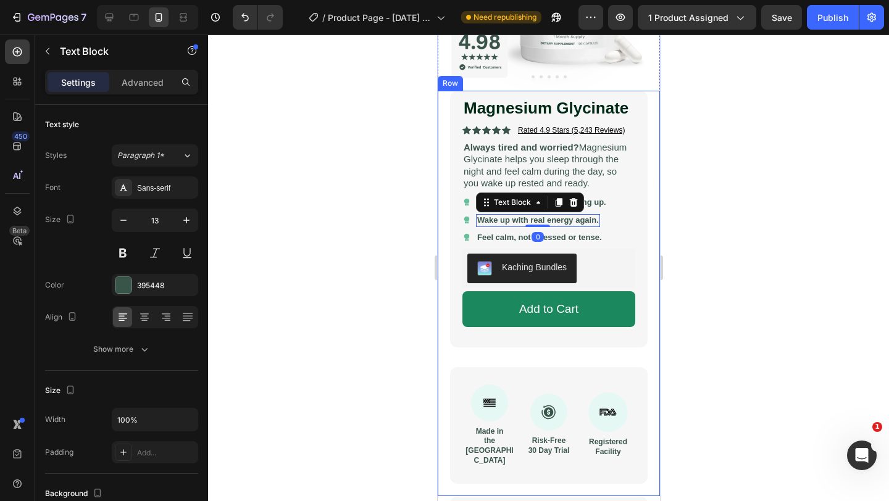
click at [385, 171] on div at bounding box center [548, 268] width 681 height 467
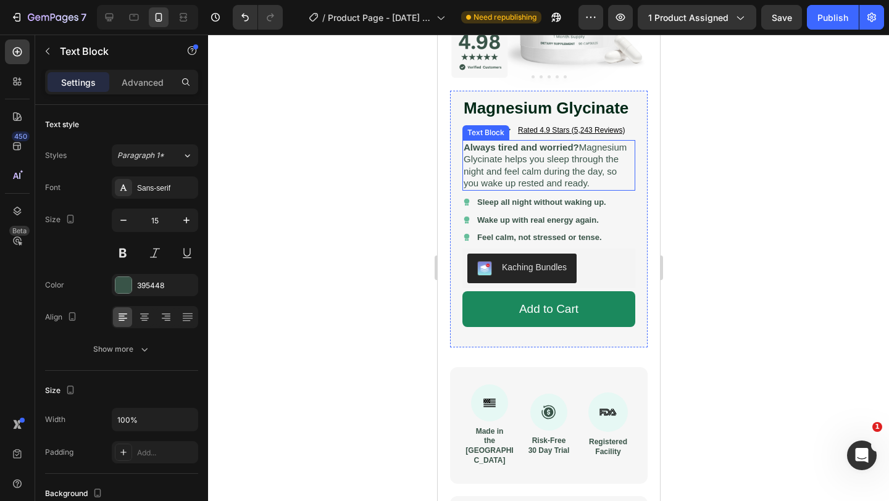
click at [501, 160] on p "Always tired and worried? Magnesium Glycinate helps you sleep through the night…" at bounding box center [548, 165] width 170 height 48
click at [503, 162] on p "Always tired and worried? Magnesium Glycinate helps you sleep through the night…" at bounding box center [548, 165] width 170 height 48
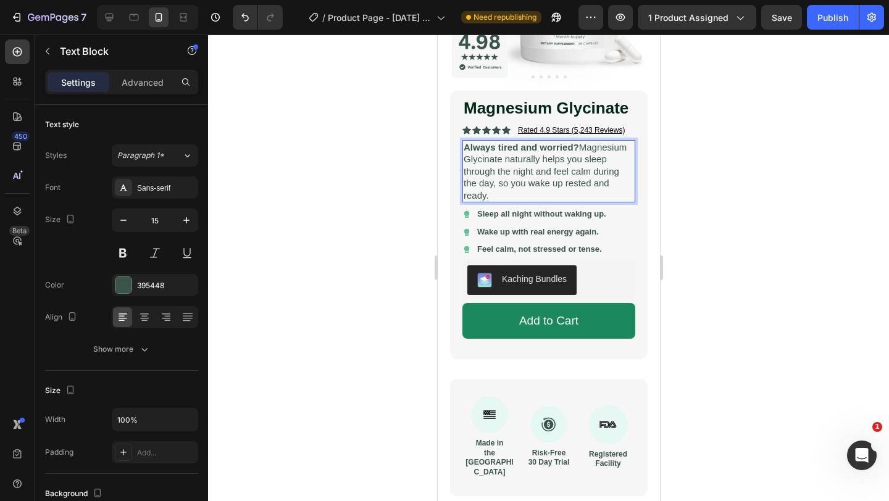
click at [705, 172] on div at bounding box center [548, 268] width 681 height 467
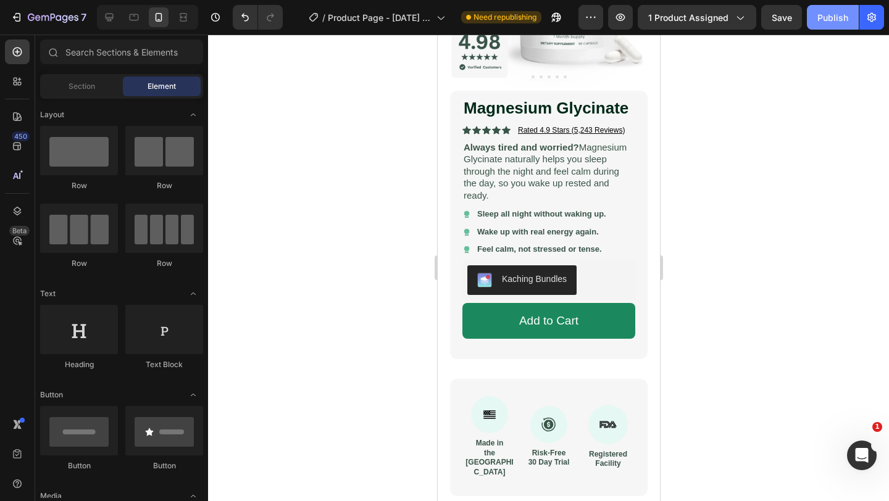
click at [824, 20] on div "Publish" at bounding box center [832, 17] width 31 height 13
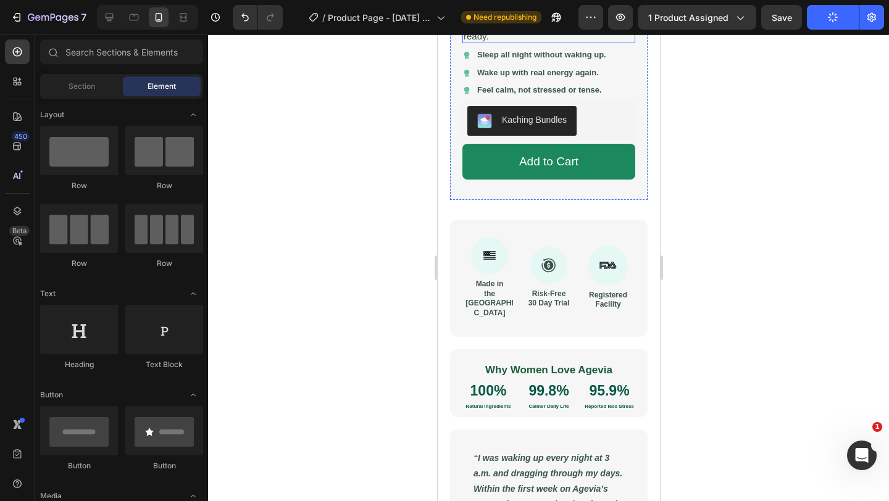
scroll to position [354, 0]
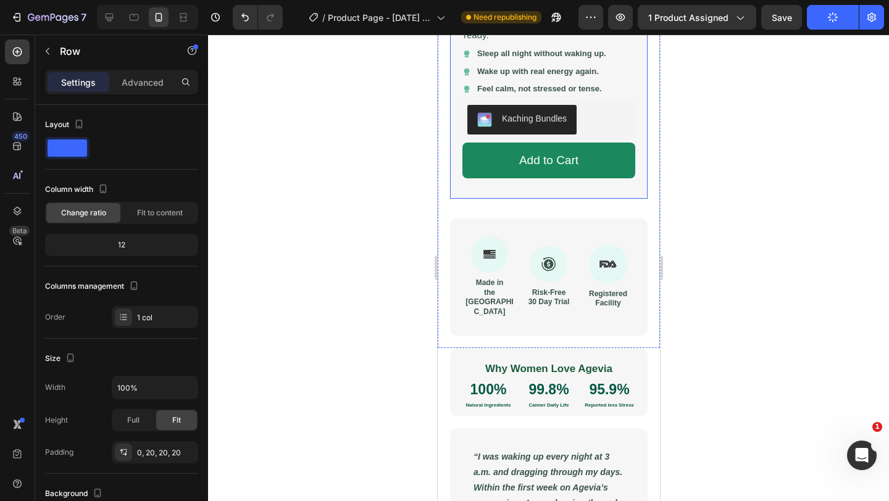
click at [487, 194] on div "Magnesium Glycinate Product Title Icon Icon Icon Icon Icon Icon List Rated 4.9 …" at bounding box center [547, 64] width 197 height 268
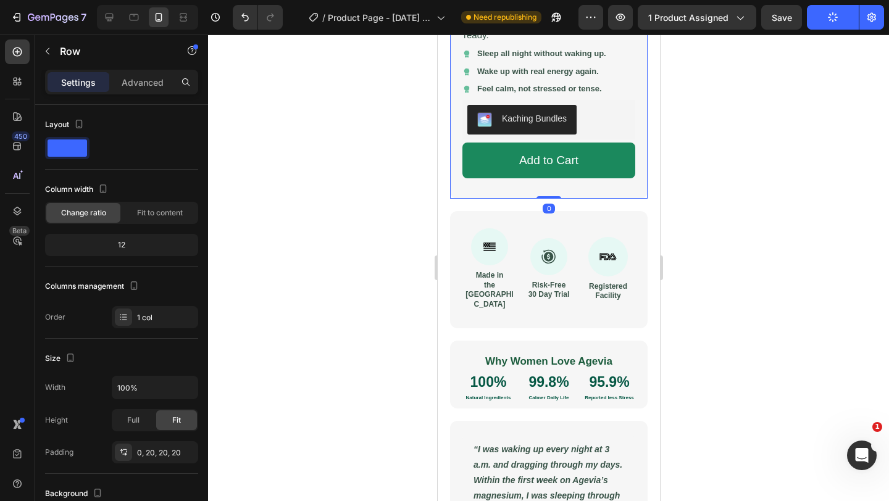
drag, startPoint x: 542, startPoint y: 205, endPoint x: 542, endPoint y: 187, distance: 18.5
click at [542, 187] on div "Magnesium Glycinate Product Title Icon Icon Icon Icon Icon Icon List Rated 4.9 …" at bounding box center [547, 64] width 197 height 268
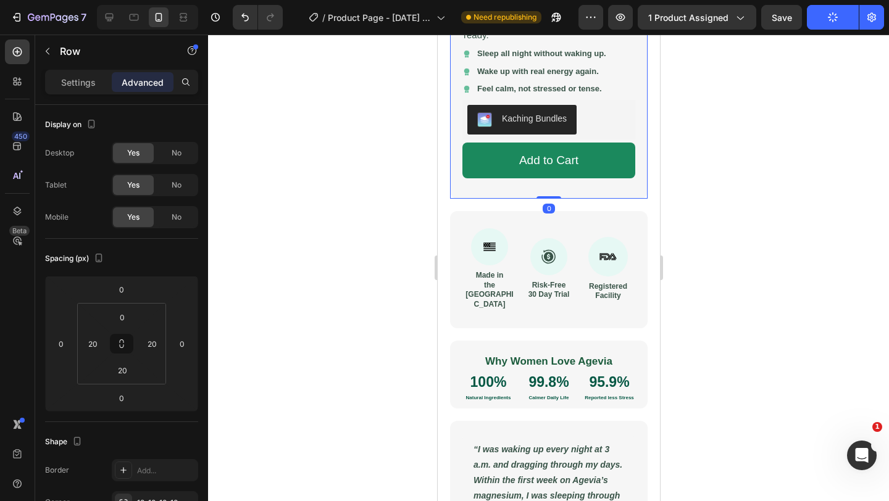
click at [334, 197] on div at bounding box center [548, 268] width 681 height 467
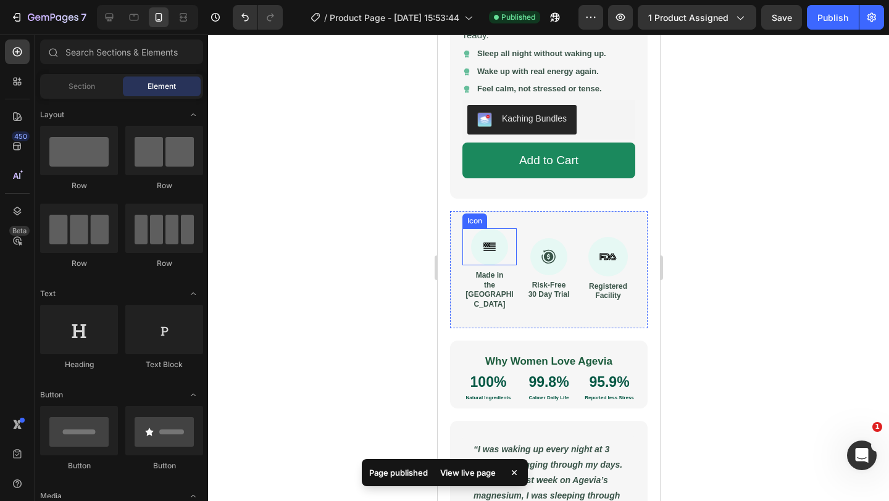
click at [486, 239] on div at bounding box center [488, 246] width 37 height 37
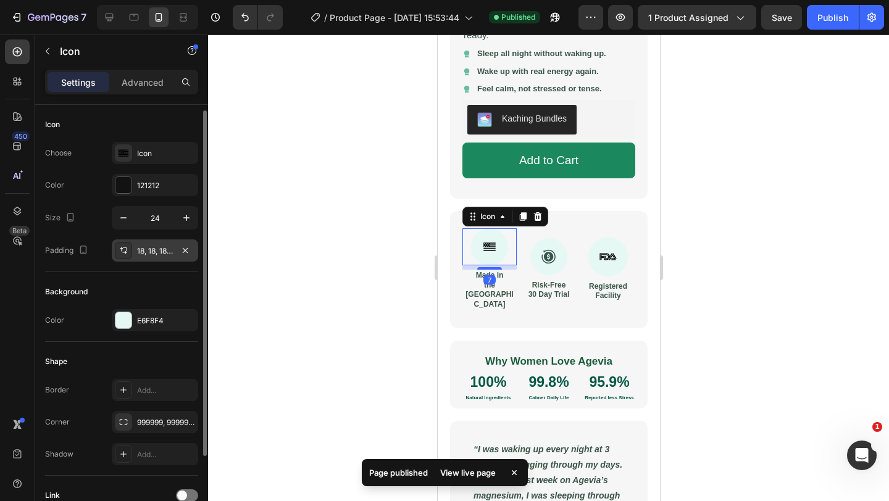
scroll to position [9, 0]
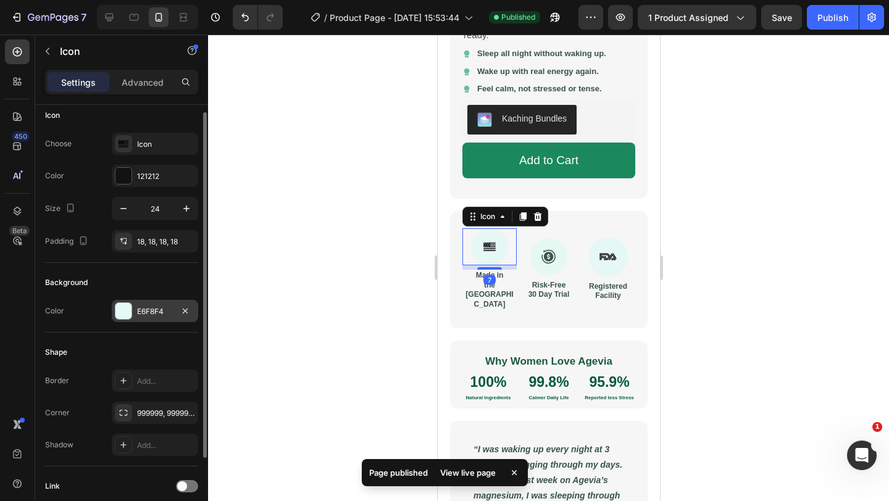
click at [126, 304] on div at bounding box center [123, 311] width 16 height 16
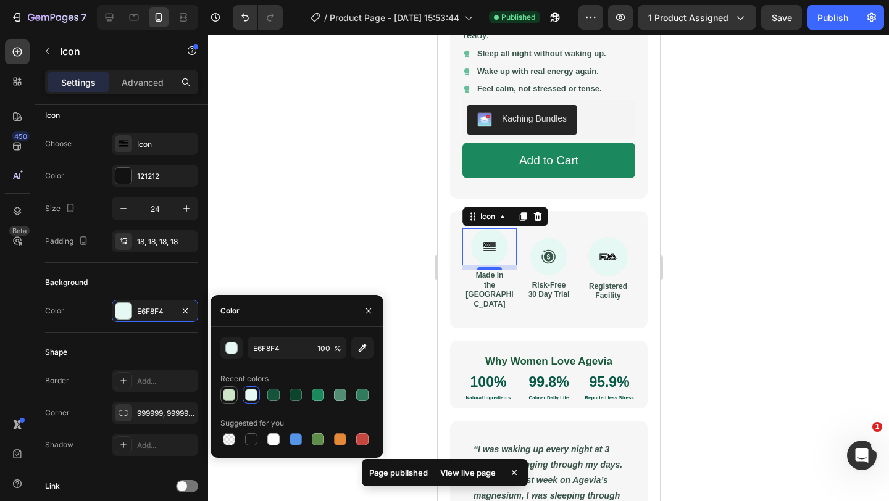
click at [228, 393] on div at bounding box center [229, 395] width 12 height 12
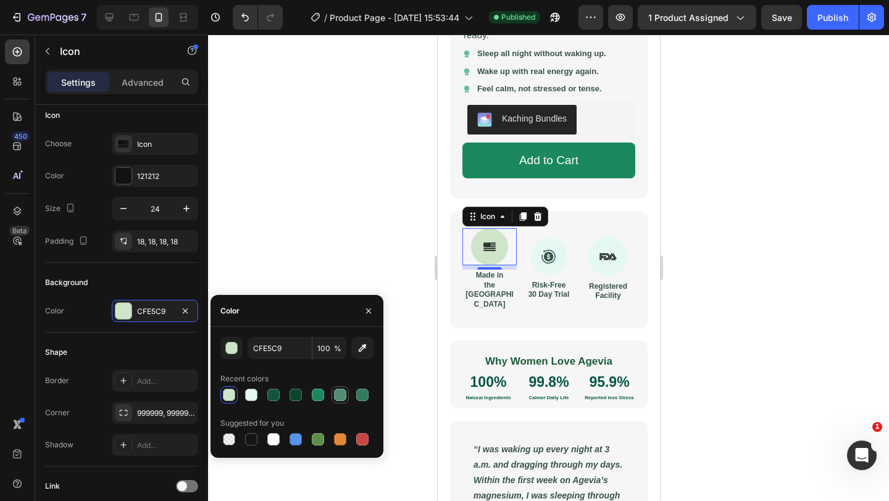
click at [345, 396] on div at bounding box center [340, 395] width 12 height 12
click at [363, 349] on icon "button" at bounding box center [362, 348] width 12 height 12
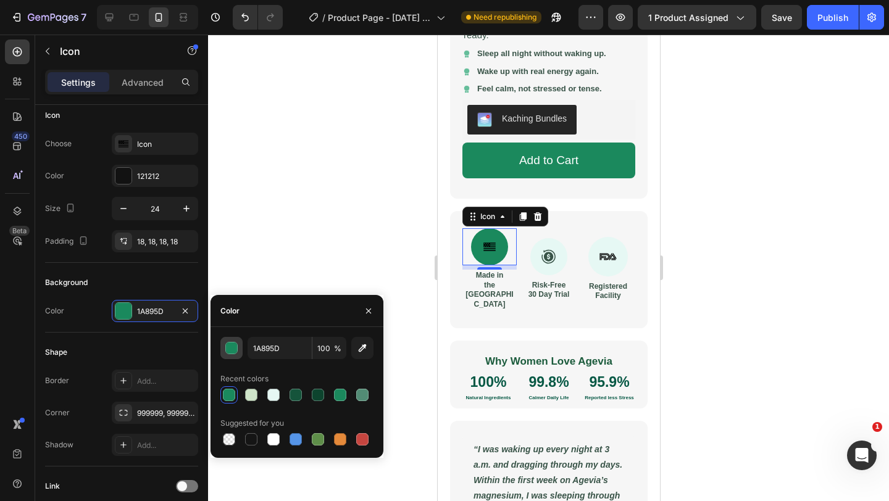
click at [231, 354] on button "button" at bounding box center [231, 348] width 22 height 22
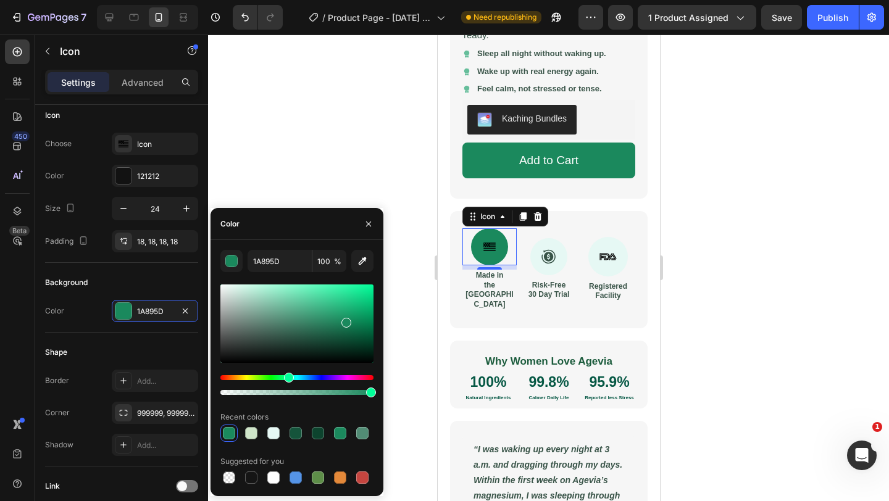
click at [274, 323] on div at bounding box center [296, 323] width 153 height 78
click at [264, 307] on div at bounding box center [296, 323] width 153 height 78
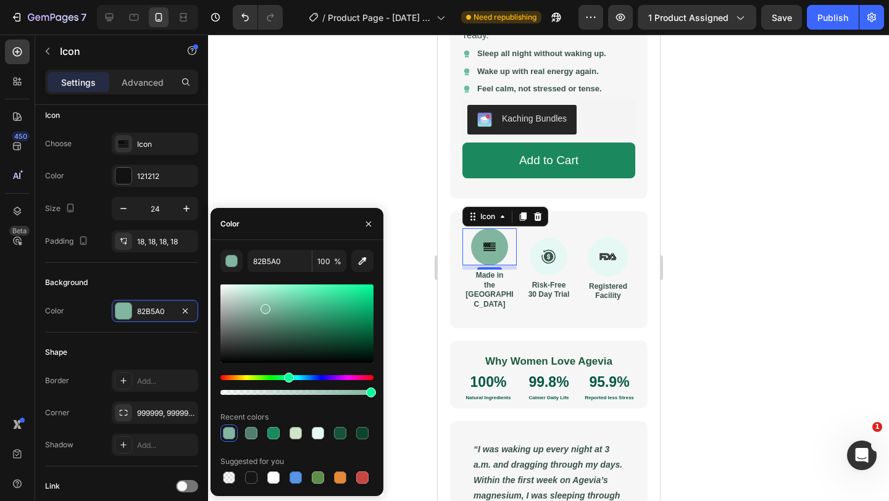
click at [259, 288] on div at bounding box center [296, 323] width 153 height 78
click at [278, 310] on div at bounding box center [296, 323] width 153 height 78
type input "6AA88F"
click at [299, 394] on div at bounding box center [296, 392] width 153 height 5
click at [286, 394] on div at bounding box center [296, 392] width 153 height 5
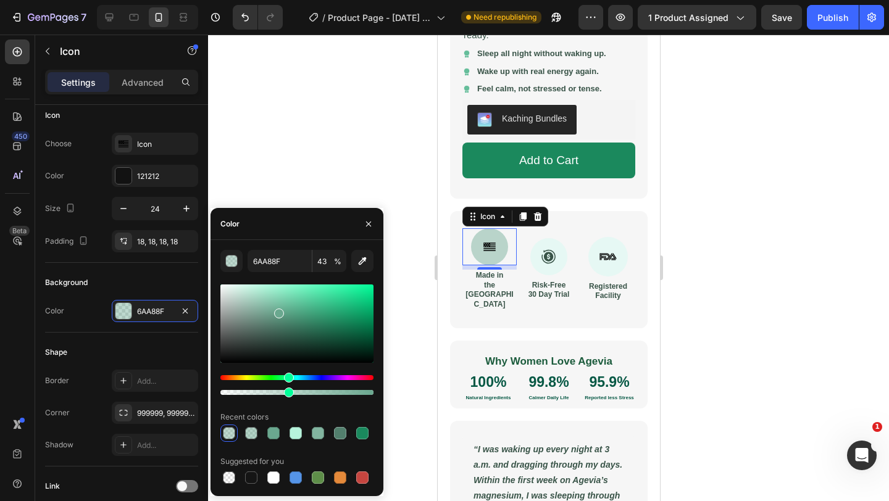
click at [271, 392] on div at bounding box center [296, 392] width 153 height 5
click at [251, 389] on div at bounding box center [296, 385] width 153 height 20
click at [233, 387] on div at bounding box center [296, 385] width 153 height 20
click at [250, 392] on div at bounding box center [296, 392] width 153 height 5
click at [257, 392] on div at bounding box center [296, 392] width 153 height 5
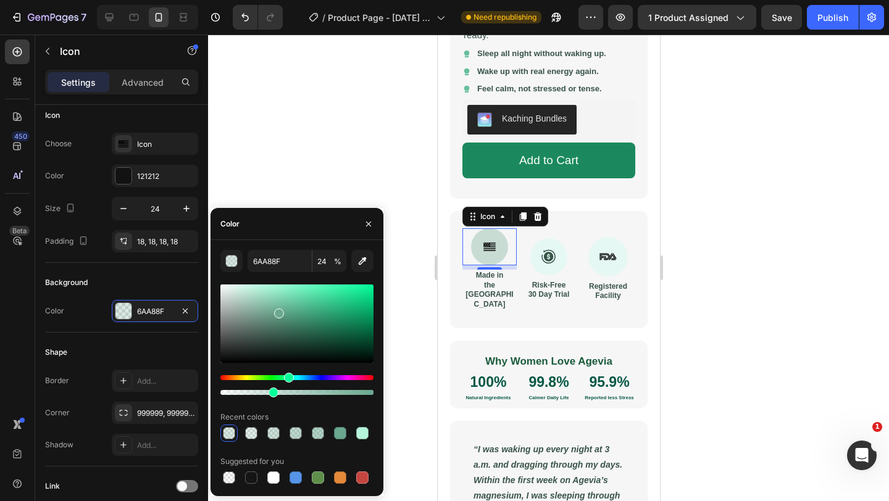
drag, startPoint x: 257, startPoint y: 392, endPoint x: 271, endPoint y: 391, distance: 14.2
click at [271, 391] on div at bounding box center [273, 393] width 10 height 10
type input "33"
drag, startPoint x: 281, startPoint y: 309, endPoint x: 335, endPoint y: 292, distance: 57.0
click at [335, 292] on div at bounding box center [338, 294] width 10 height 10
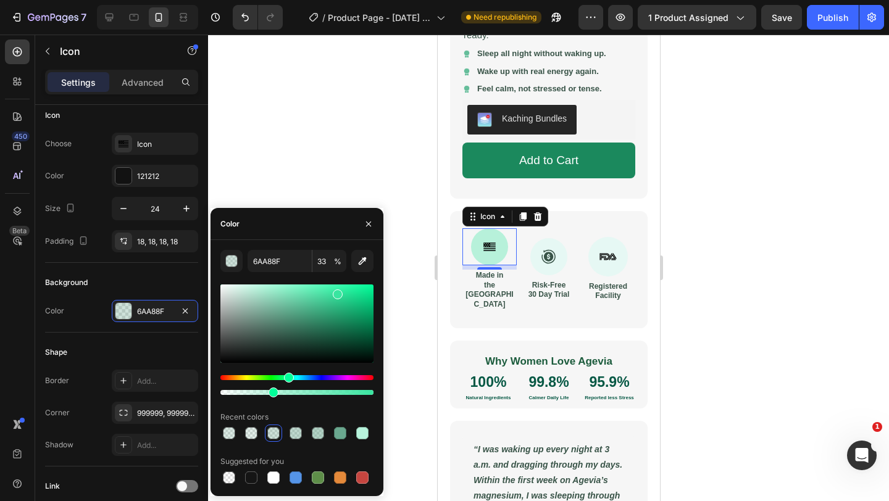
type input "39E5A0"
click at [301, 391] on div at bounding box center [296, 392] width 153 height 5
type input "52"
click at [344, 318] on div at bounding box center [296, 323] width 153 height 78
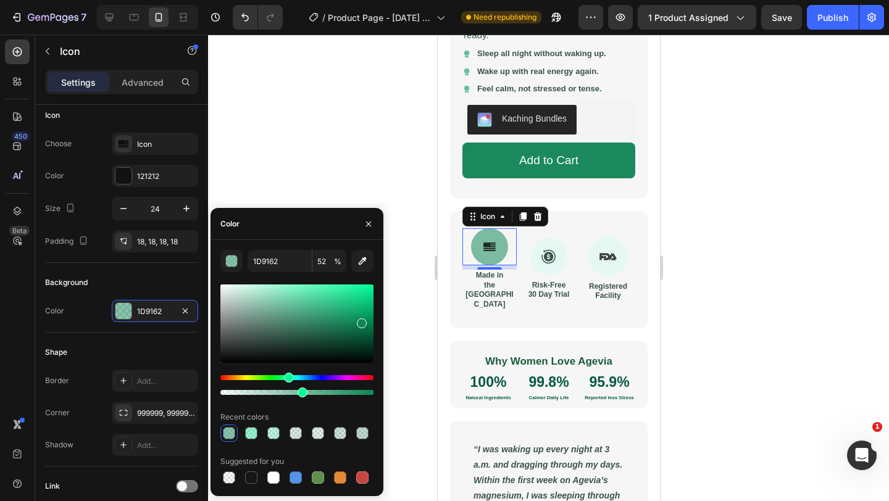
click at [361, 321] on div at bounding box center [296, 323] width 153 height 78
type input "0C8755"
drag, startPoint x: 304, startPoint y: 392, endPoint x: 278, endPoint y: 391, distance: 25.3
click at [278, 391] on div at bounding box center [281, 393] width 10 height 10
type input "38"
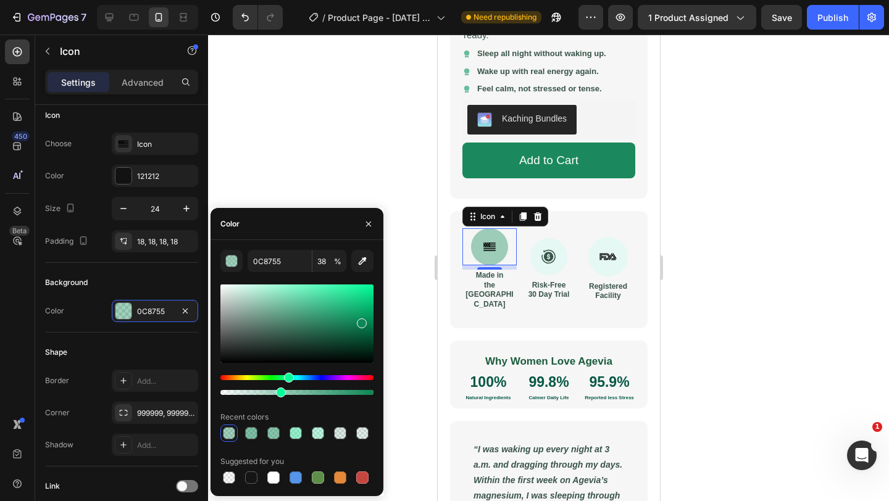
drag, startPoint x: 278, startPoint y: 397, endPoint x: 315, endPoint y: 399, distance: 37.7
click at [316, 400] on div "0C8755 38 % Recent colors Suggested for you" at bounding box center [296, 368] width 153 height 236
click at [365, 257] on icon "button" at bounding box center [362, 261] width 12 height 12
type input "66BE9B"
drag, startPoint x: 367, startPoint y: 391, endPoint x: 282, endPoint y: 386, distance: 85.3
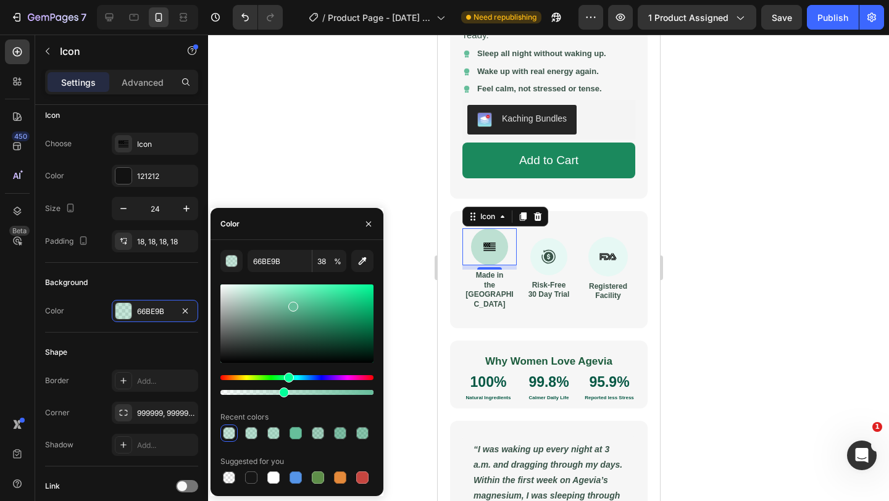
click at [282, 386] on div at bounding box center [296, 385] width 153 height 20
type input "40"
click at [371, 162] on div at bounding box center [548, 268] width 681 height 467
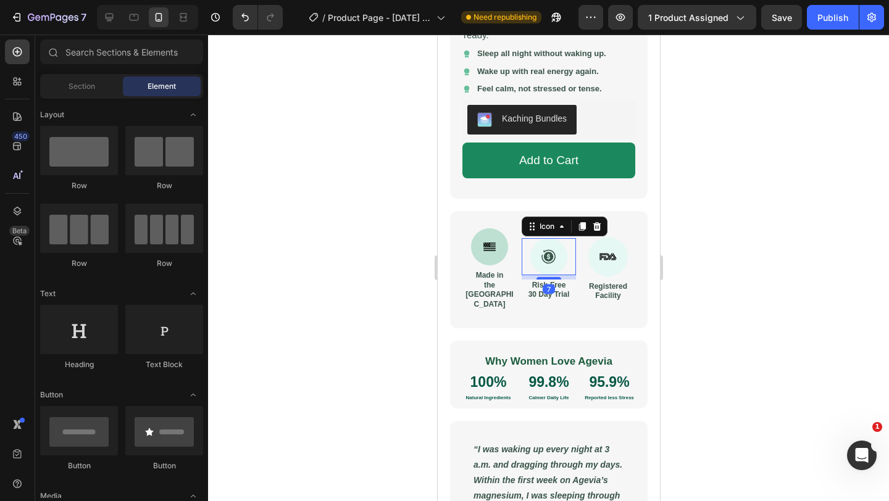
click at [544, 238] on div at bounding box center [547, 256] width 37 height 37
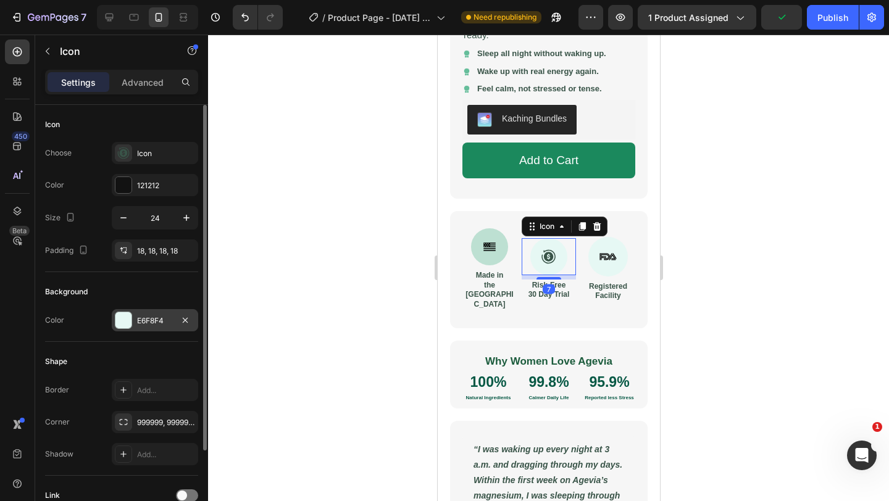
click at [120, 319] on div at bounding box center [123, 320] width 16 height 16
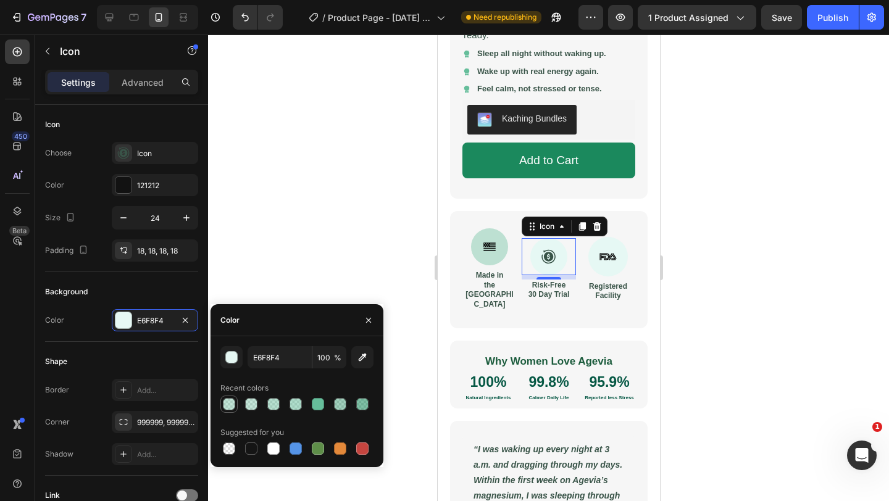
click at [230, 402] on div at bounding box center [229, 404] width 12 height 12
type input "66BE9B"
type input "40"
click at [589, 252] on div at bounding box center [606, 256] width 39 height 39
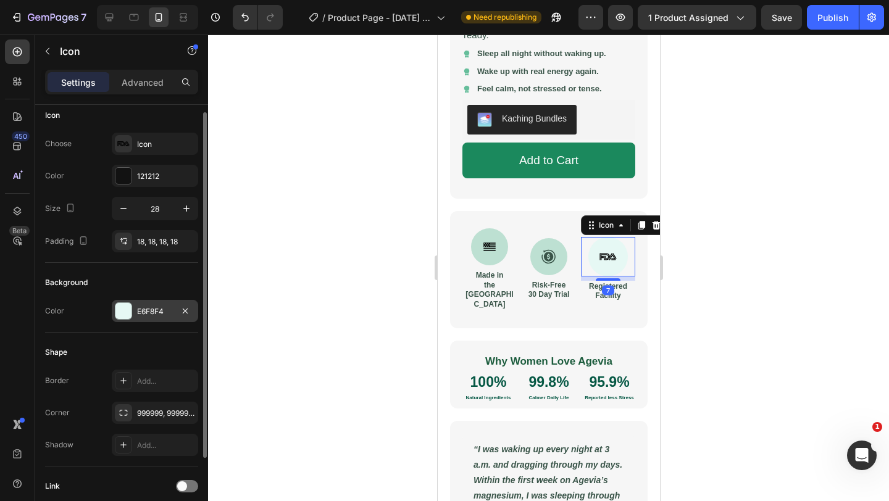
click at [120, 312] on div at bounding box center [123, 311] width 16 height 16
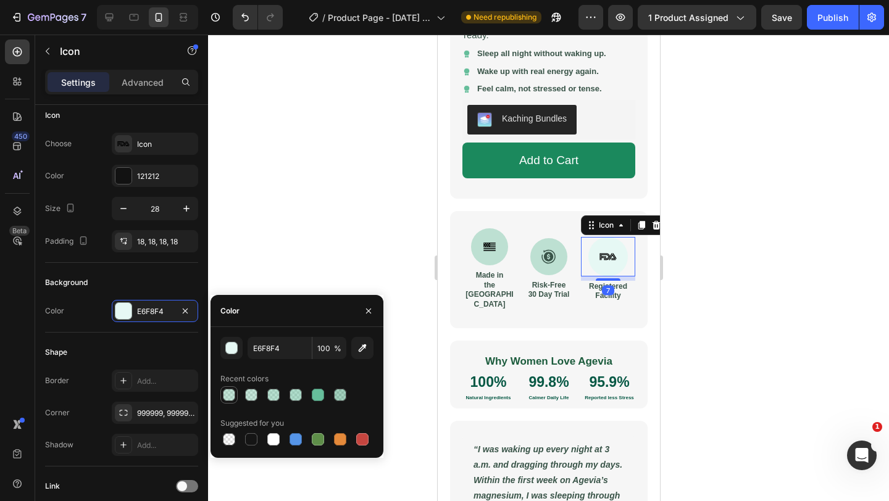
click at [230, 397] on div at bounding box center [229, 395] width 12 height 12
type input "66BE9B"
type input "40"
click at [281, 208] on div at bounding box center [548, 268] width 681 height 467
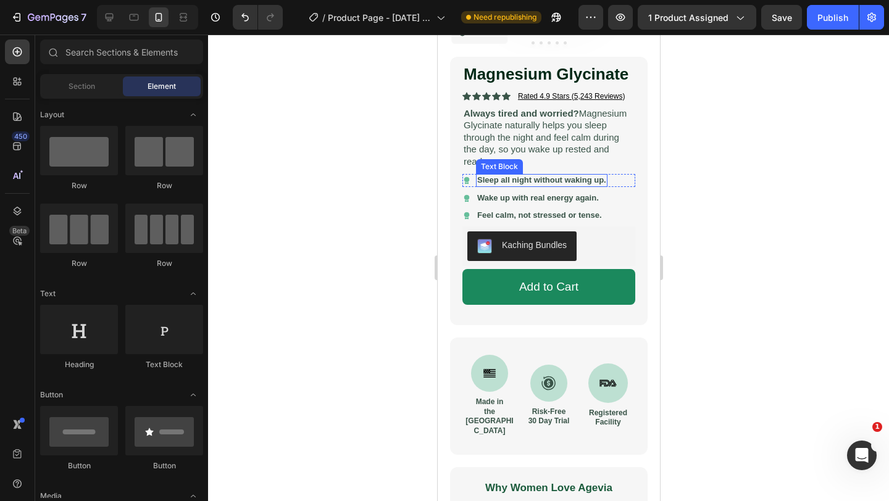
scroll to position [222, 0]
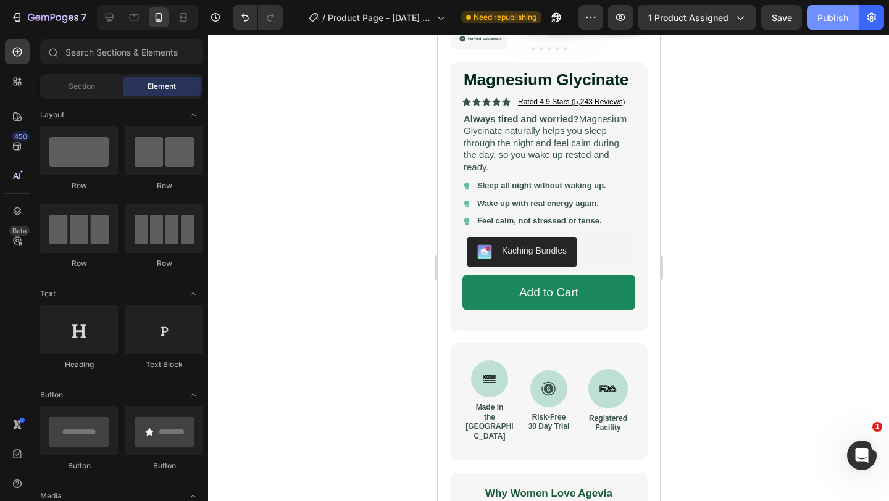
click at [831, 23] on button "Publish" at bounding box center [833, 17] width 52 height 25
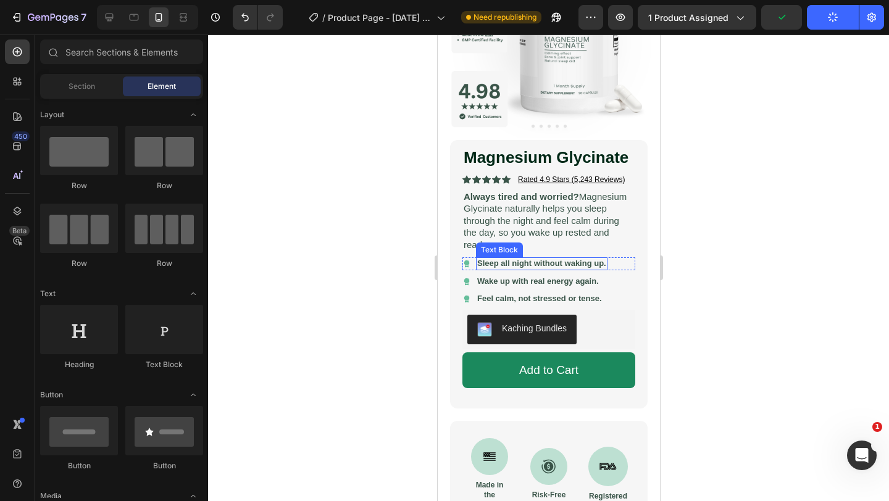
scroll to position [0, 0]
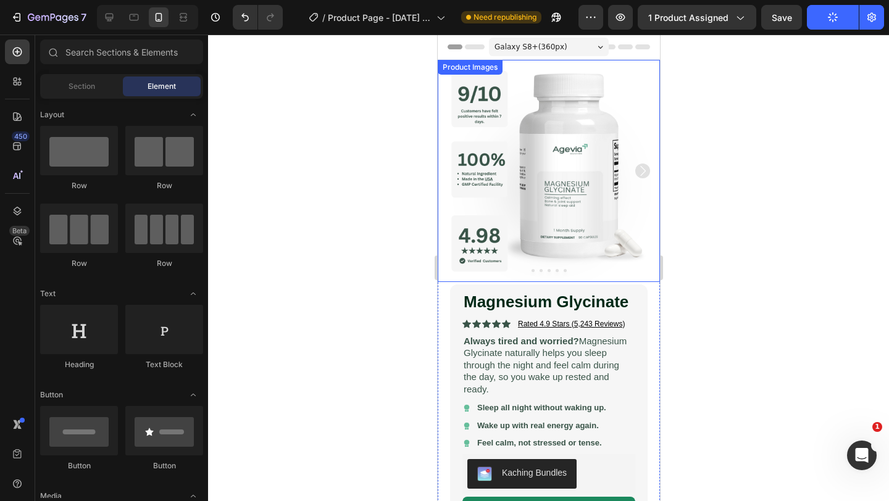
click at [491, 183] on img at bounding box center [548, 171] width 222 height 222
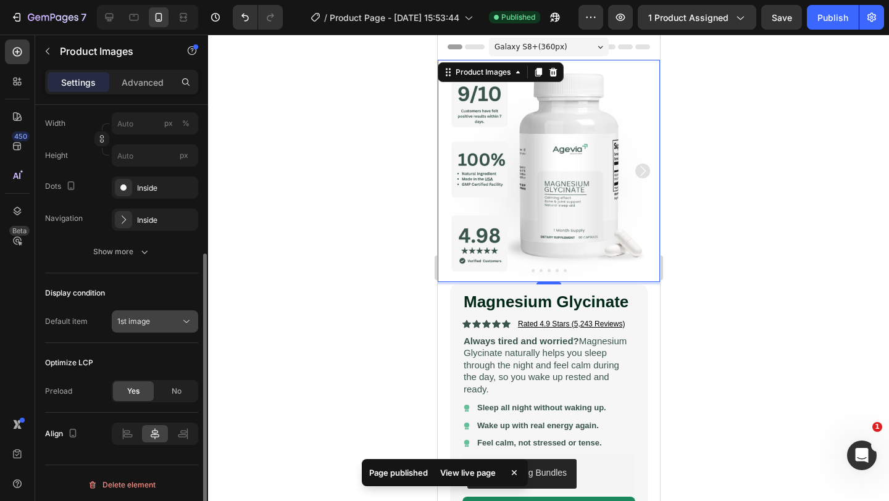
scroll to position [231, 0]
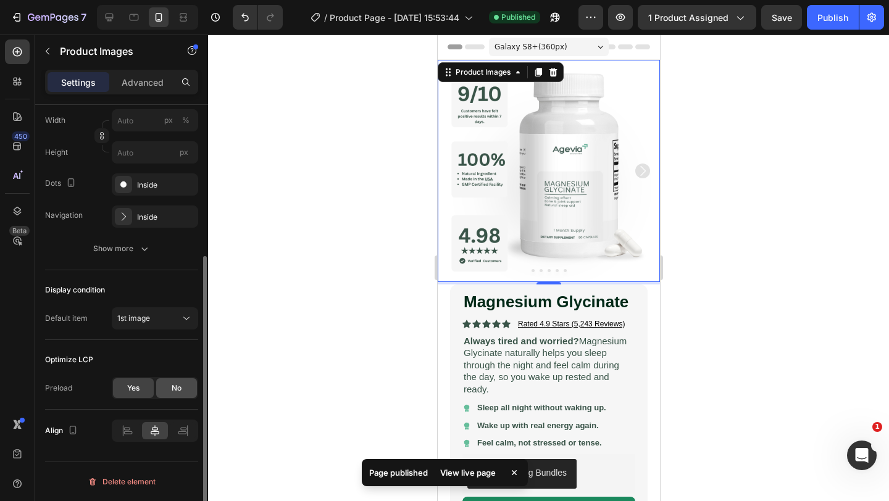
click at [166, 386] on div "No" at bounding box center [176, 388] width 41 height 20
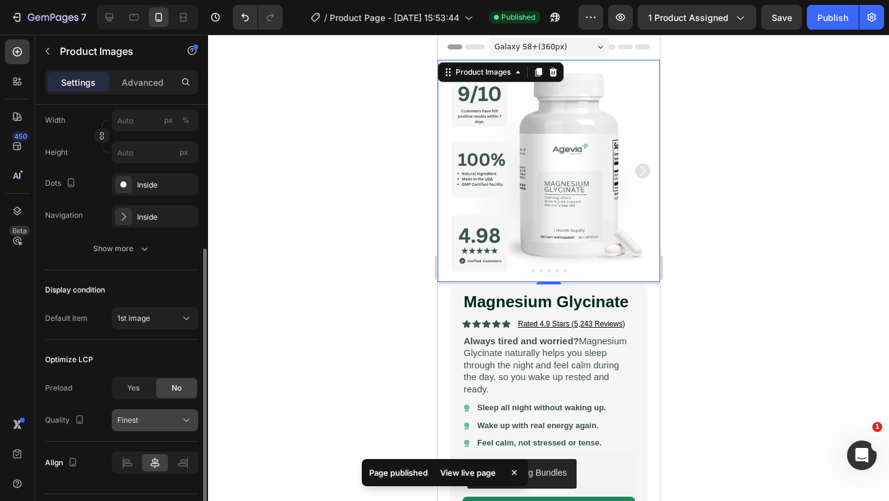
click at [162, 419] on div "Finest" at bounding box center [148, 420] width 63 height 11
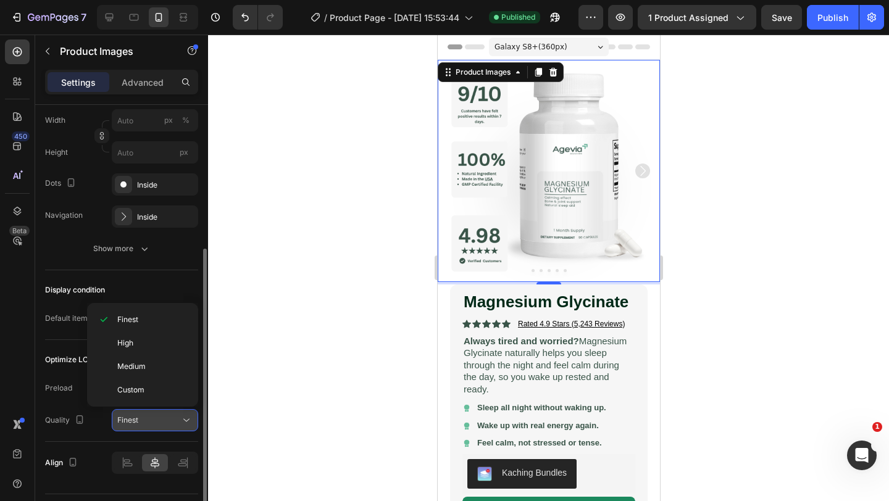
click at [162, 419] on div "Finest" at bounding box center [148, 420] width 63 height 11
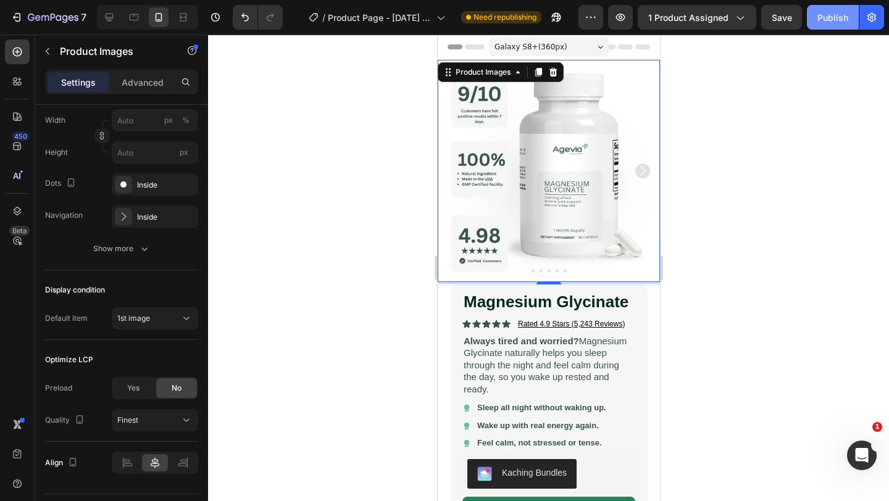
click at [840, 24] on button "Publish" at bounding box center [833, 17] width 52 height 25
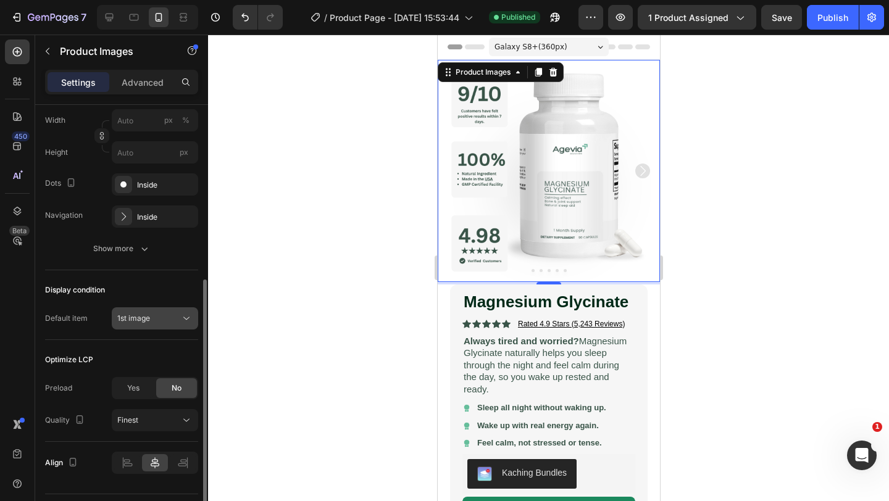
scroll to position [263, 0]
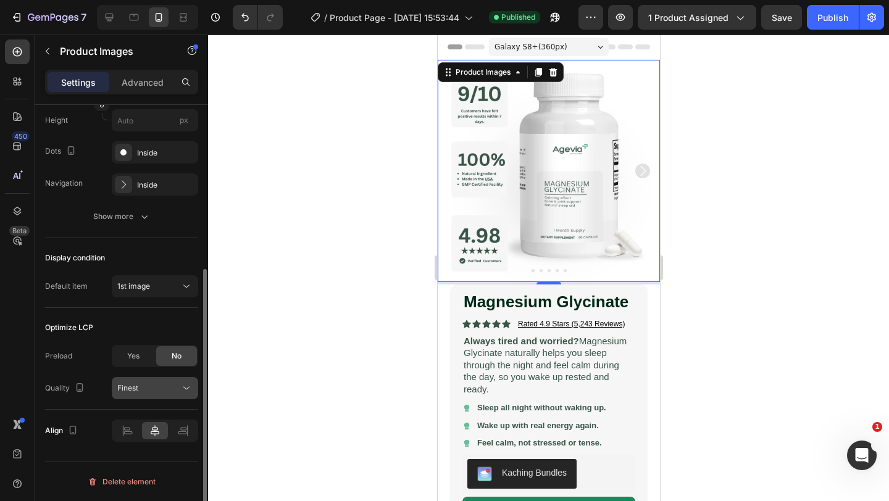
click at [148, 388] on div "Finest" at bounding box center [148, 388] width 63 height 11
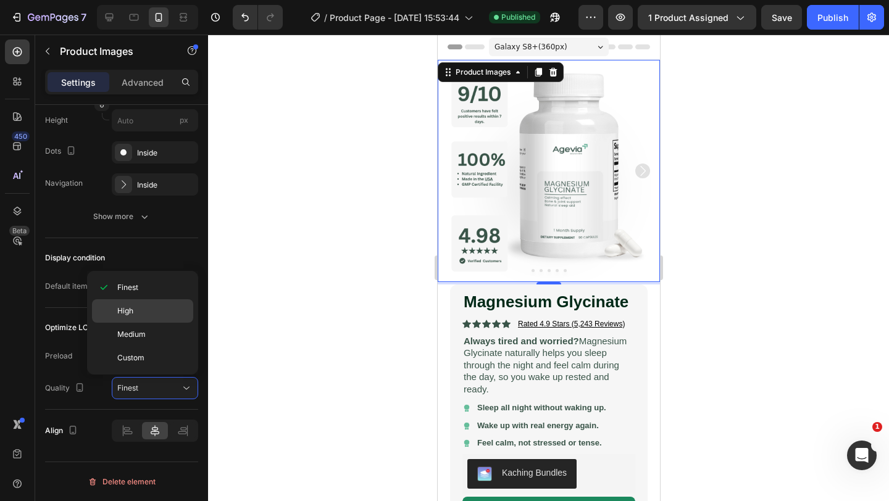
click at [136, 323] on div "High" at bounding box center [142, 334] width 101 height 23
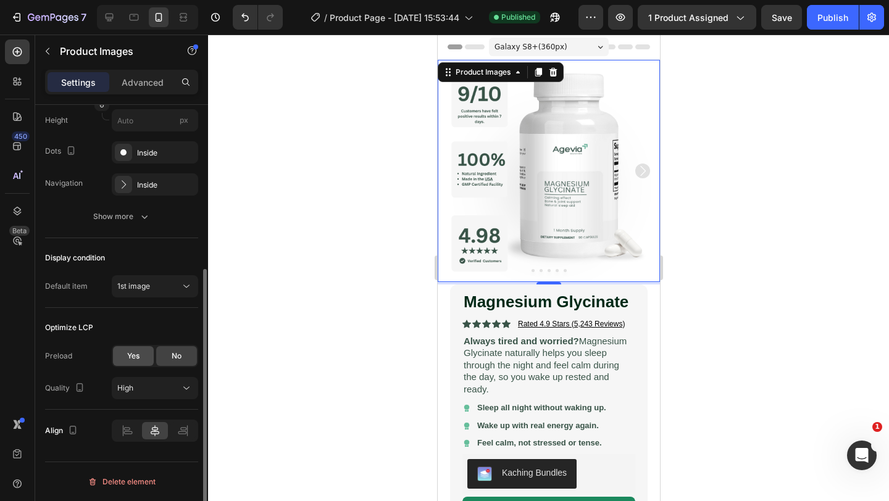
click at [138, 359] on span "Yes" at bounding box center [133, 355] width 12 height 11
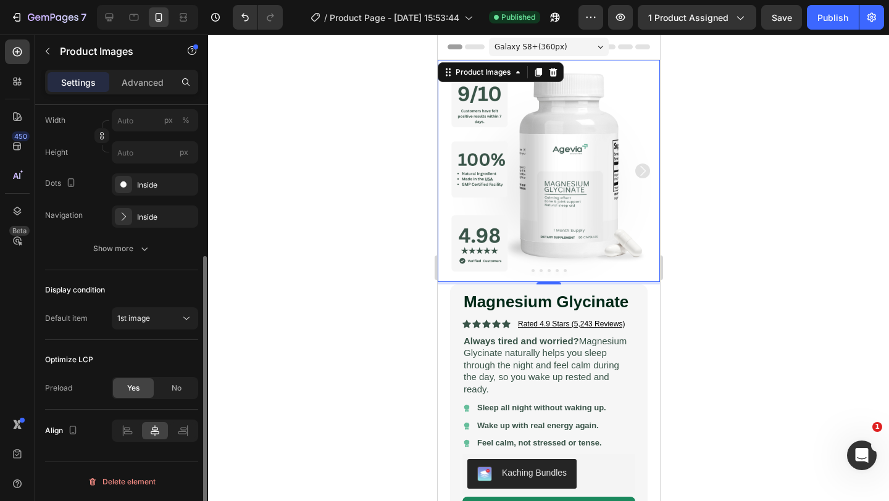
scroll to position [231, 0]
click at [159, 363] on div "Optimize LCP" at bounding box center [121, 360] width 153 height 20
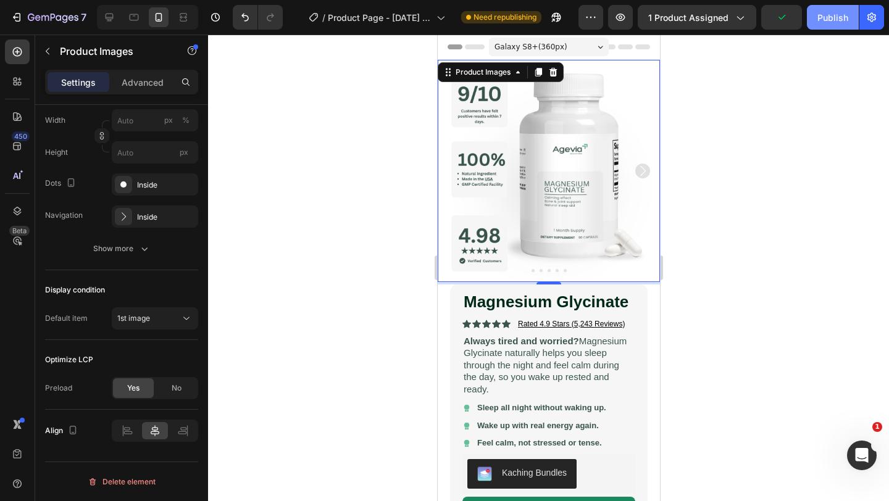
click at [830, 24] on button "Publish" at bounding box center [833, 17] width 52 height 25
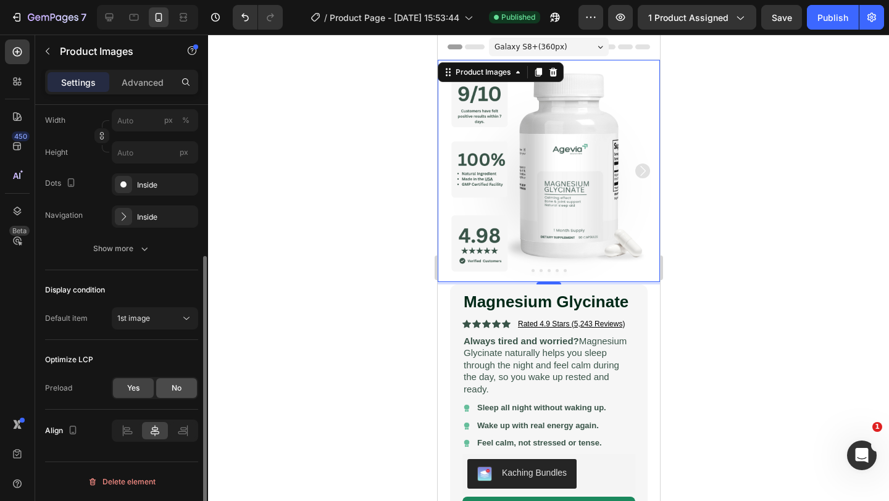
click at [165, 389] on div "No" at bounding box center [176, 388] width 41 height 20
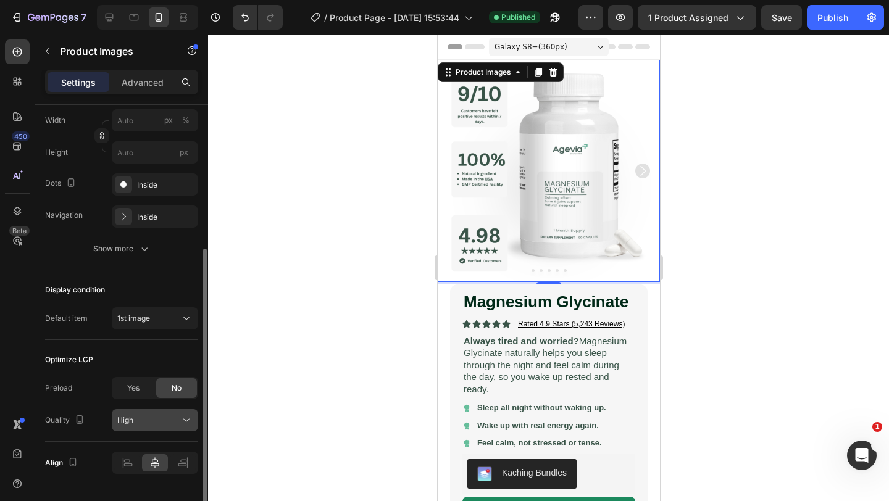
click at [162, 423] on div "High" at bounding box center [148, 420] width 63 height 11
click at [62, 407] on div "Preload Yes No Quality High" at bounding box center [121, 404] width 153 height 54
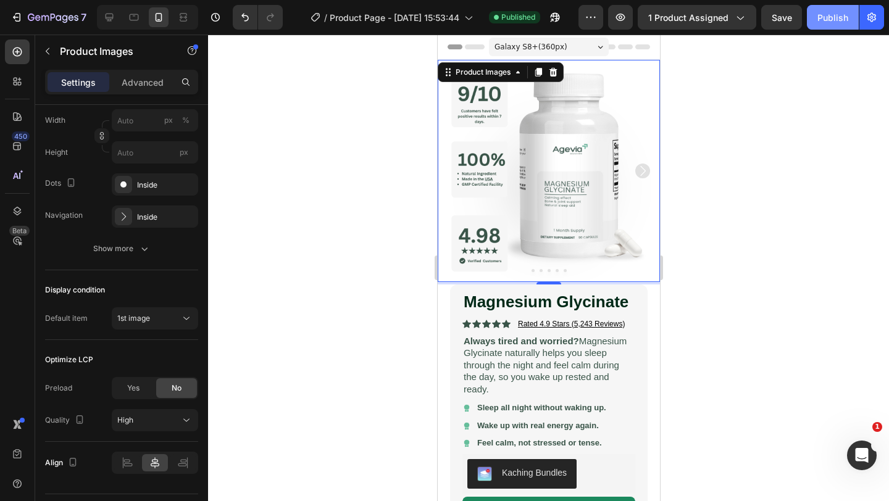
click at [826, 19] on div "Publish" at bounding box center [832, 17] width 31 height 13
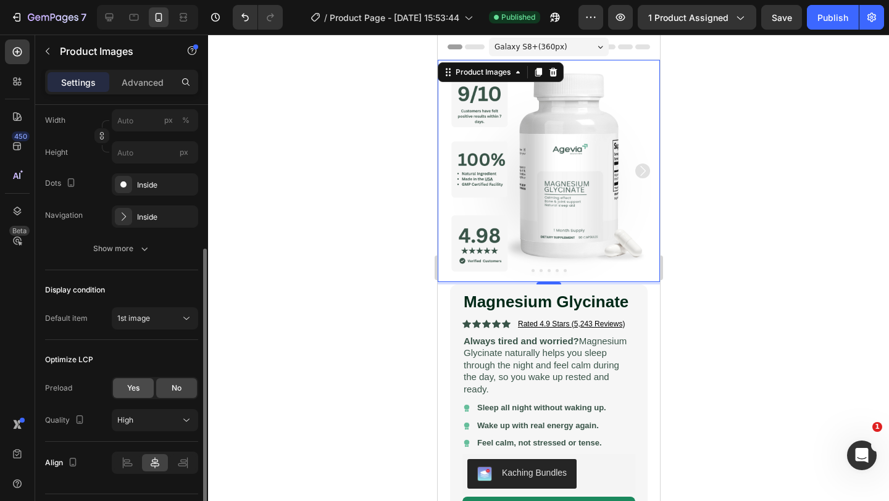
click at [142, 393] on div "Yes" at bounding box center [133, 388] width 41 height 20
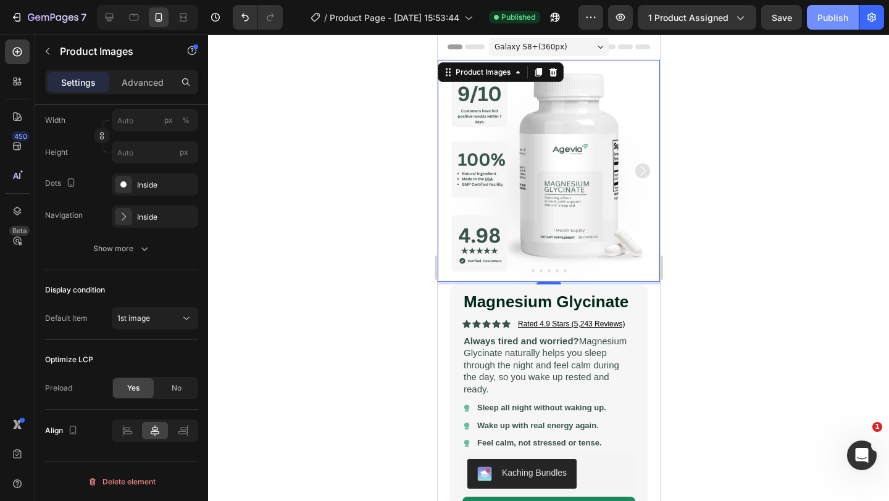
click at [832, 20] on div "Publish" at bounding box center [832, 17] width 31 height 13
